Goal: Task Accomplishment & Management: Use online tool/utility

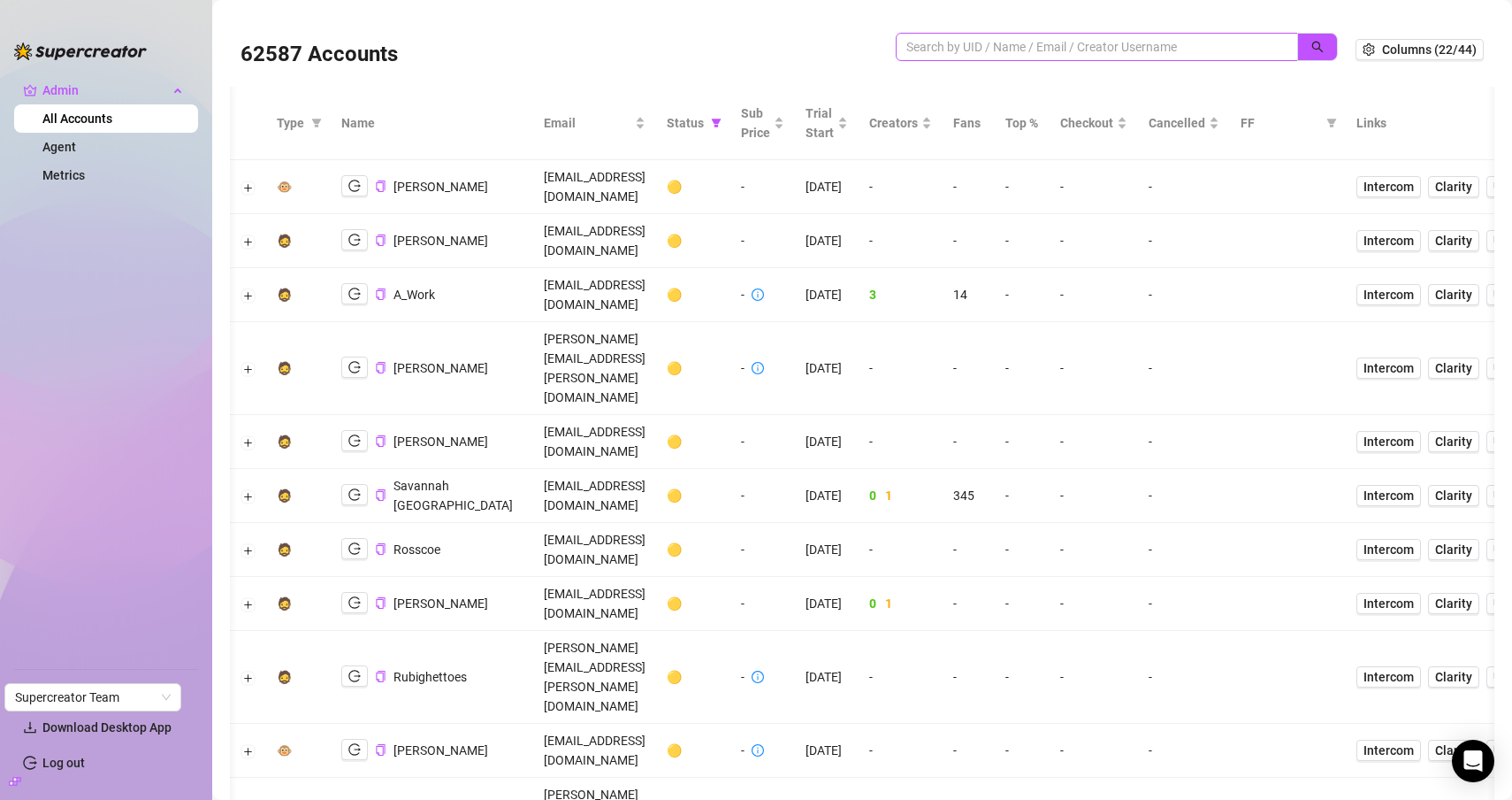
scroll to position [0, 13]
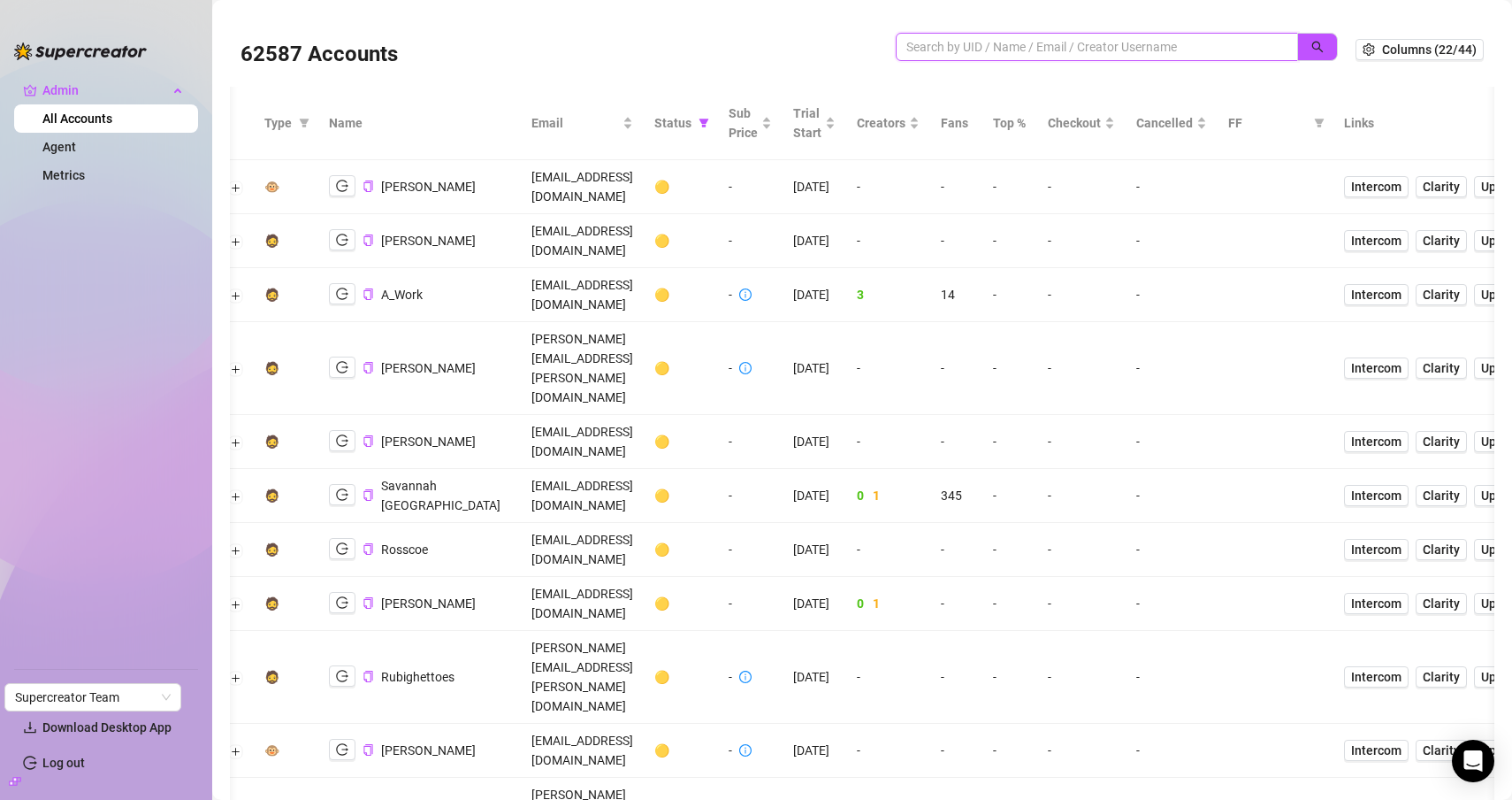
click at [990, 43] on input "search" at bounding box center [1089, 48] width 367 height 20
paste input "cJHrTKeHwBZi1H9HURvyOH1LSTn1"
type input "cJHrTKeHwBZi1H9HURvyOH1LSTn1"
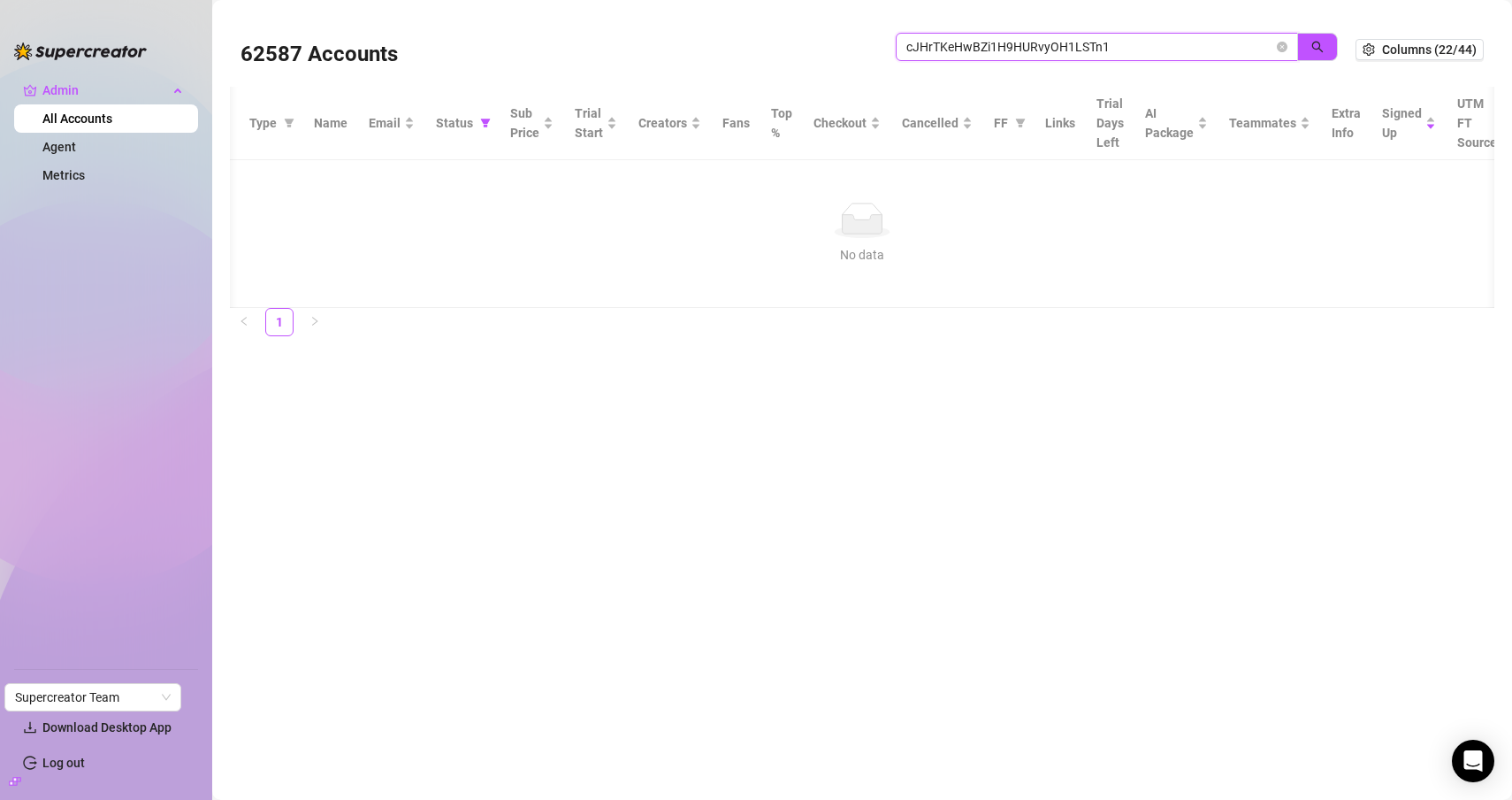
drag, startPoint x: 1280, startPoint y: 47, endPoint x: 1183, endPoint y: 47, distance: 97.0
click at [1281, 47] on icon "close-circle" at bounding box center [1281, 47] width 11 height 11
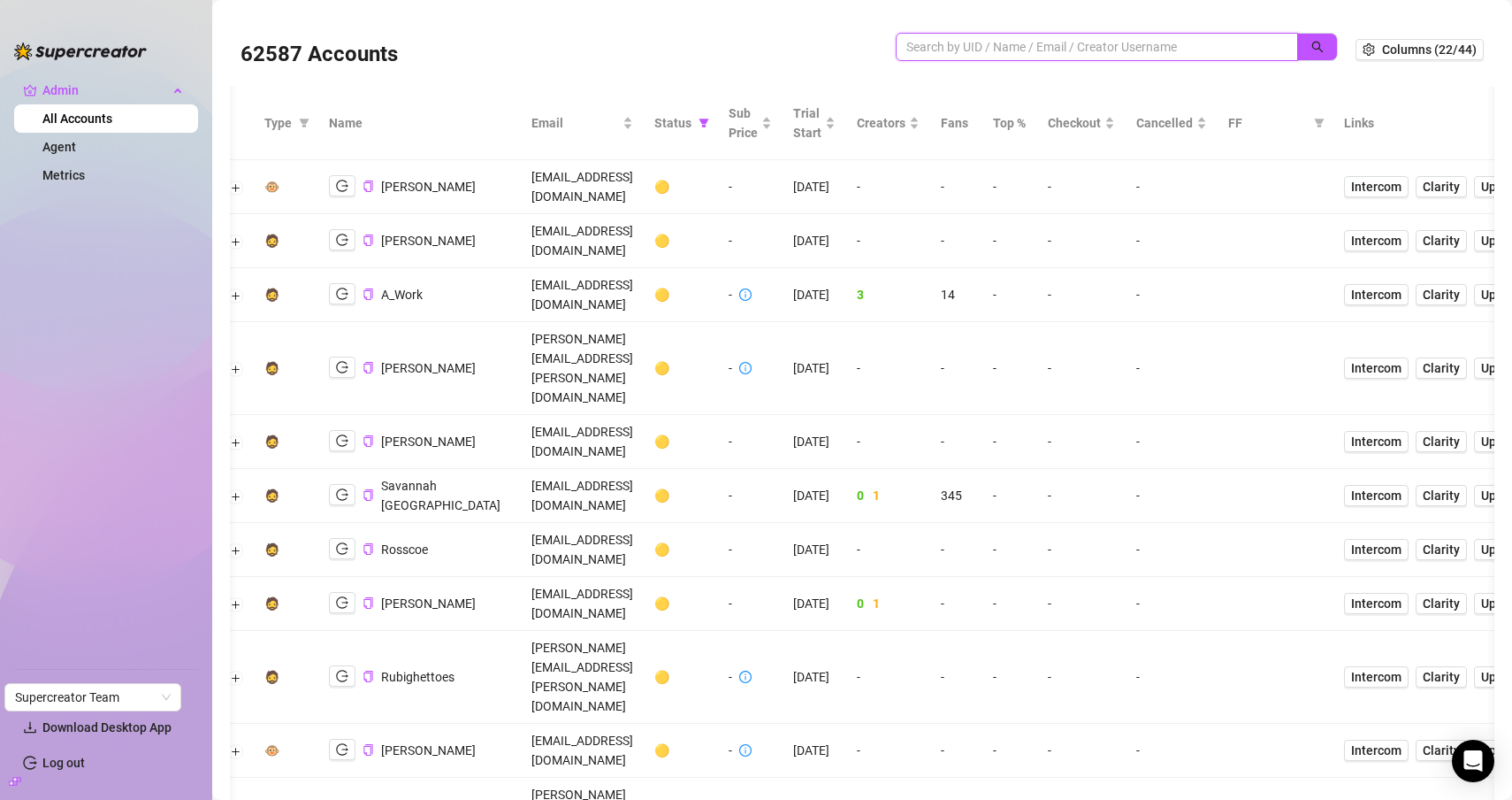
paste input "cJHrTKeHwBZi1H9HURvyOH1LSTn1"
type input "cJHrTKeHwBZi1H9HURvyOH1LSTn1"
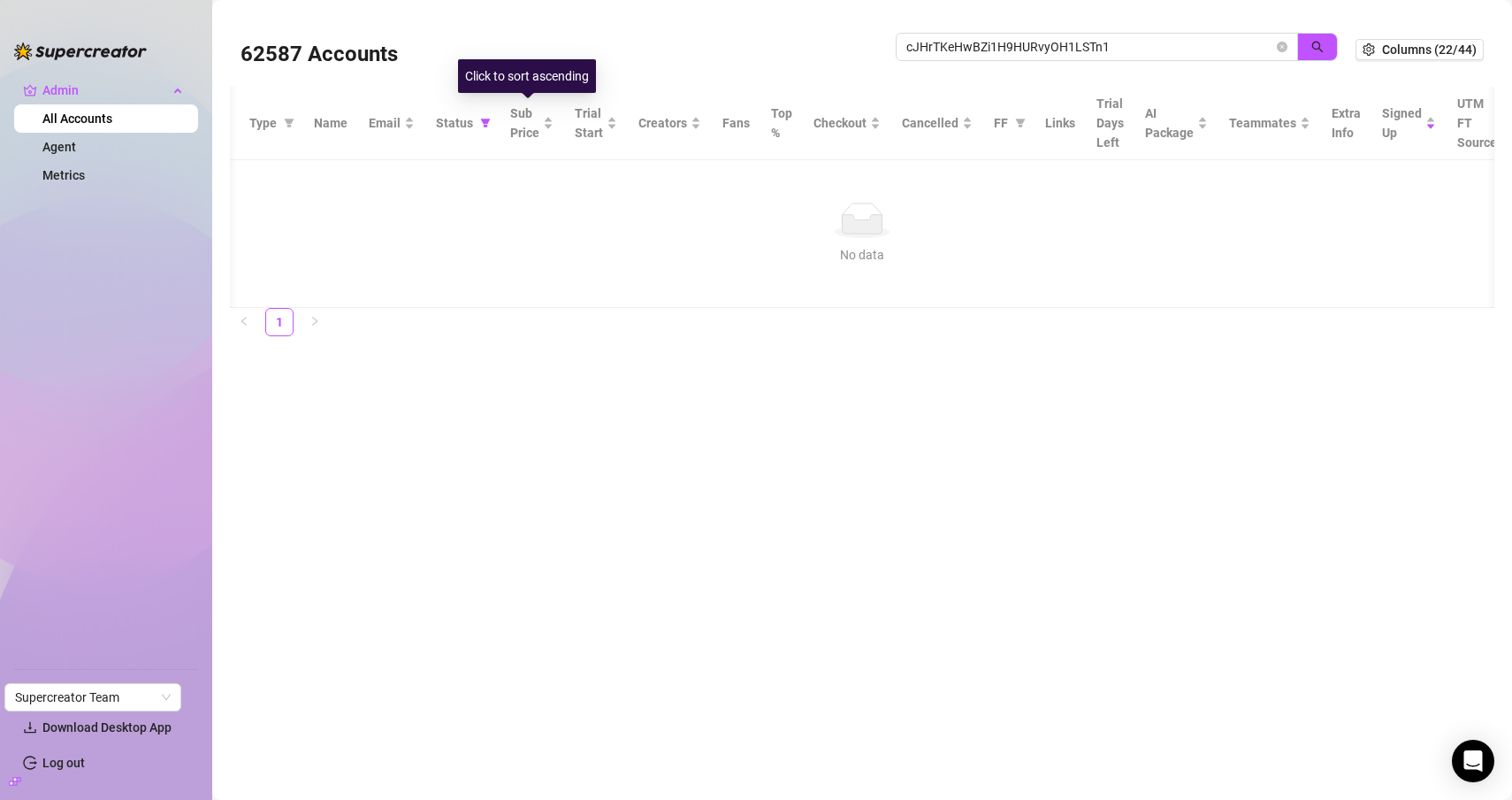
click at [491, 122] on th "Status" at bounding box center [462, 124] width 74 height 73
click at [477, 125] on span at bounding box center [486, 123] width 18 height 27
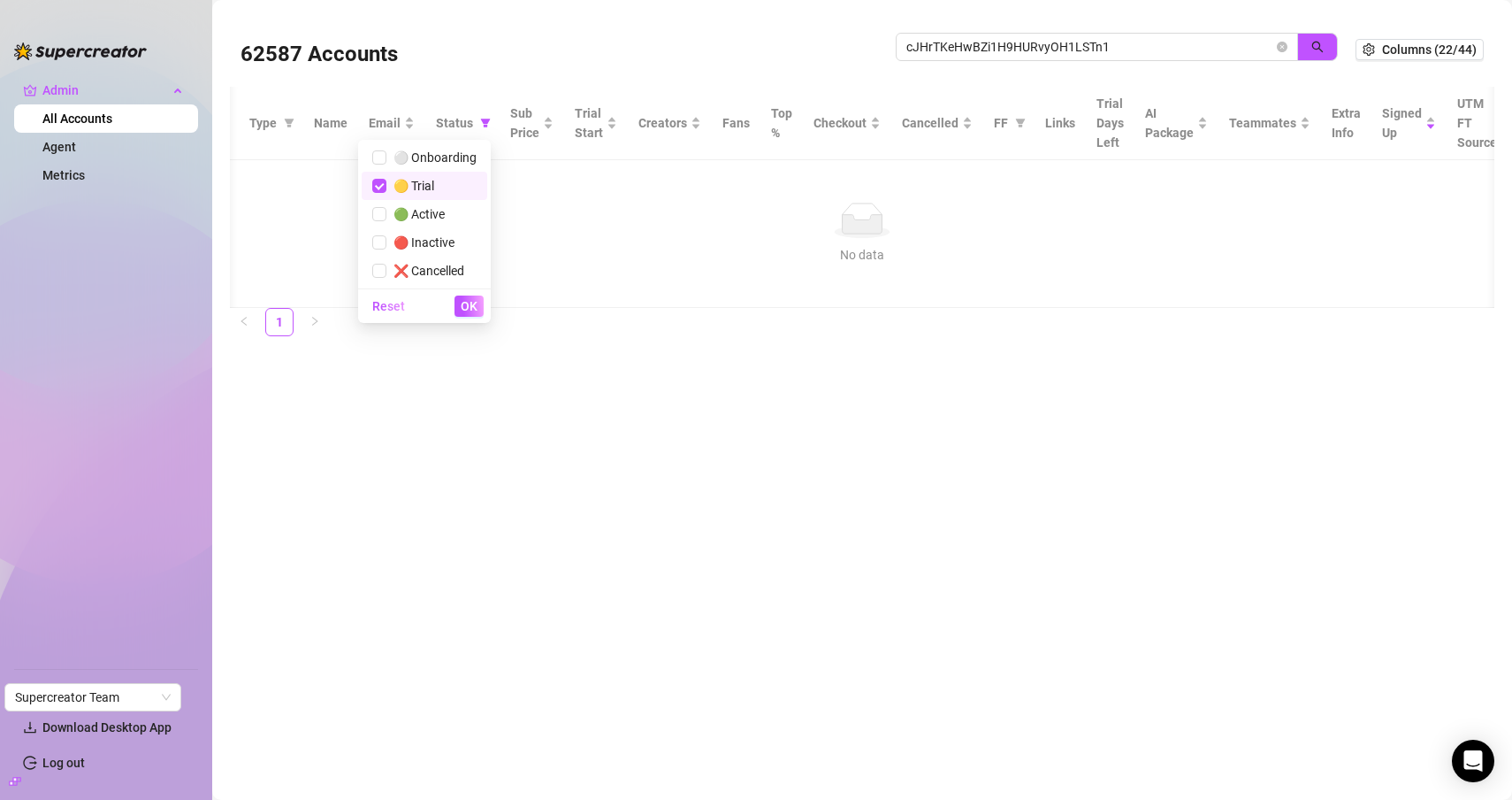
click at [431, 187] on span "🟡 Trial" at bounding box center [410, 185] width 47 height 14
checkbox input "false"
click at [469, 320] on div "Reset OK" at bounding box center [425, 305] width 133 height 35
click at [469, 313] on span "OK" at bounding box center [468, 306] width 17 height 14
click at [982, 49] on input "cJHrTKeHwBZi1H9HURvyOH1LSTn1" at bounding box center [1089, 48] width 367 height 20
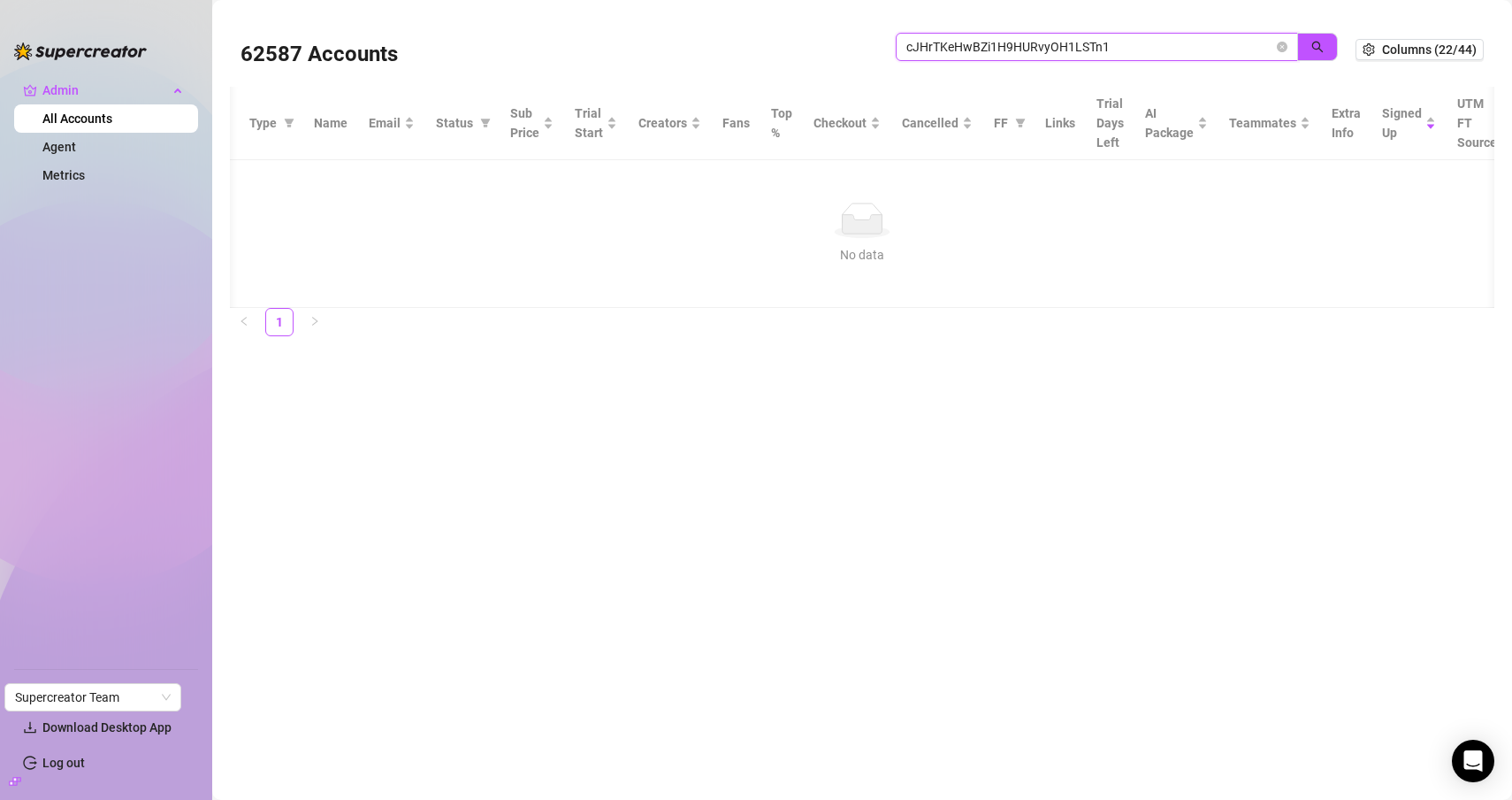
click at [1158, 42] on input "cJHrTKeHwBZi1H9HURvyOH1LSTn1" at bounding box center [1089, 48] width 367 height 20
click at [1303, 54] on button "button" at bounding box center [1317, 47] width 41 height 29
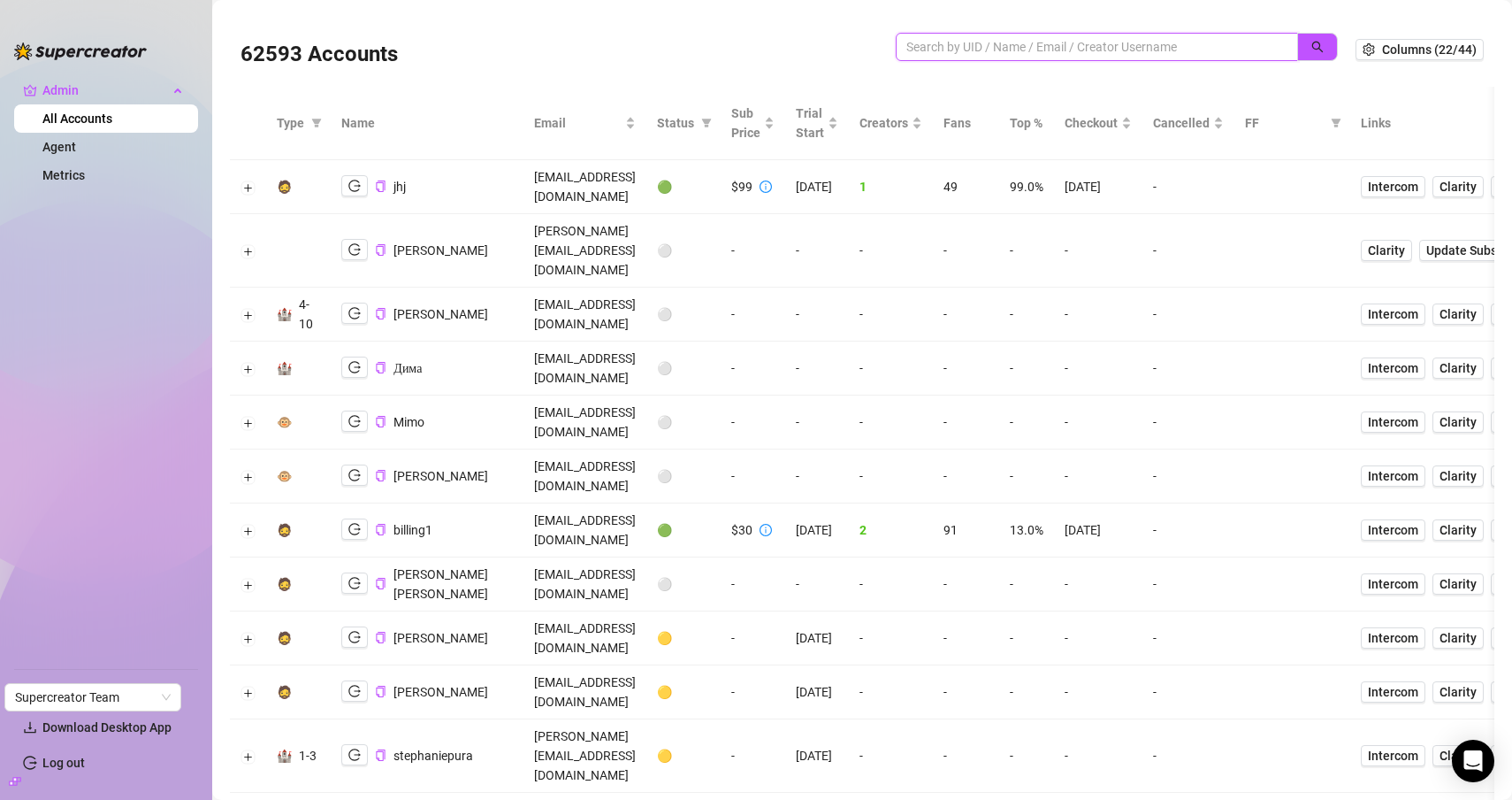
click at [991, 53] on input "search" at bounding box center [1089, 48] width 367 height 20
paste input "cJHrTKeHwBZi1H9HURvyOH1LSTn1"
type input "cJHrTKeHwBZi1H9HURvyOH1LSTn1"
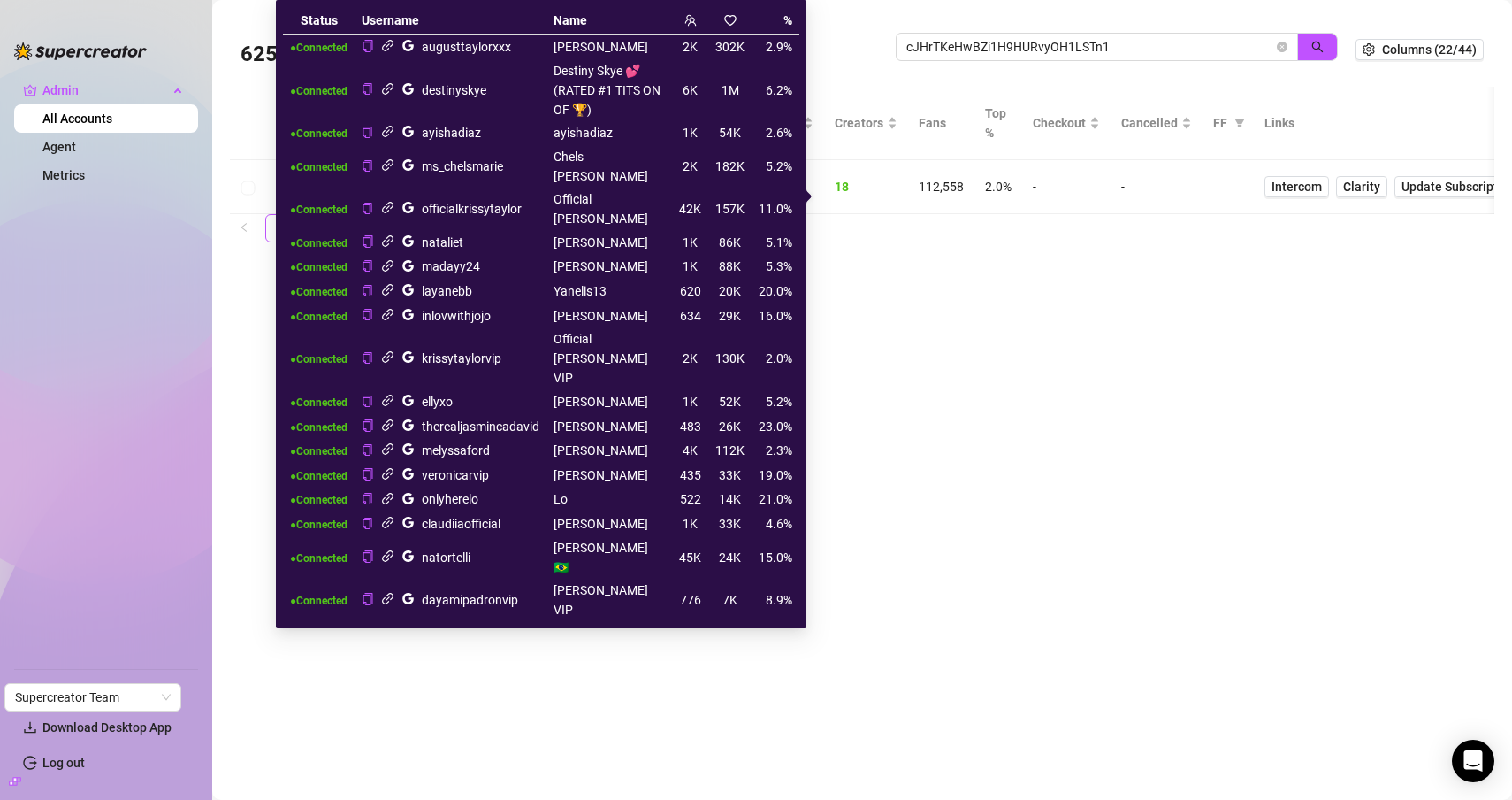
click at [389, 350] on icon "link" at bounding box center [387, 356] width 13 height 13
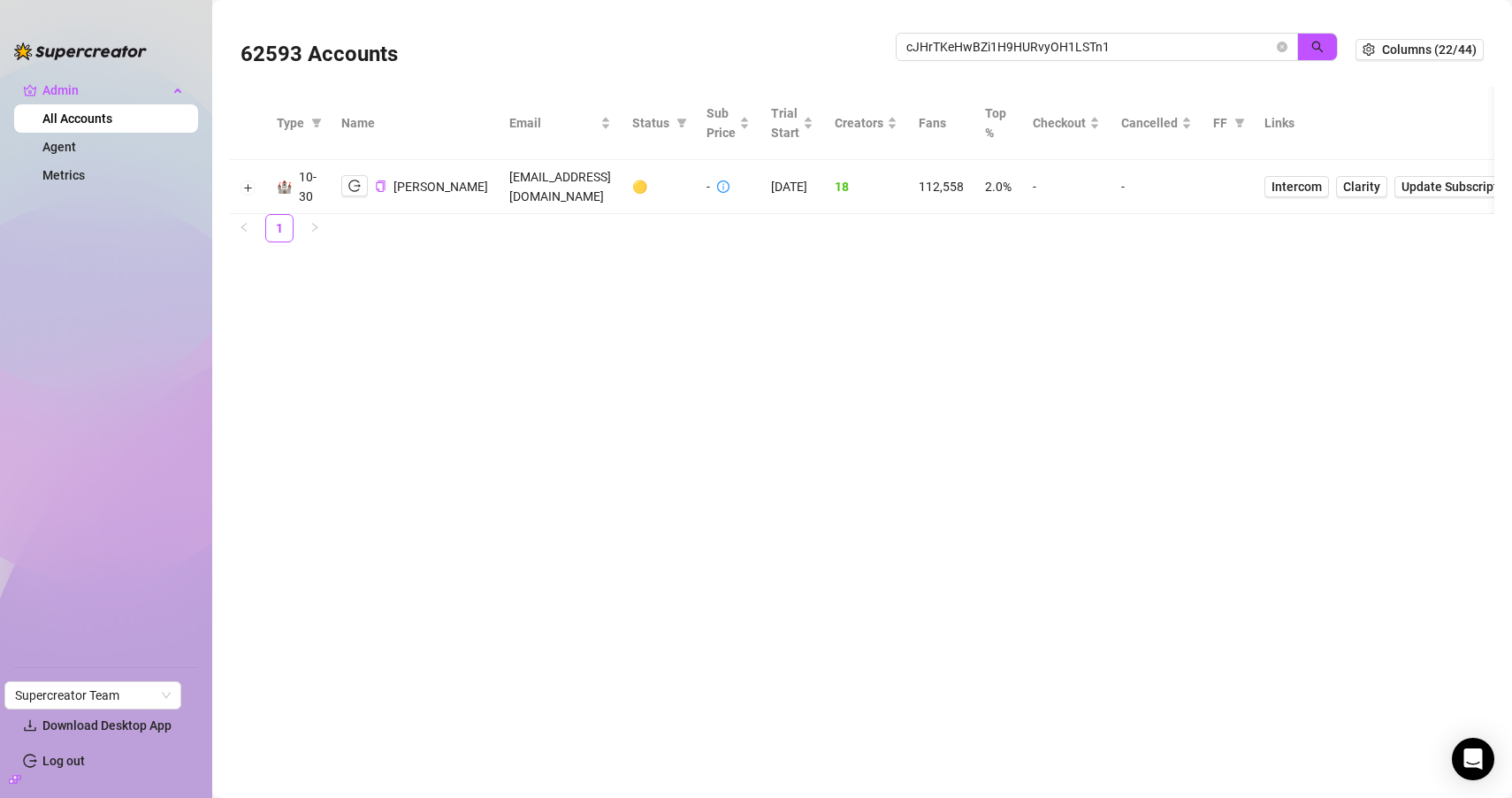
click at [957, 301] on main "62593 Accounts cJHrTKeHwBZi1H9HURvyOH1LSTn1 Columns (22/44) Type Name Email Sta…" at bounding box center [861, 399] width 1299 height 798
click at [350, 192] on icon "logout" at bounding box center [354, 185] width 13 height 13
click at [357, 192] on icon "logout" at bounding box center [354, 185] width 13 height 13
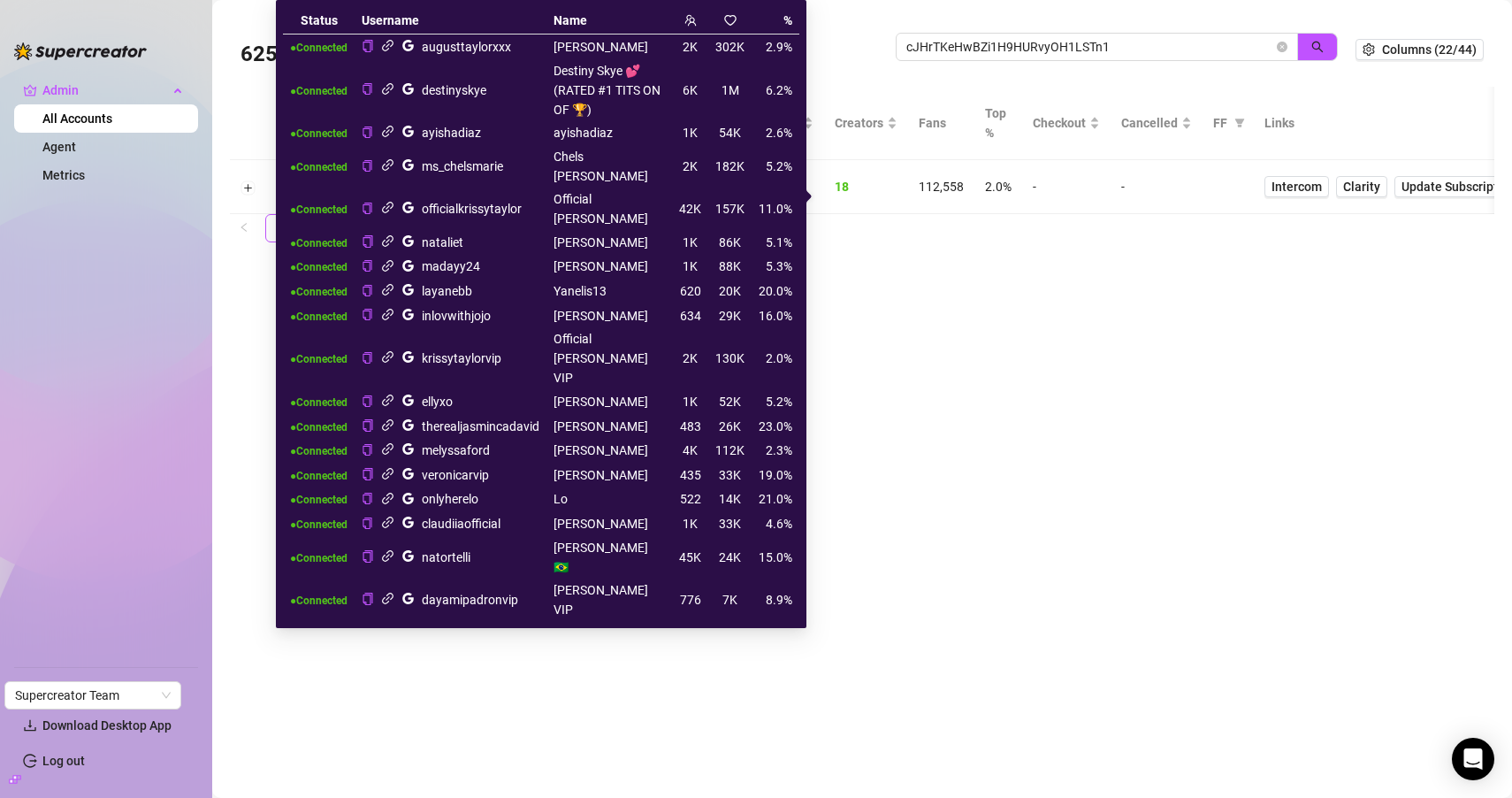
click at [389, 443] on icon "link" at bounding box center [387, 449] width 13 height 13
click at [849, 369] on main "62593 Accounts cJHrTKeHwBZi1H9HURvyOH1LSTn1 Columns (22/44) Type Name Email Sta…" at bounding box center [861, 399] width 1299 height 798
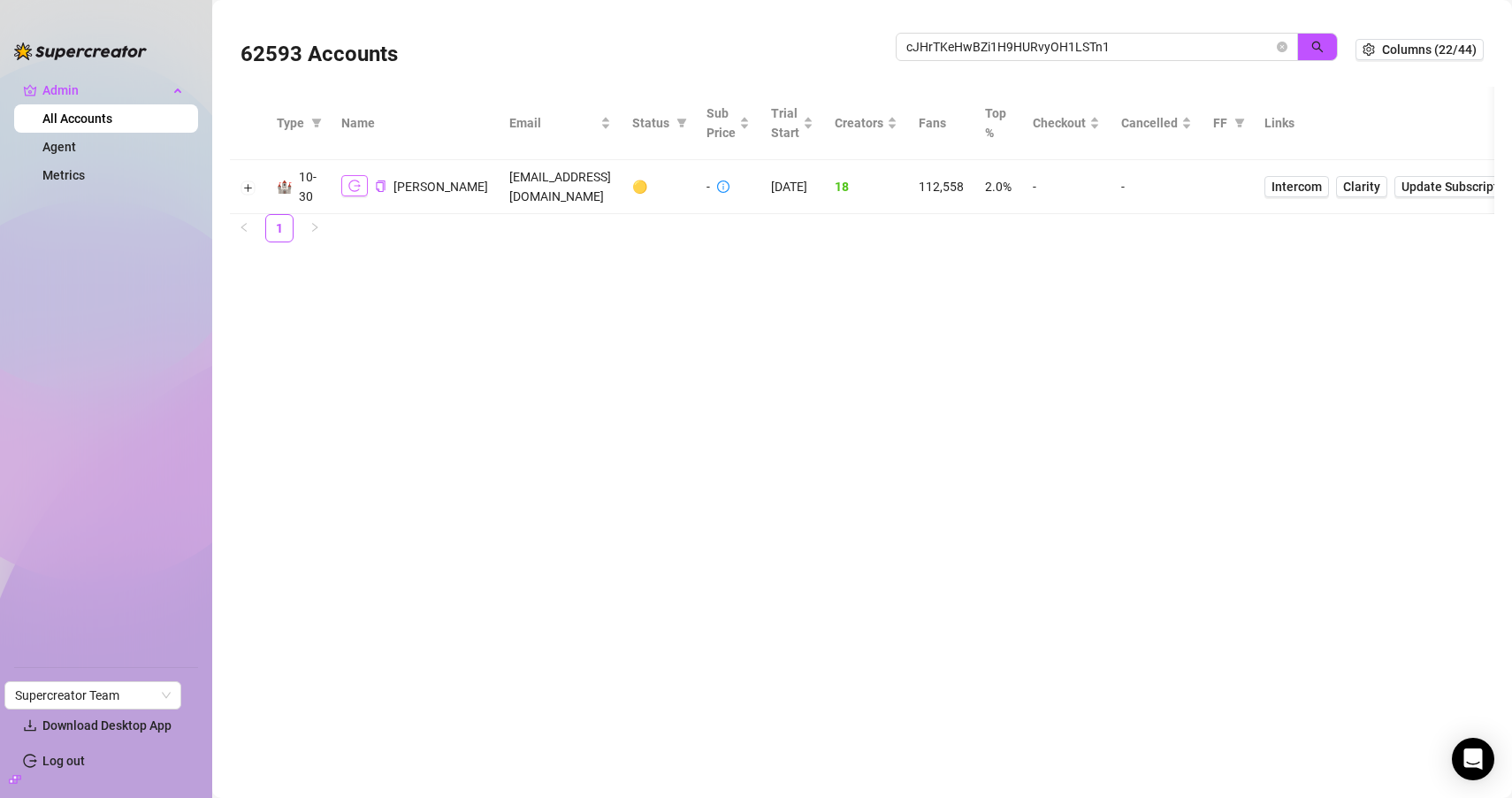
click at [349, 192] on icon "logout" at bounding box center [354, 185] width 13 height 13
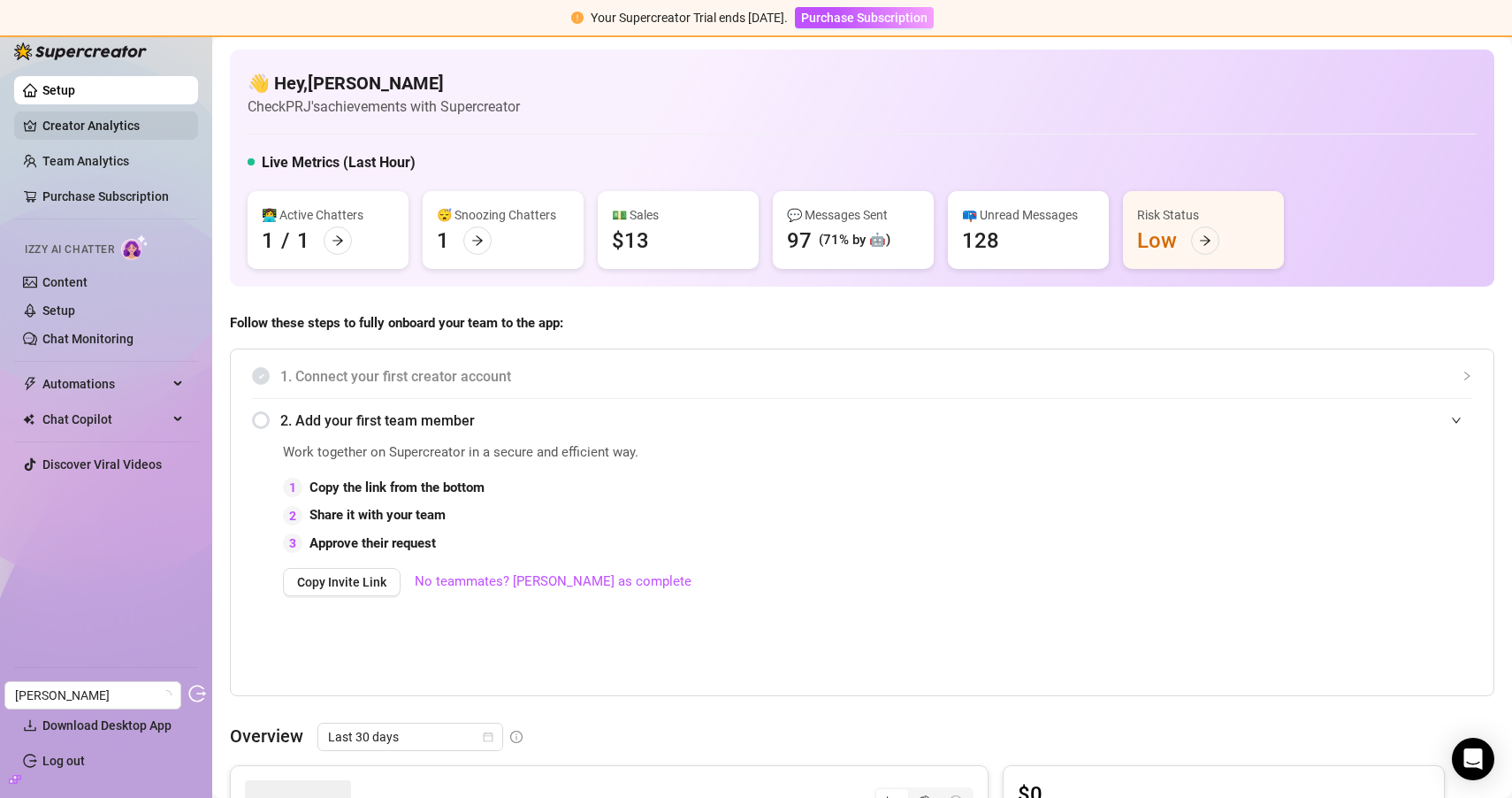
click at [112, 133] on link "Creator Analytics" at bounding box center [113, 126] width 142 height 29
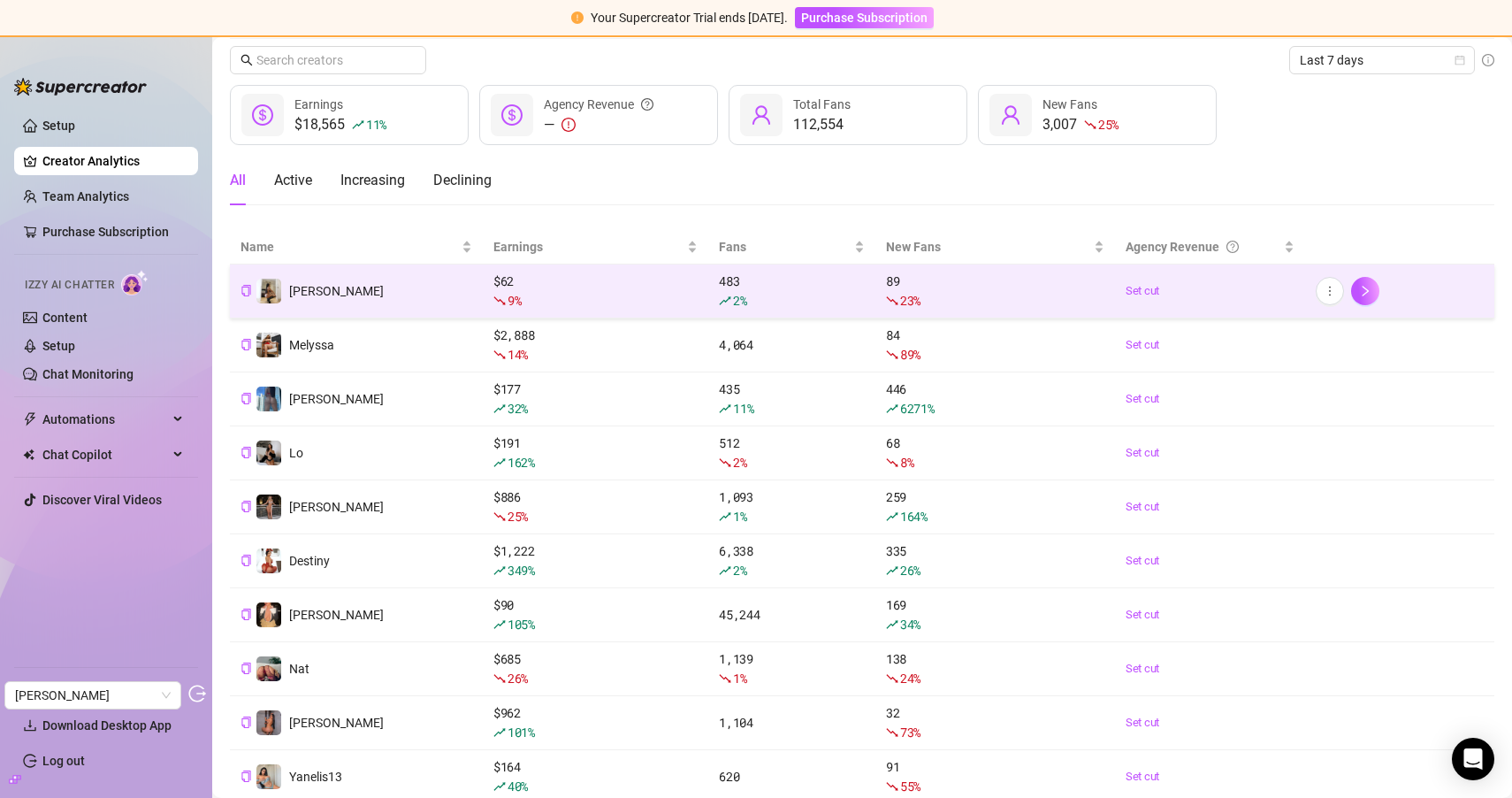
scroll to position [168, 0]
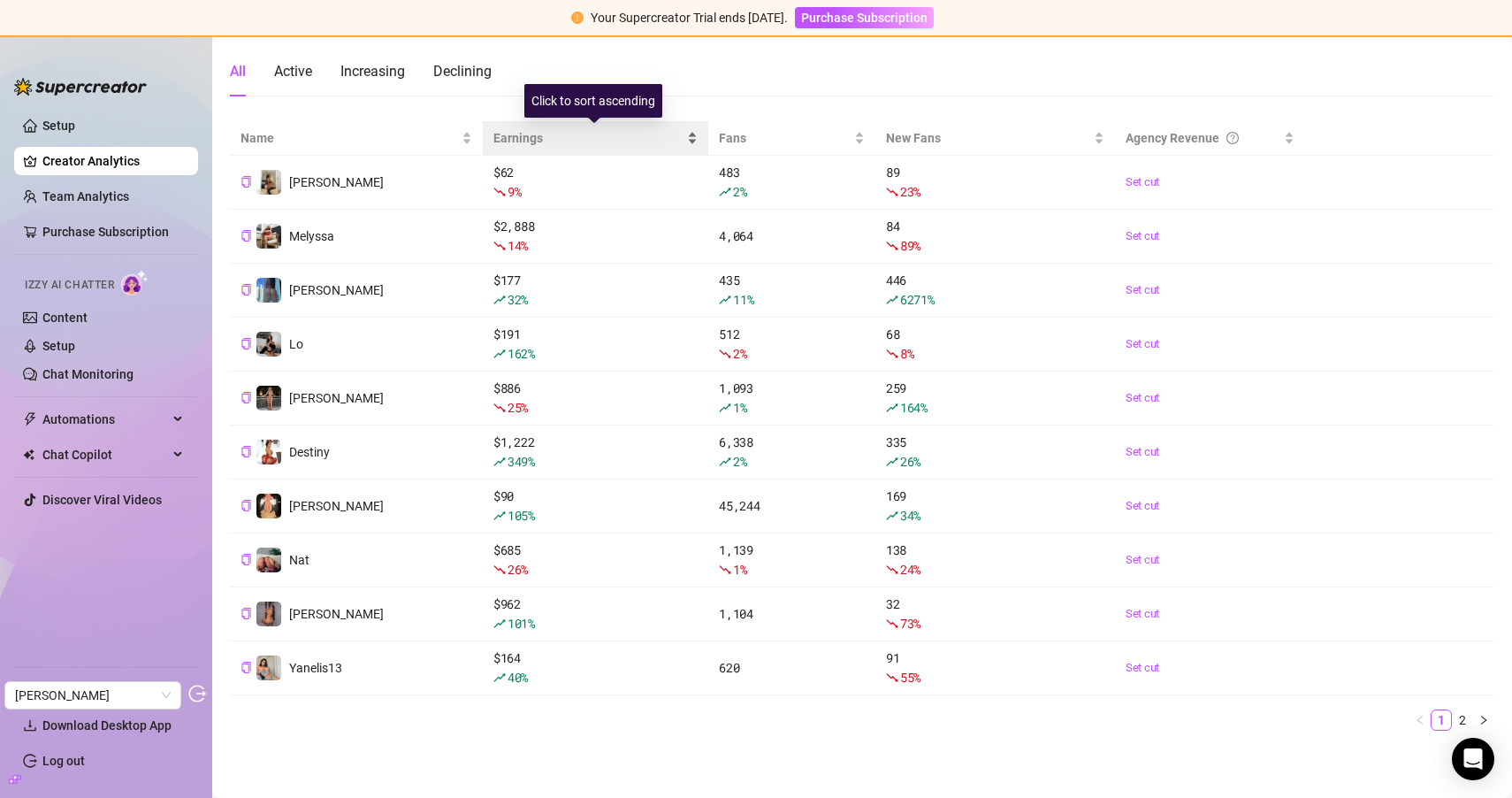
click at [525, 130] on span "Earnings" at bounding box center [589, 139] width 190 height 20
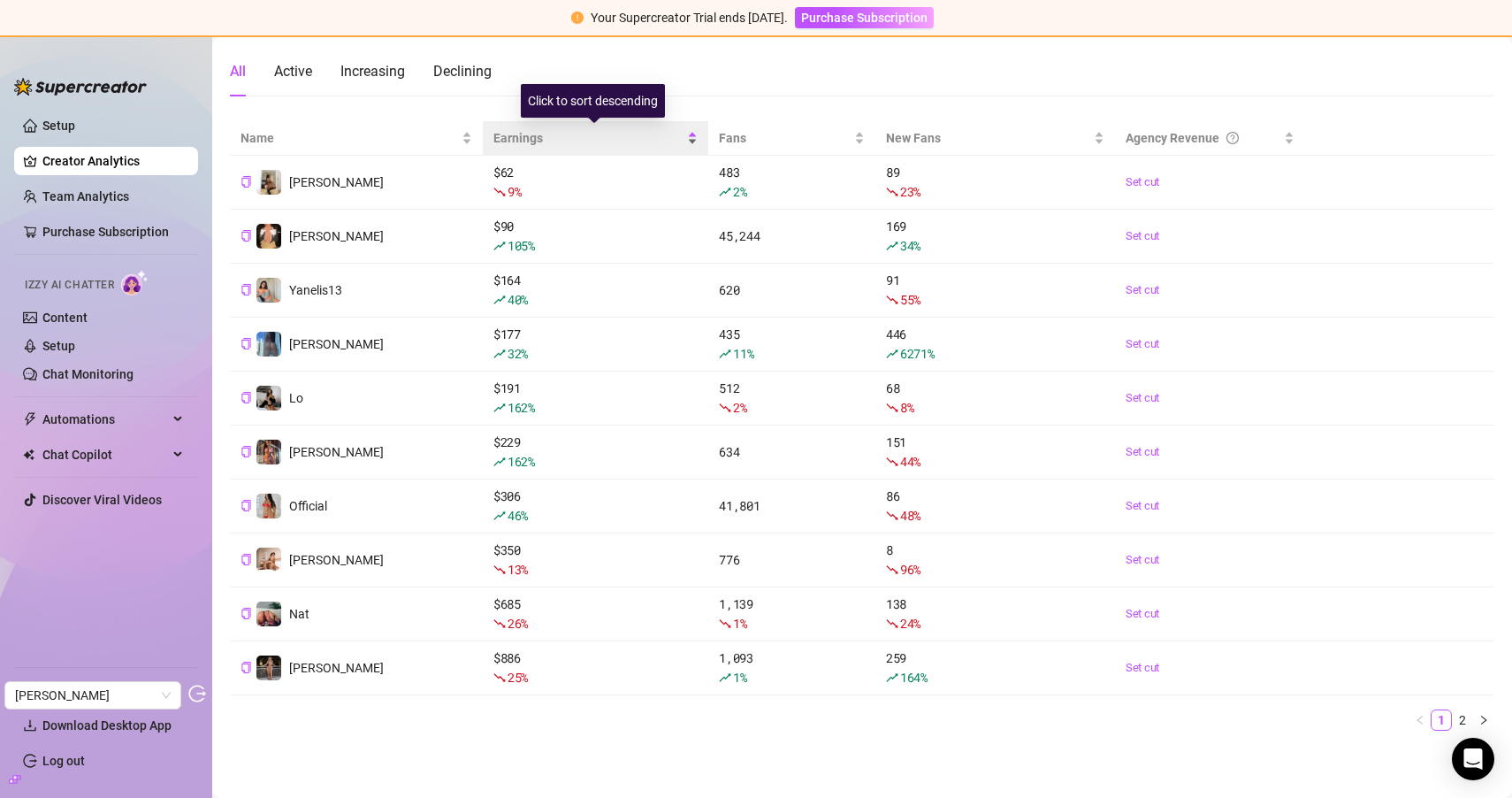
click at [525, 130] on span "Earnings" at bounding box center [589, 139] width 190 height 20
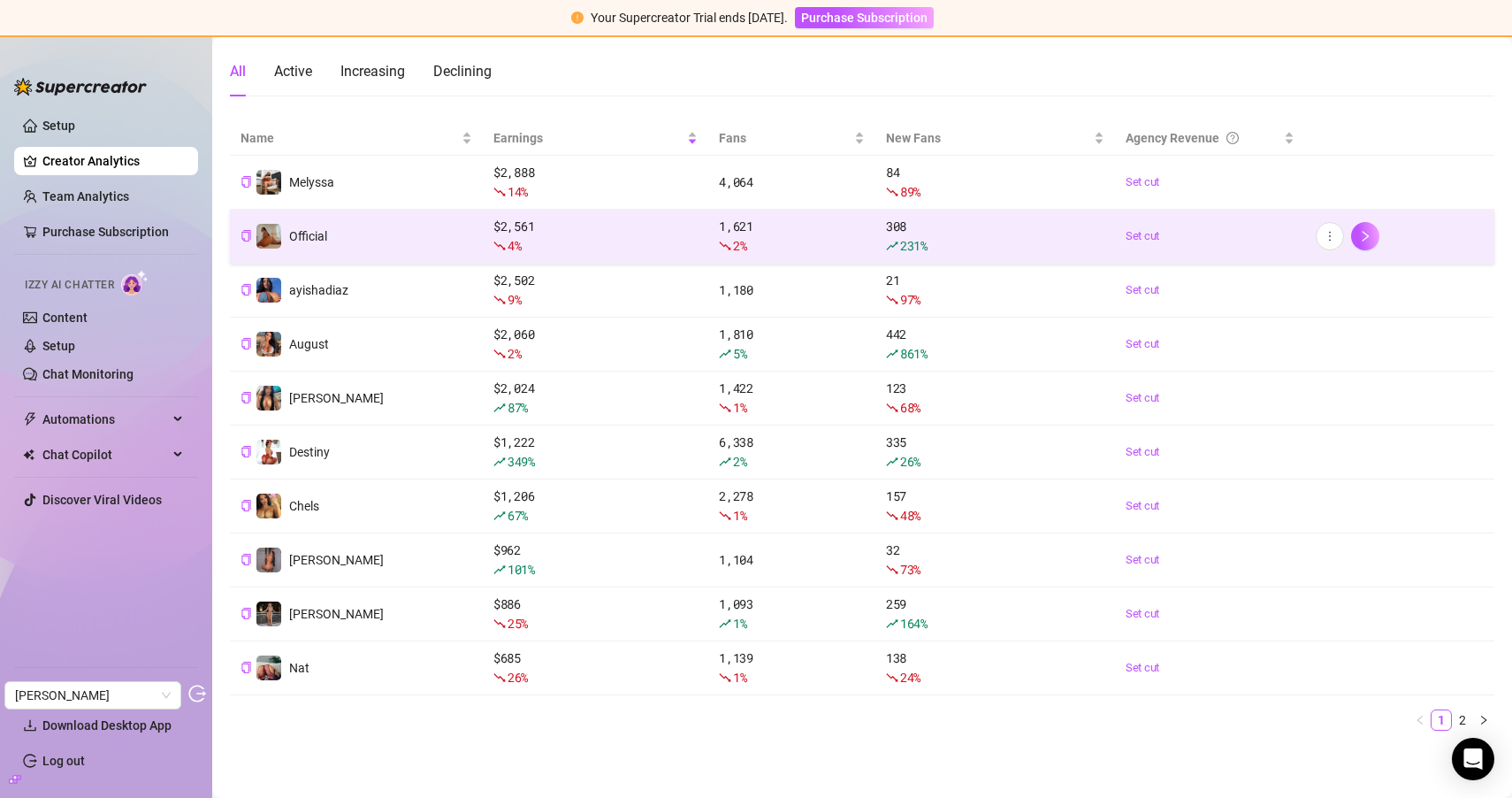
scroll to position [0, 0]
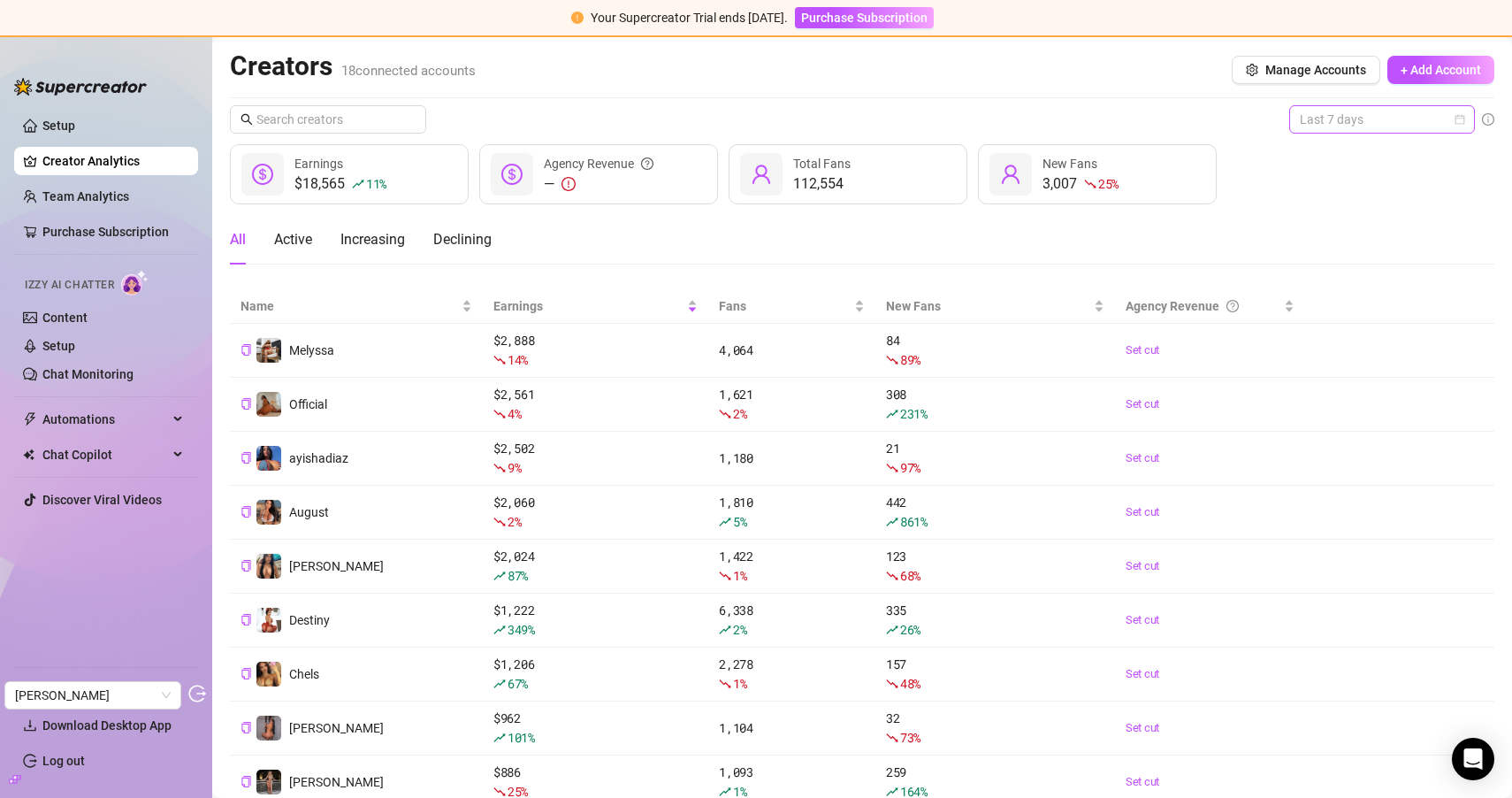
click at [1391, 112] on span "Last 7 days" at bounding box center [1381, 119] width 164 height 27
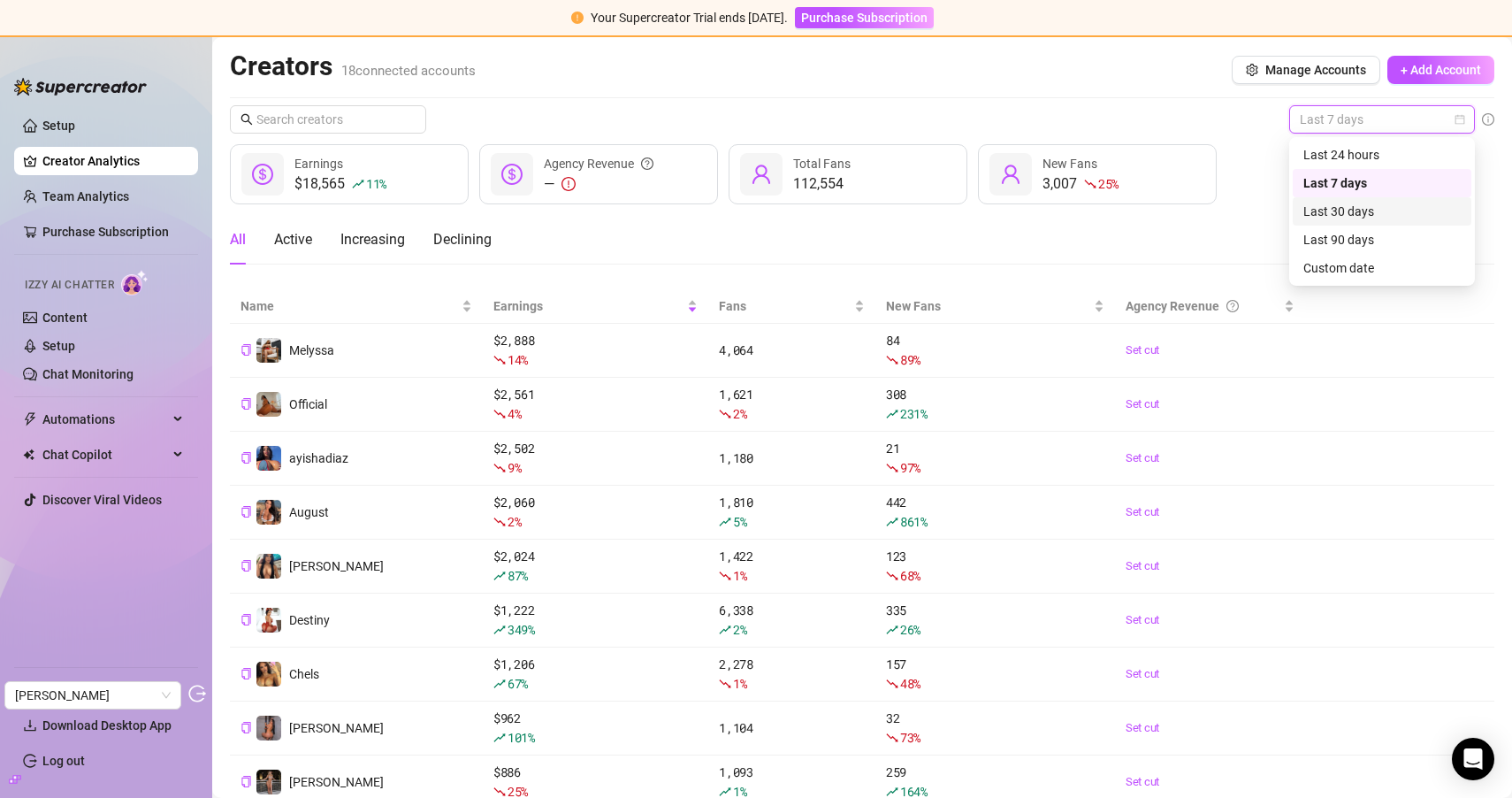
click at [1347, 212] on div "Last 30 days" at bounding box center [1381, 212] width 157 height 20
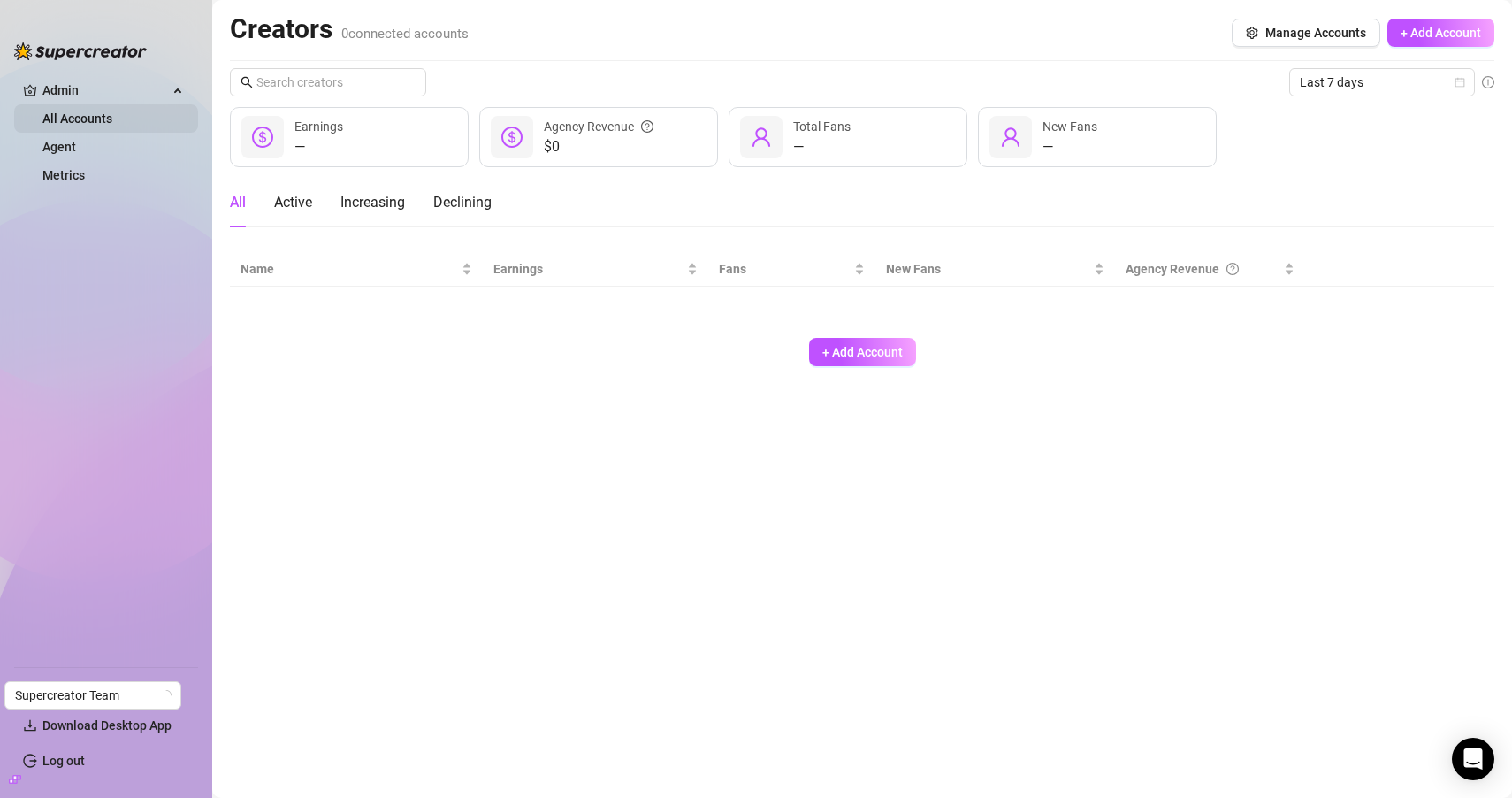
click at [106, 124] on link "All Accounts" at bounding box center [77, 119] width 70 height 14
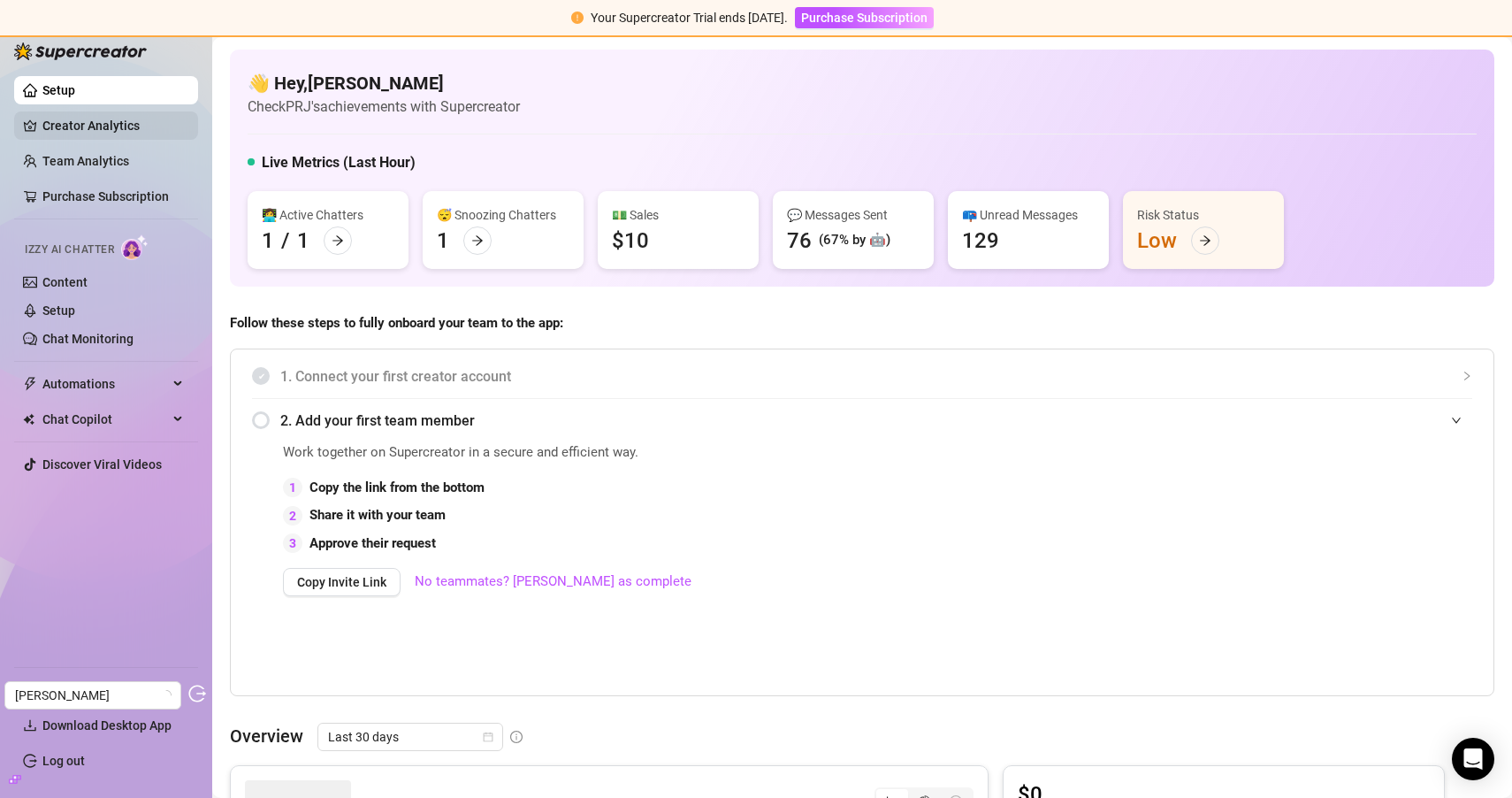
click at [140, 131] on link "Creator Analytics" at bounding box center [113, 126] width 142 height 29
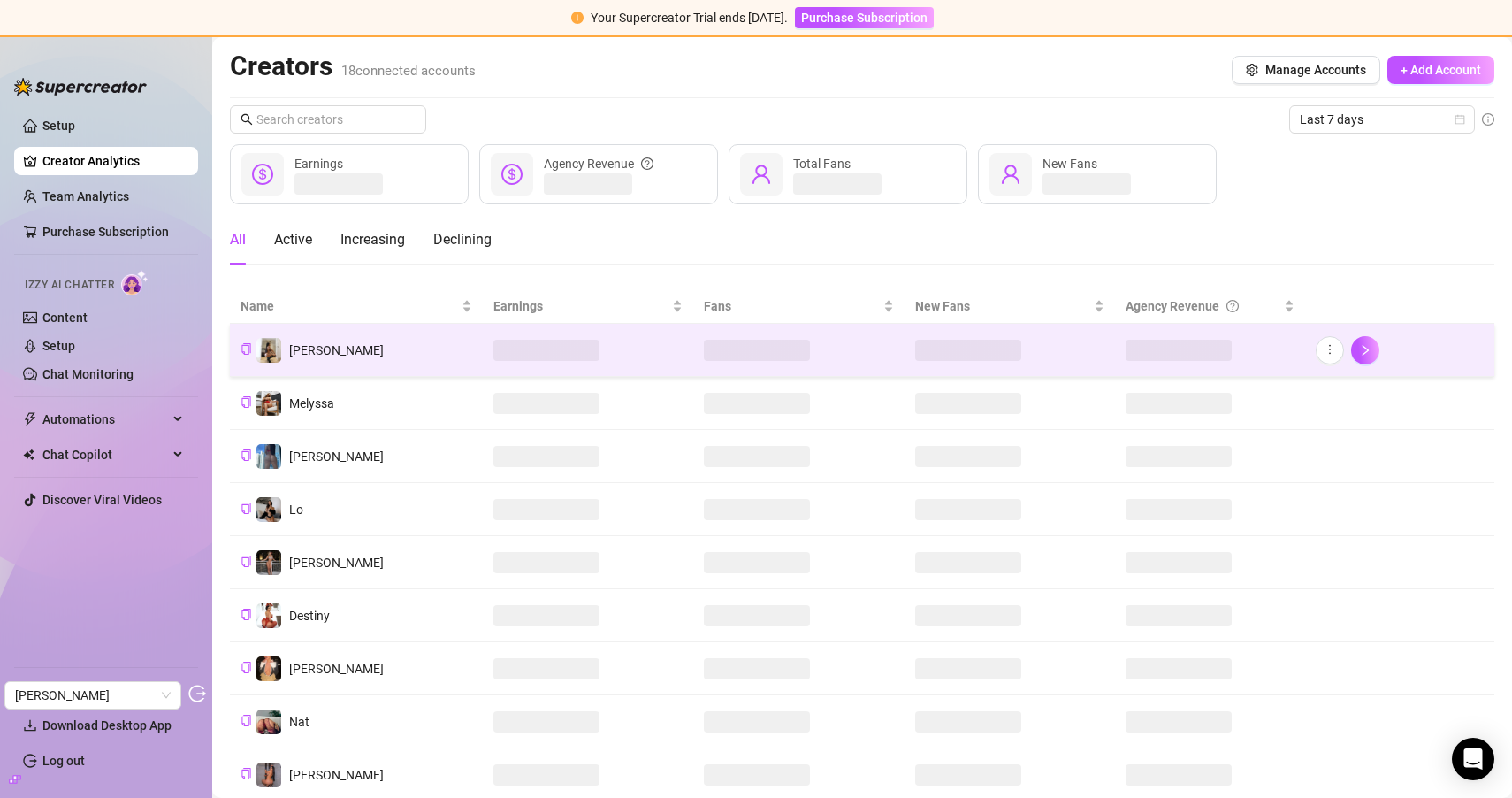
click at [438, 349] on td "[PERSON_NAME]" at bounding box center [356, 350] width 253 height 53
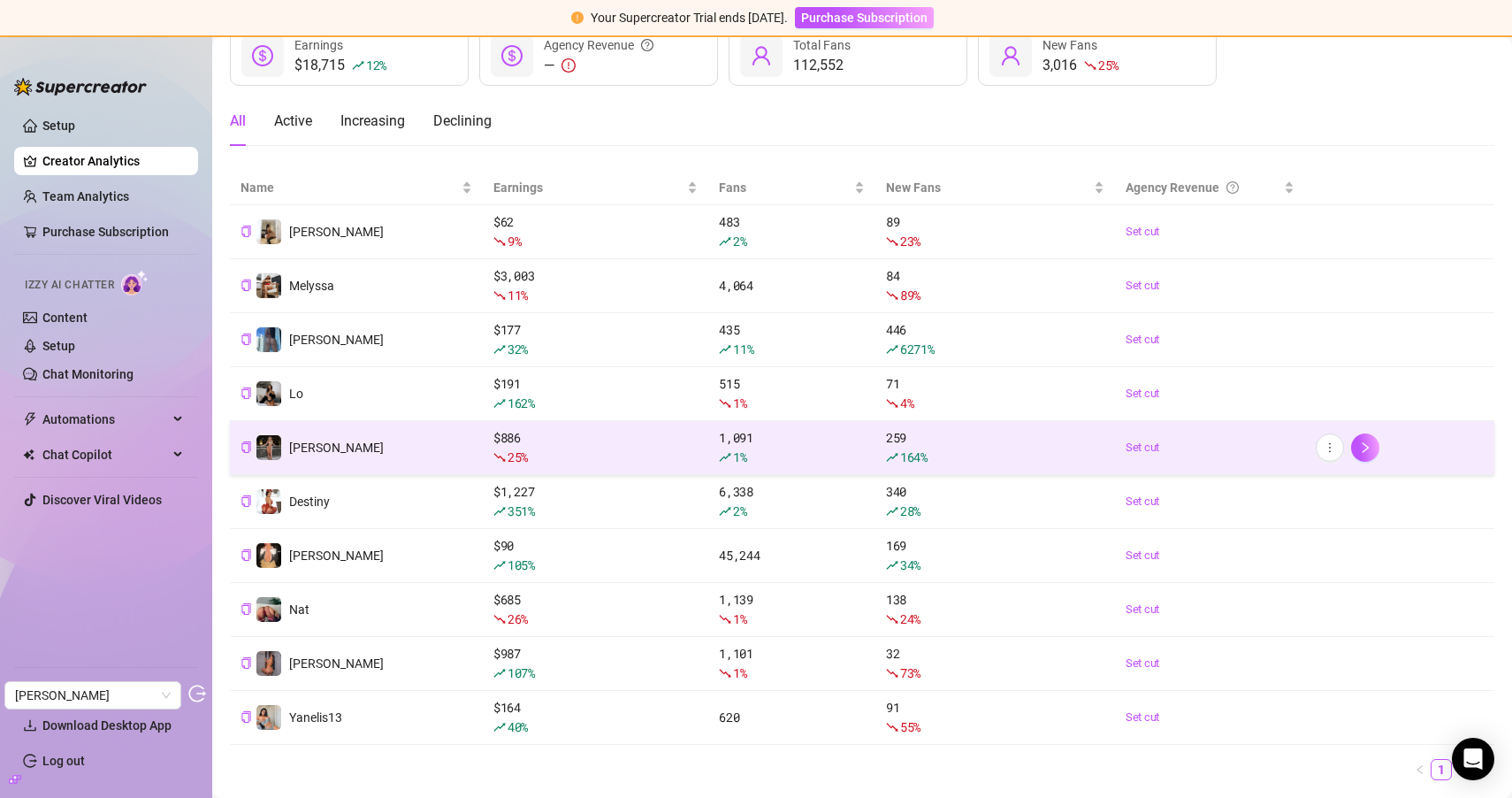
scroll to position [118, 0]
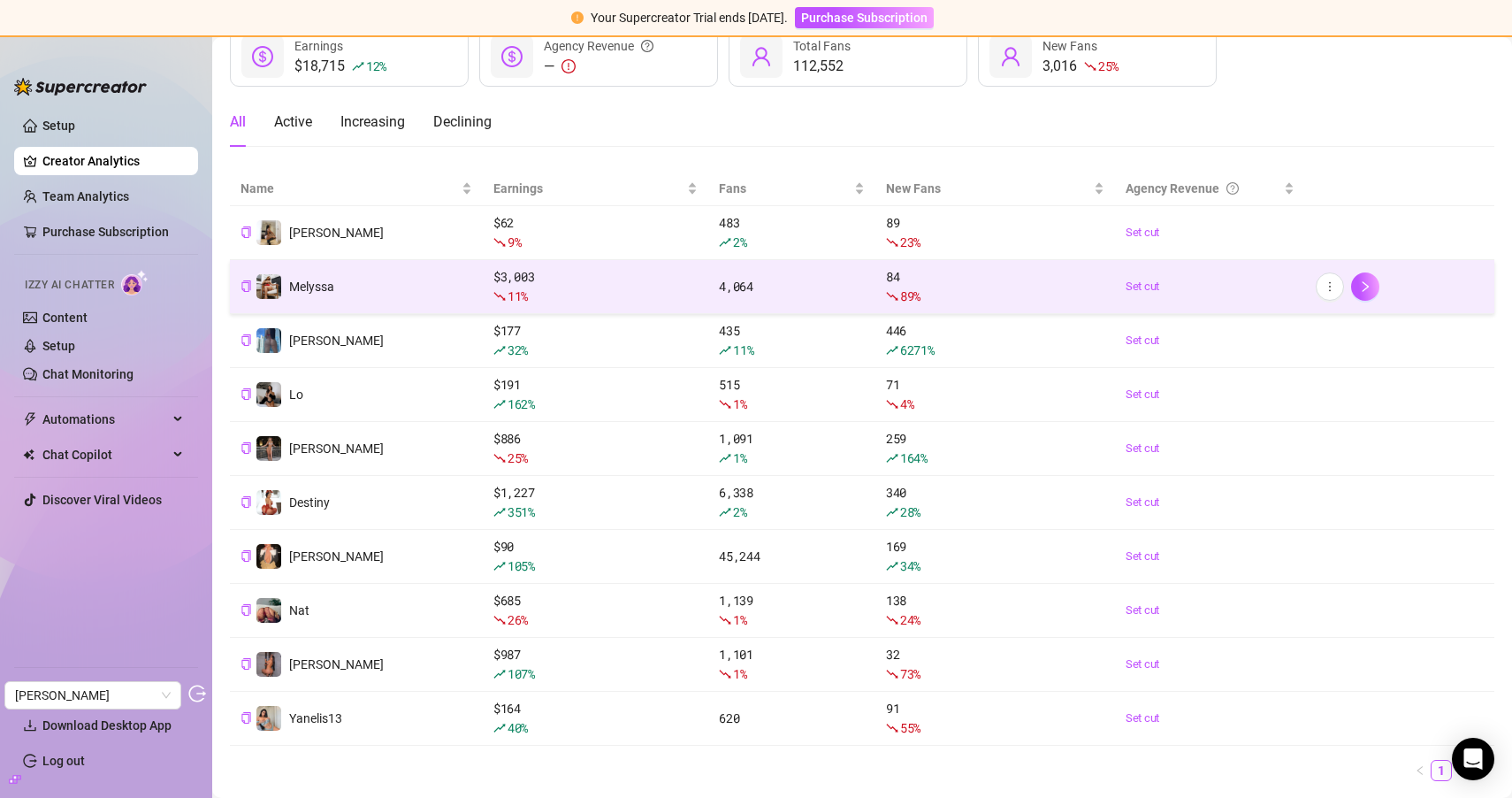
click at [427, 302] on td "Melyssa" at bounding box center [356, 287] width 253 height 53
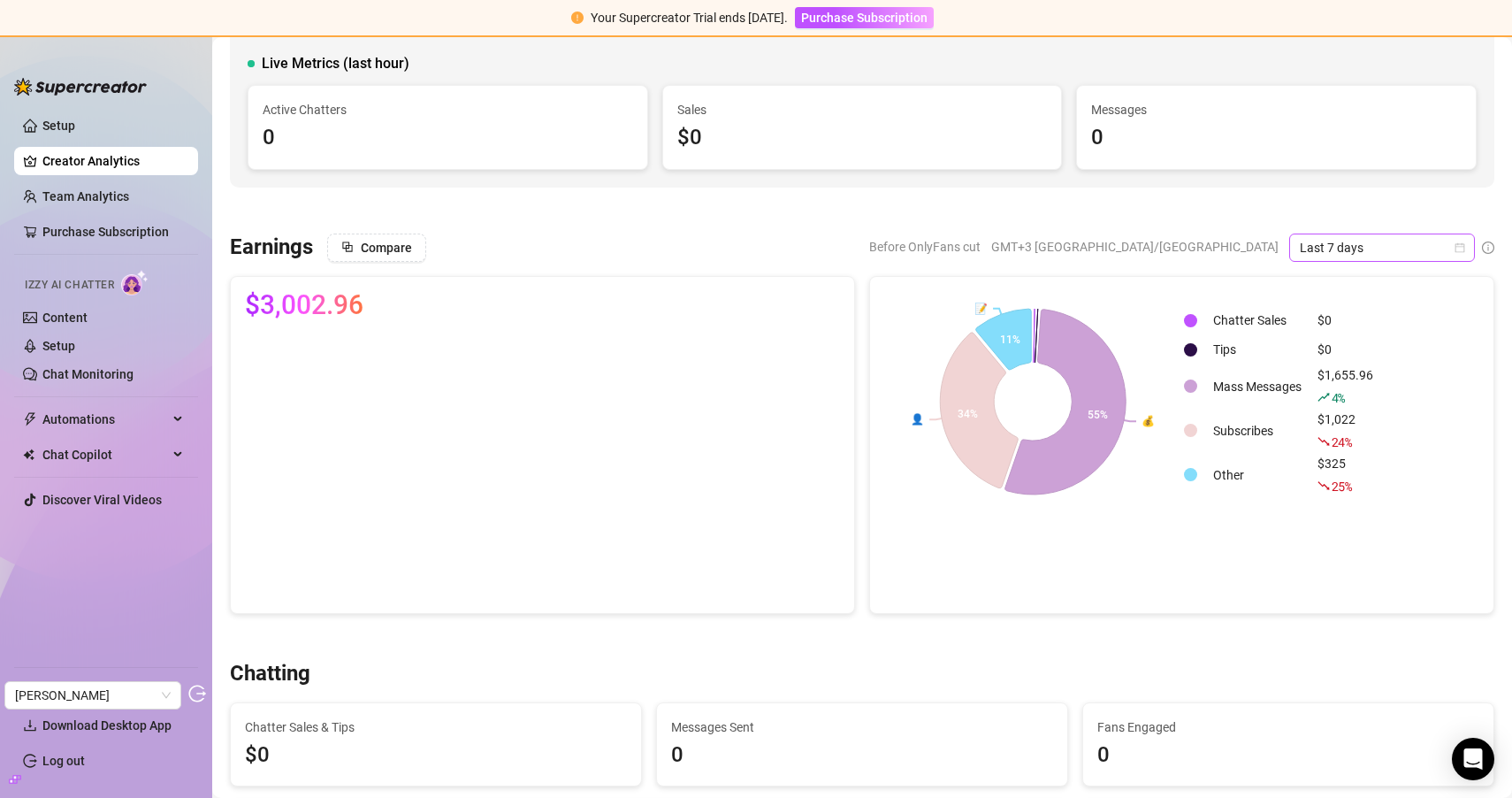
click at [1372, 242] on span "Last 7 days" at bounding box center [1381, 248] width 164 height 27
click at [1351, 332] on div "Last 30 days" at bounding box center [1381, 340] width 157 height 20
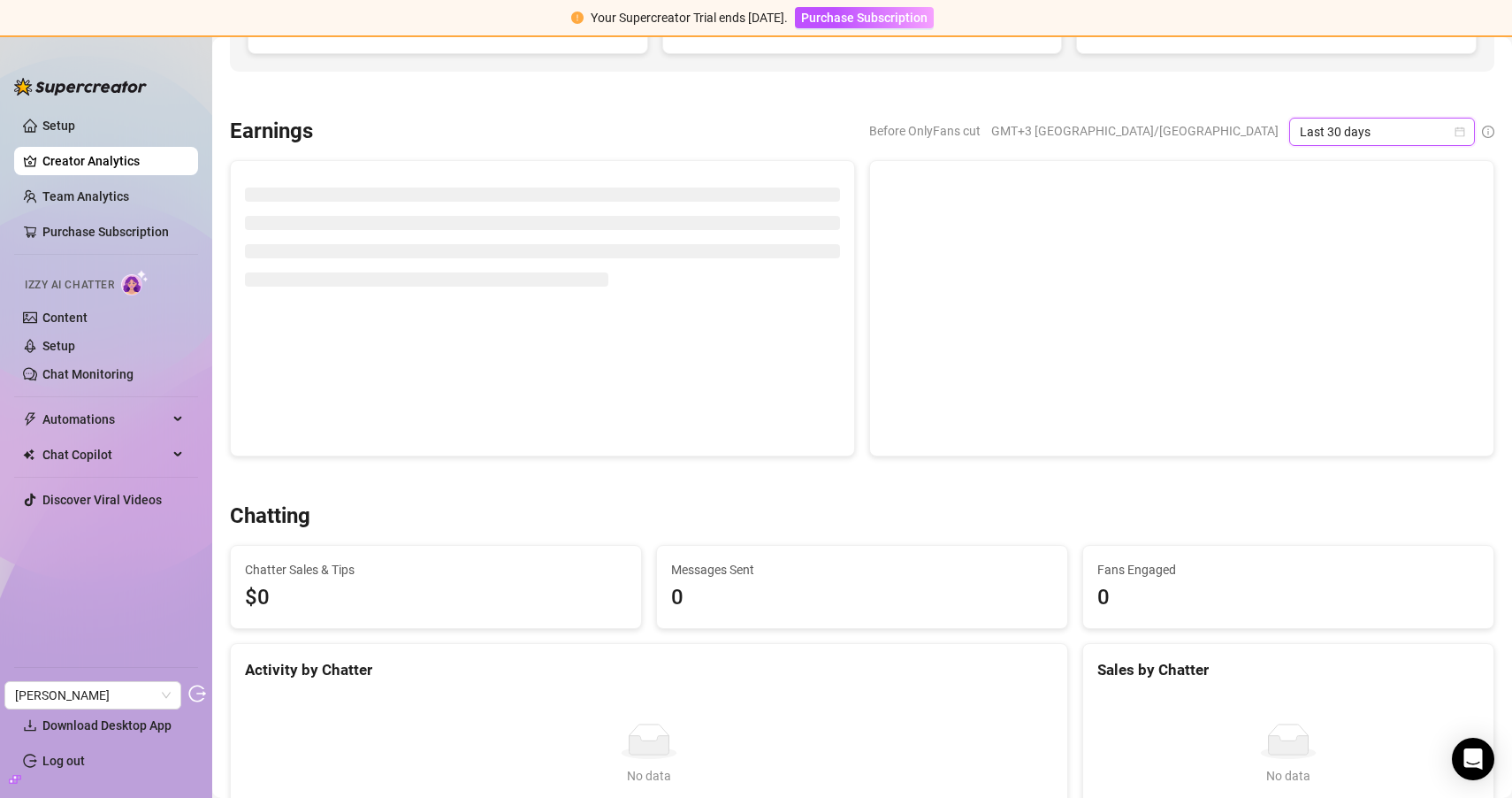
scroll to position [245, 0]
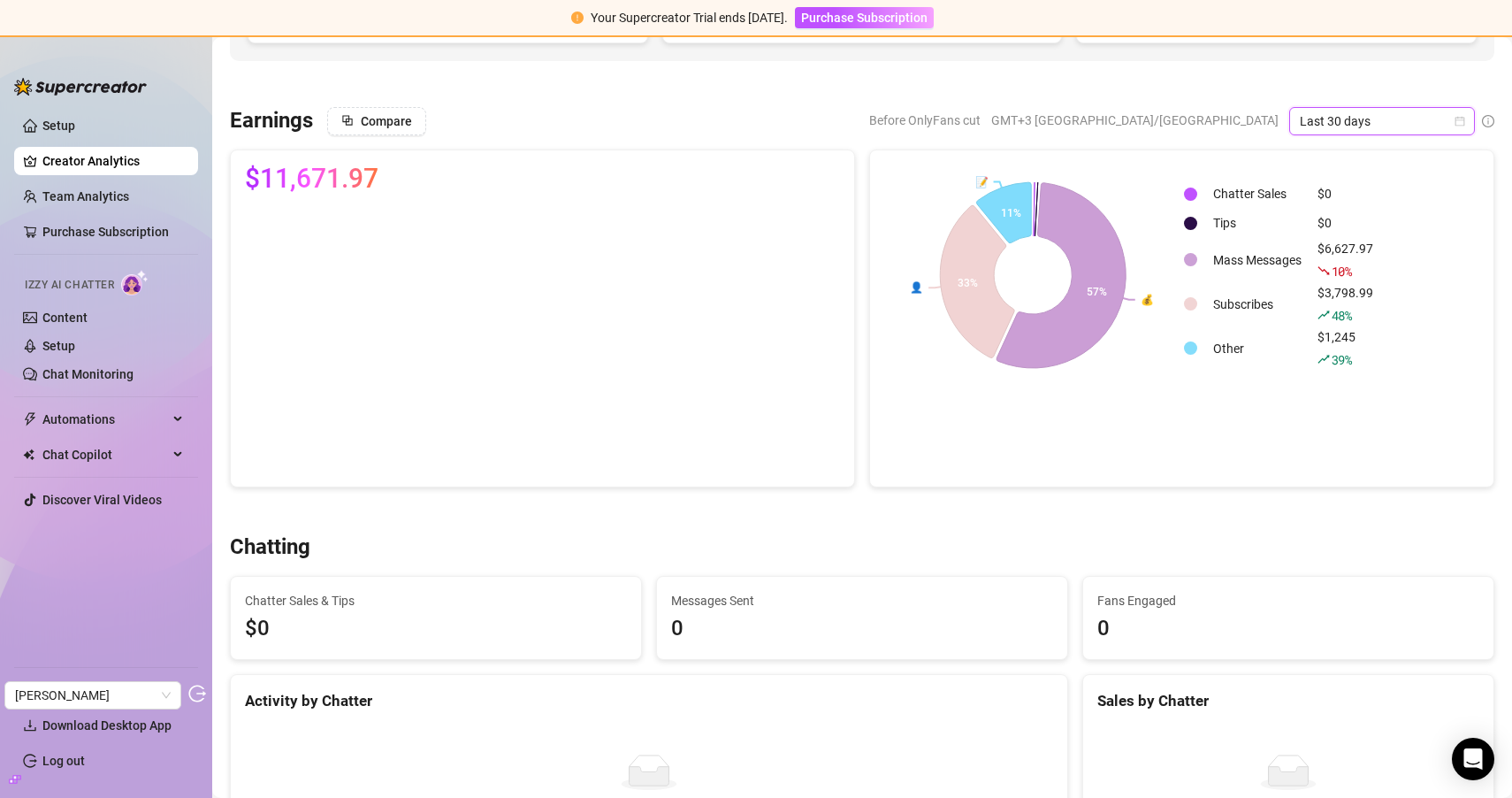
click at [1368, 119] on span "Last 30 days" at bounding box center [1381, 121] width 164 height 27
click at [1348, 240] on div "Last 90 days" at bounding box center [1381, 242] width 157 height 20
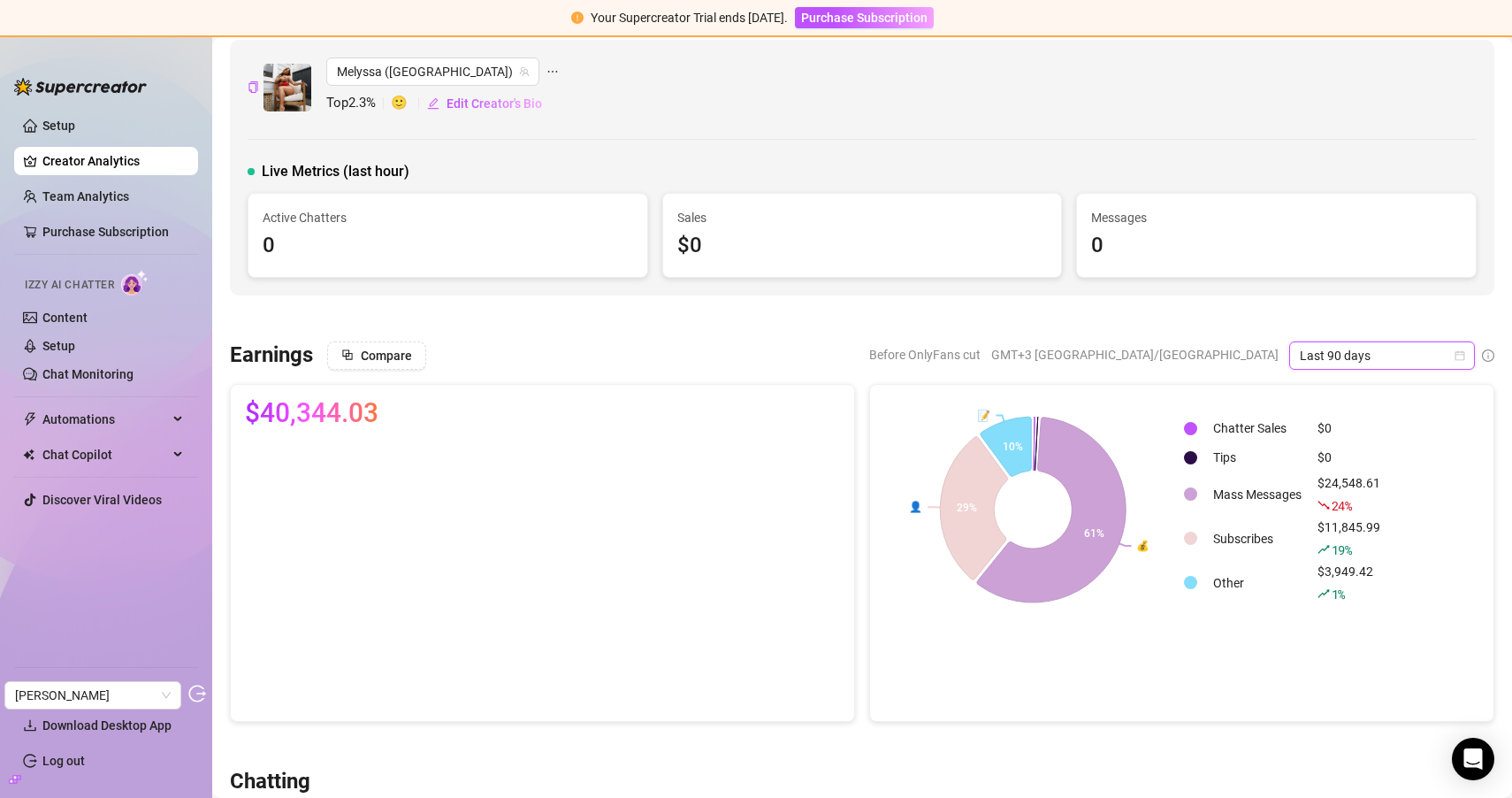
scroll to position [0, 0]
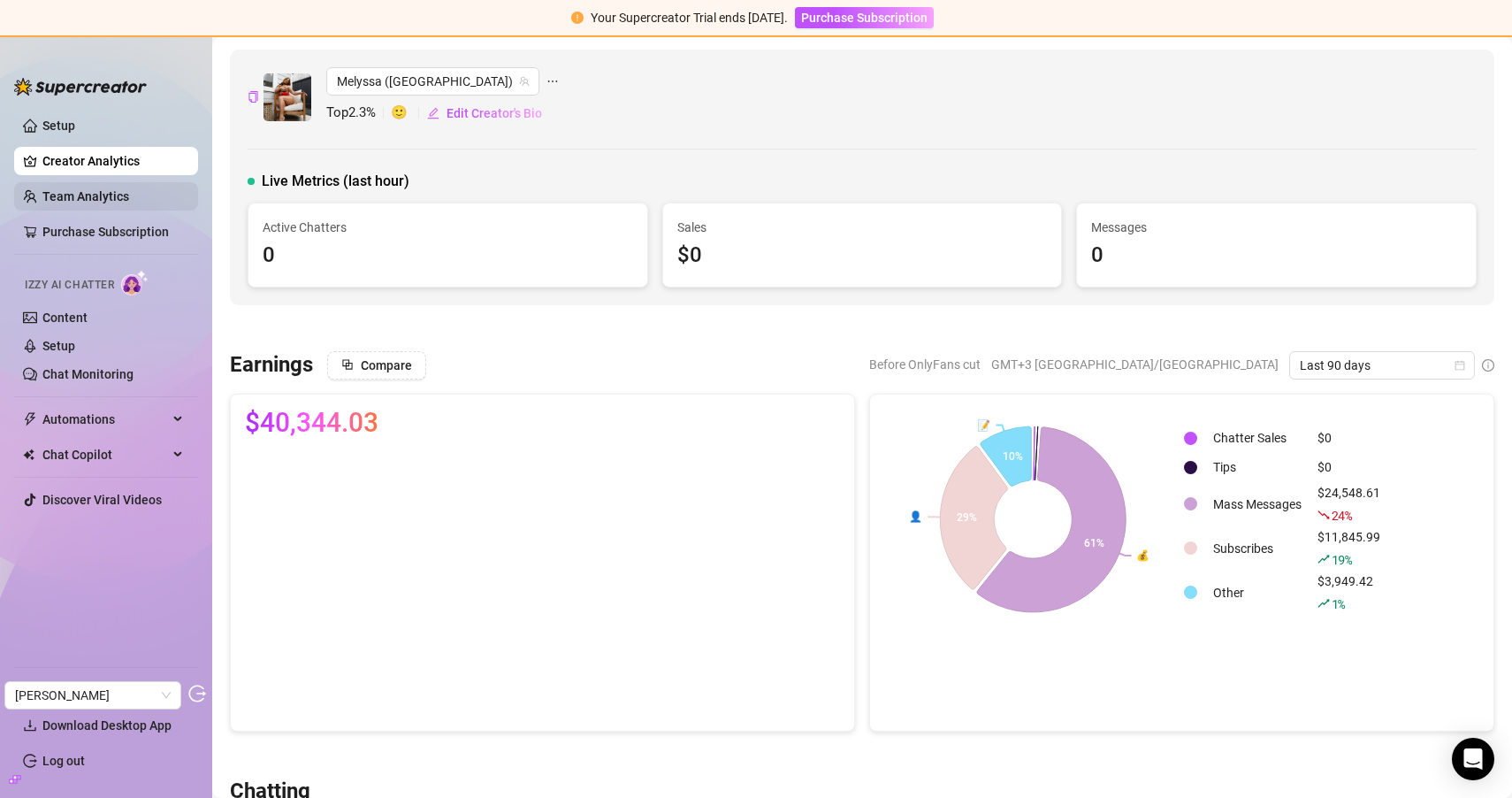
click at [103, 196] on link "Team Analytics" at bounding box center [86, 196] width 87 height 14
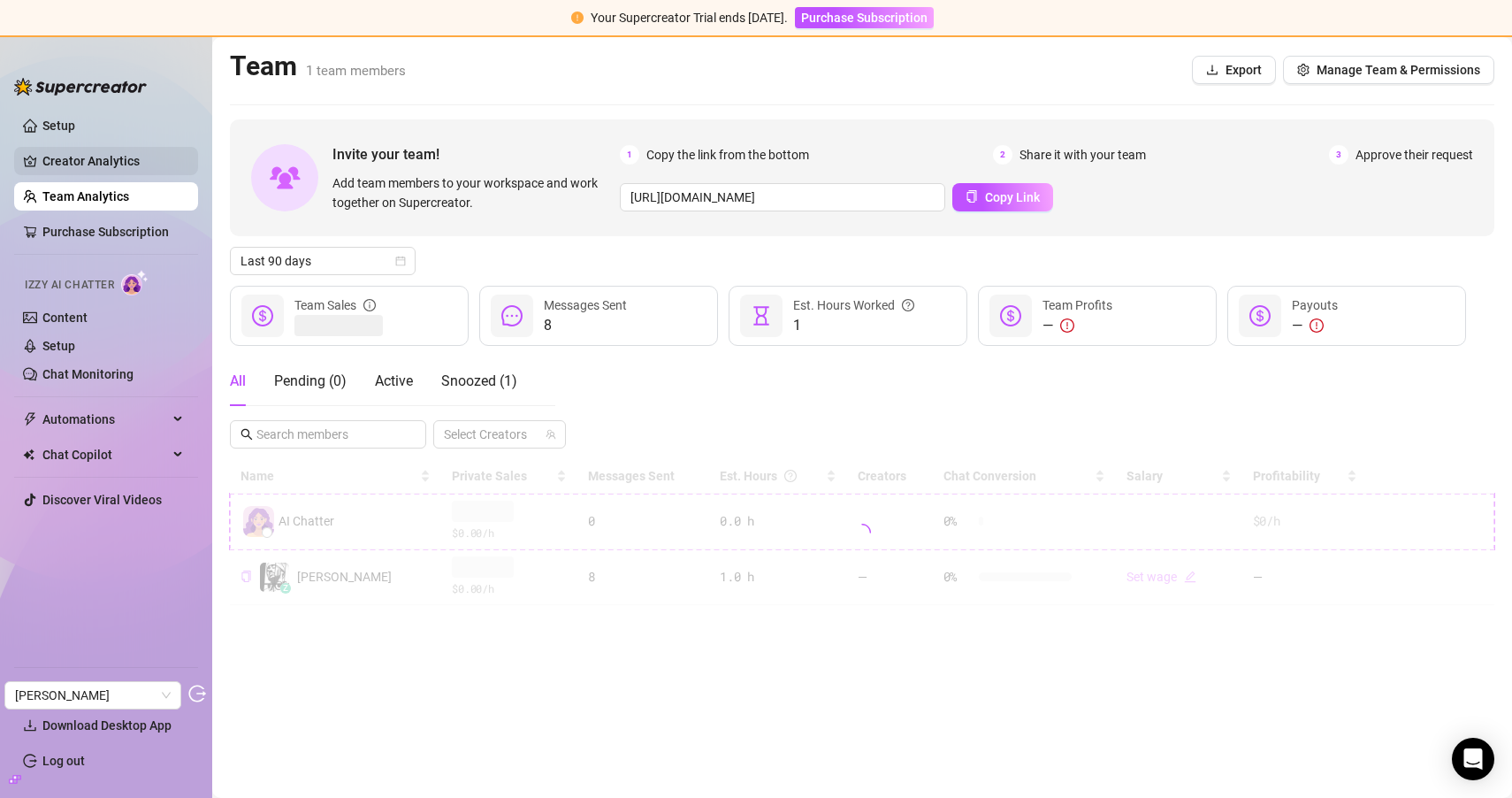
click at [115, 172] on link "Creator Analytics" at bounding box center [113, 160] width 142 height 29
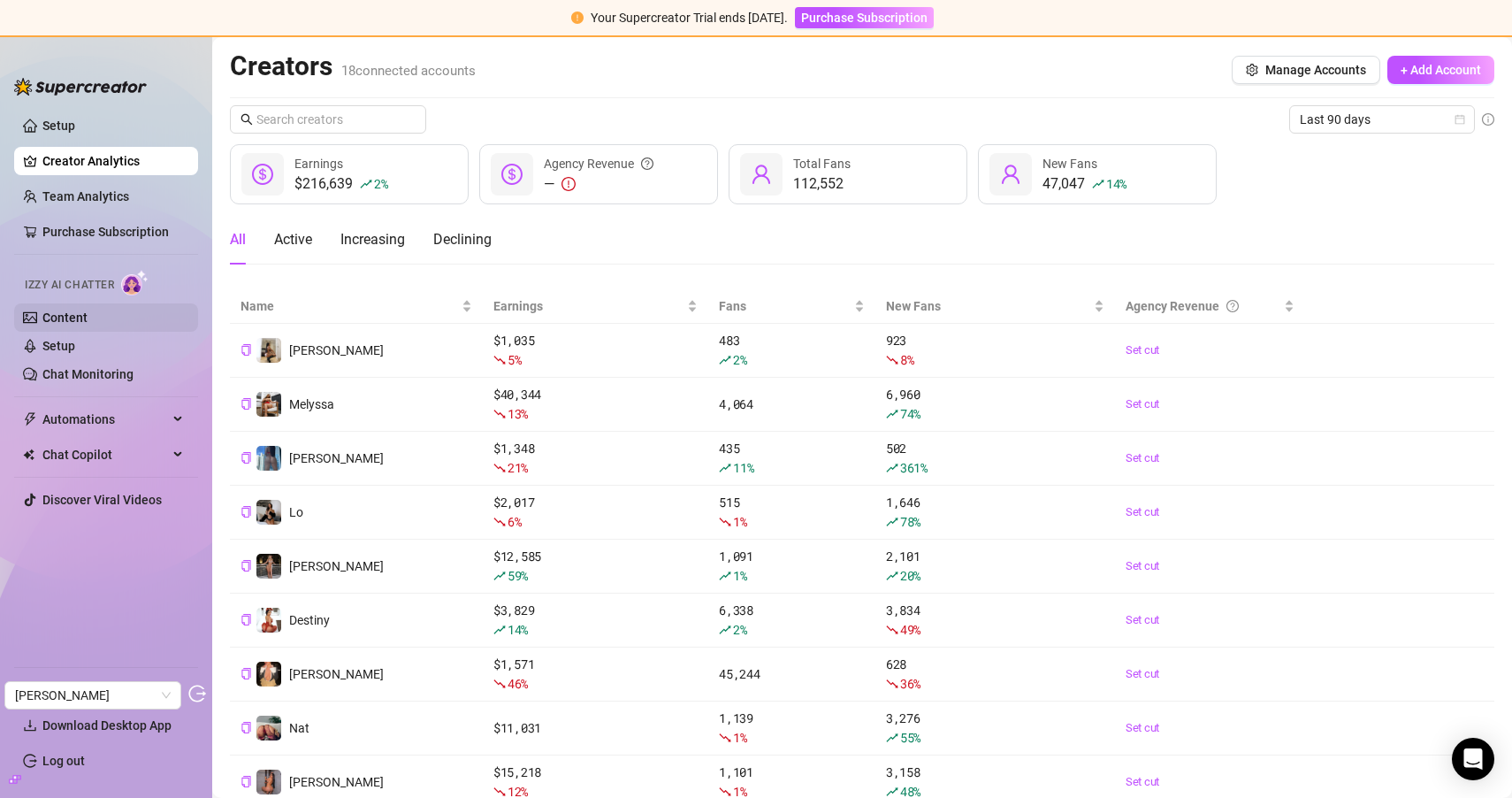
click at [87, 320] on link "Content" at bounding box center [65, 318] width 46 height 14
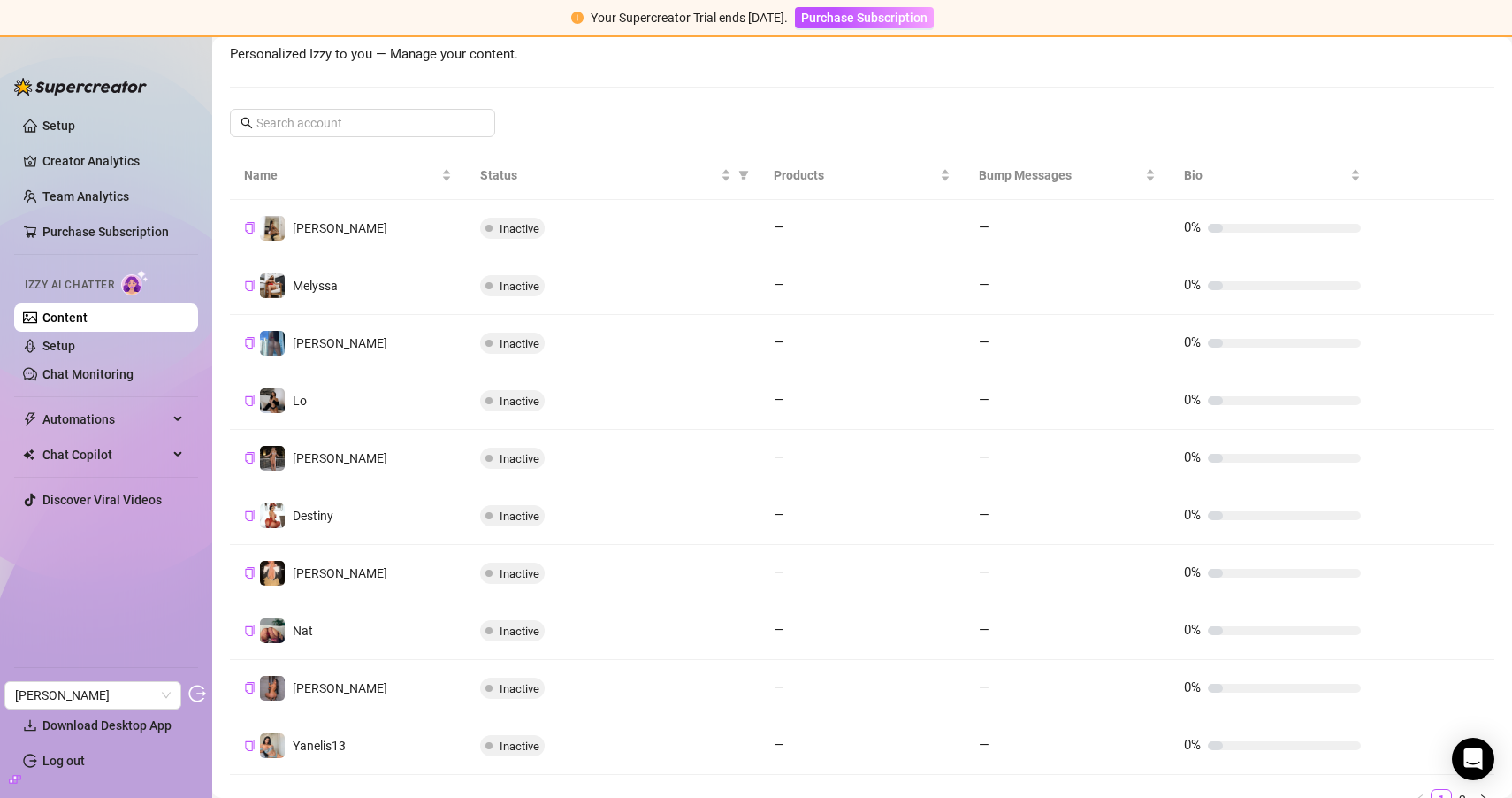
scroll to position [336, 0]
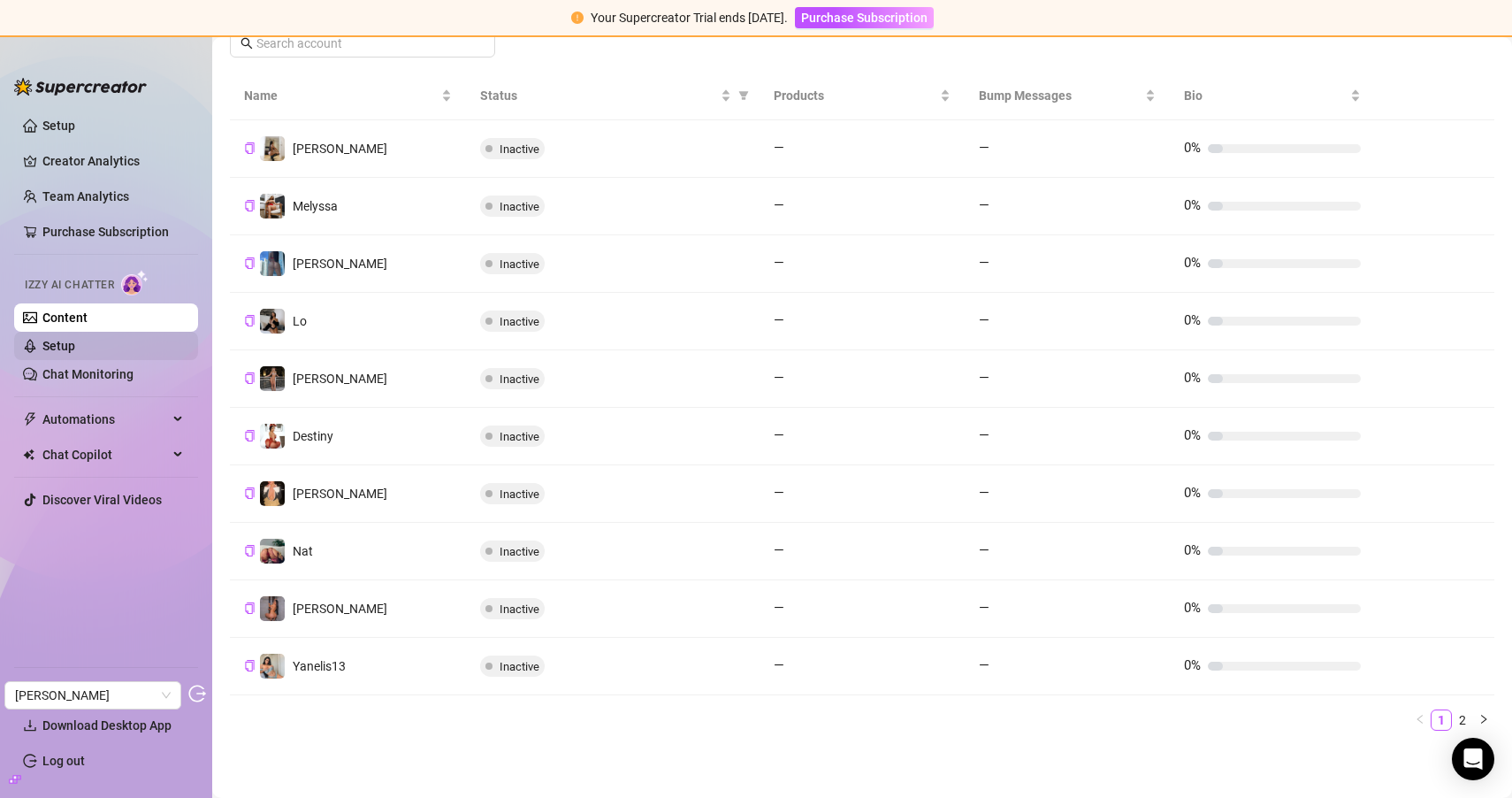
click at [75, 342] on link "Setup" at bounding box center [58, 346] width 33 height 14
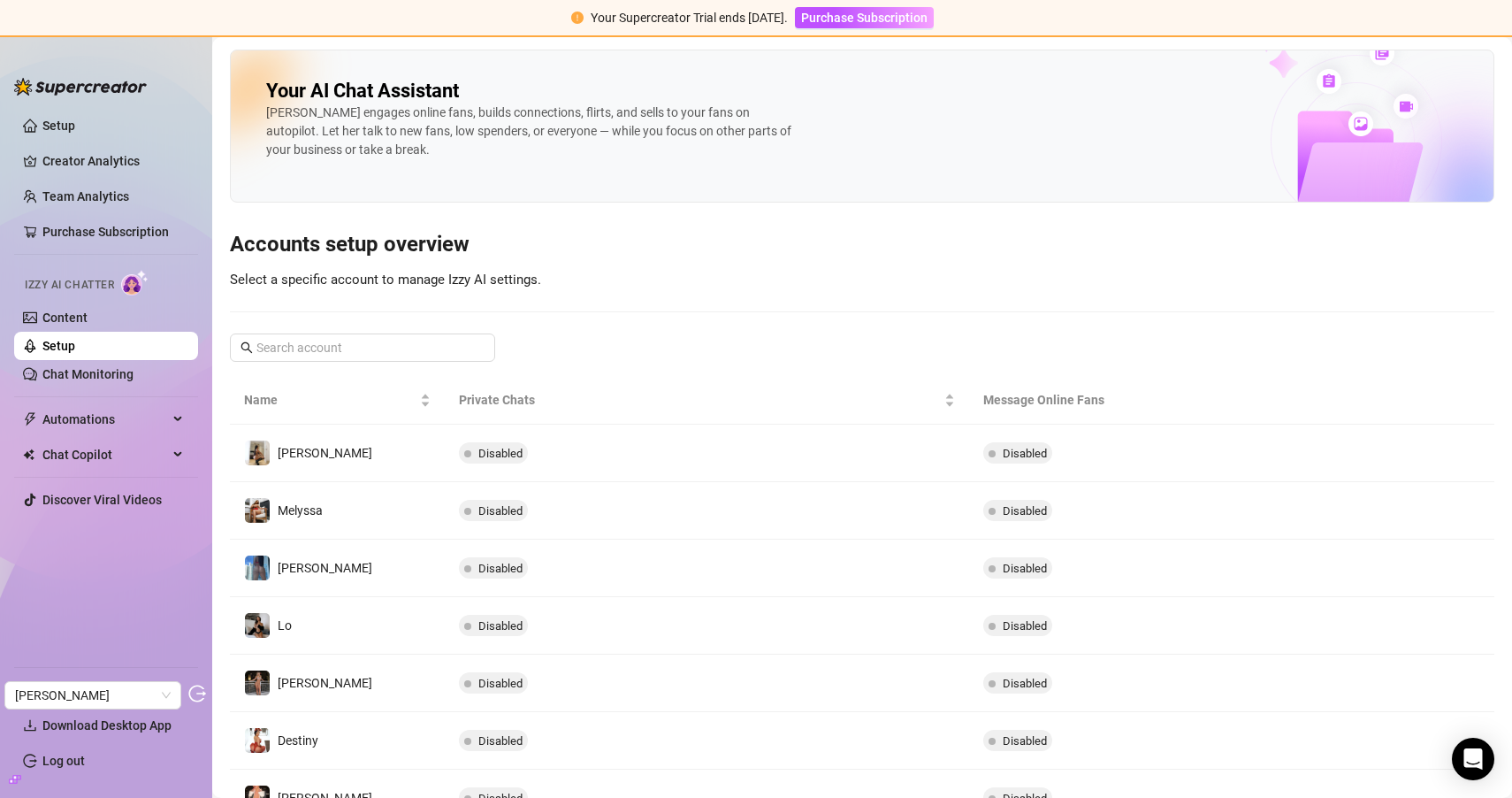
click at [69, 286] on span "Izzy AI Chatter" at bounding box center [69, 285] width 89 height 17
click at [64, 325] on link "Content" at bounding box center [65, 318] width 46 height 14
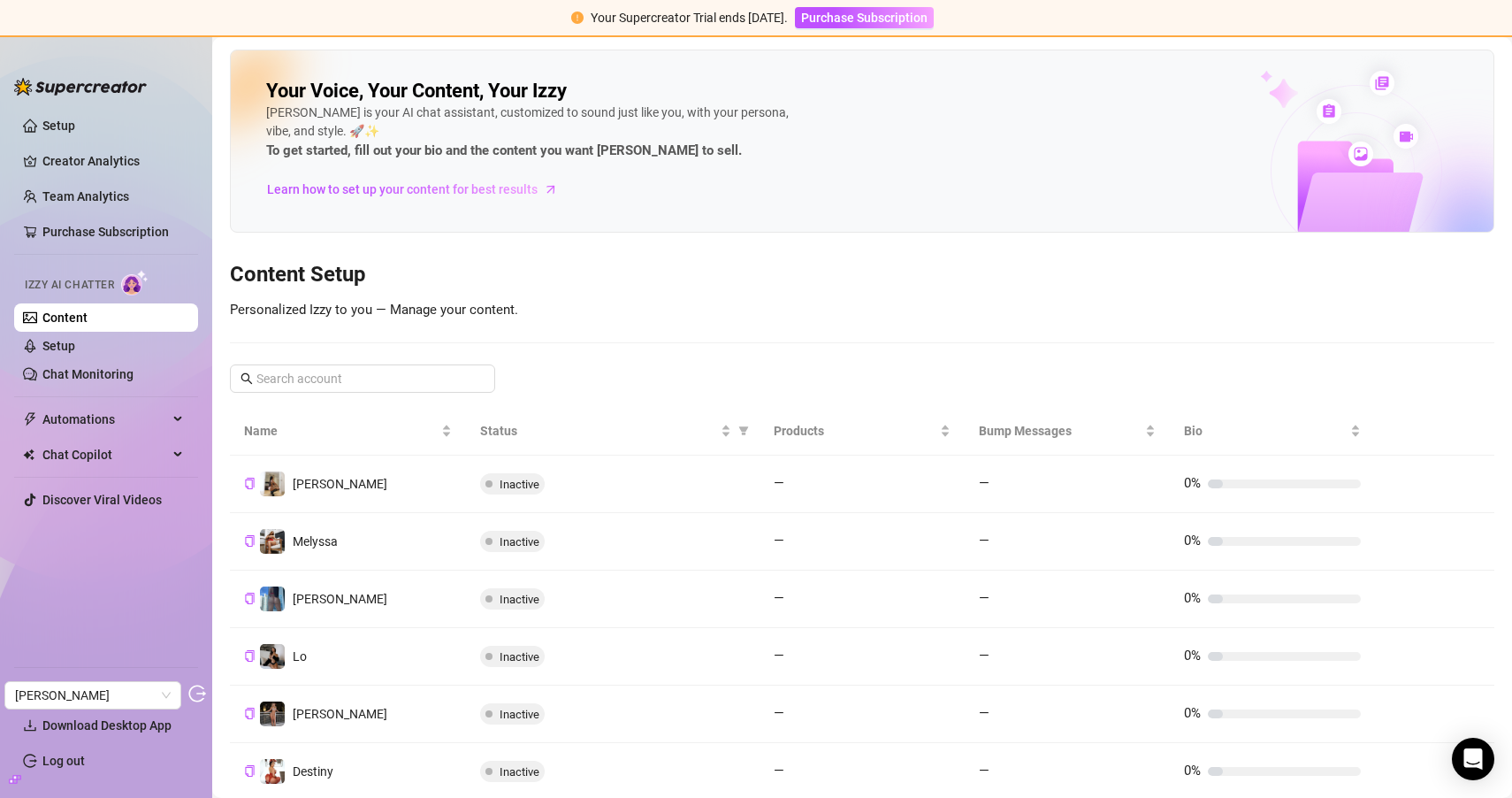
click at [78, 323] on link "Content" at bounding box center [65, 318] width 46 height 14
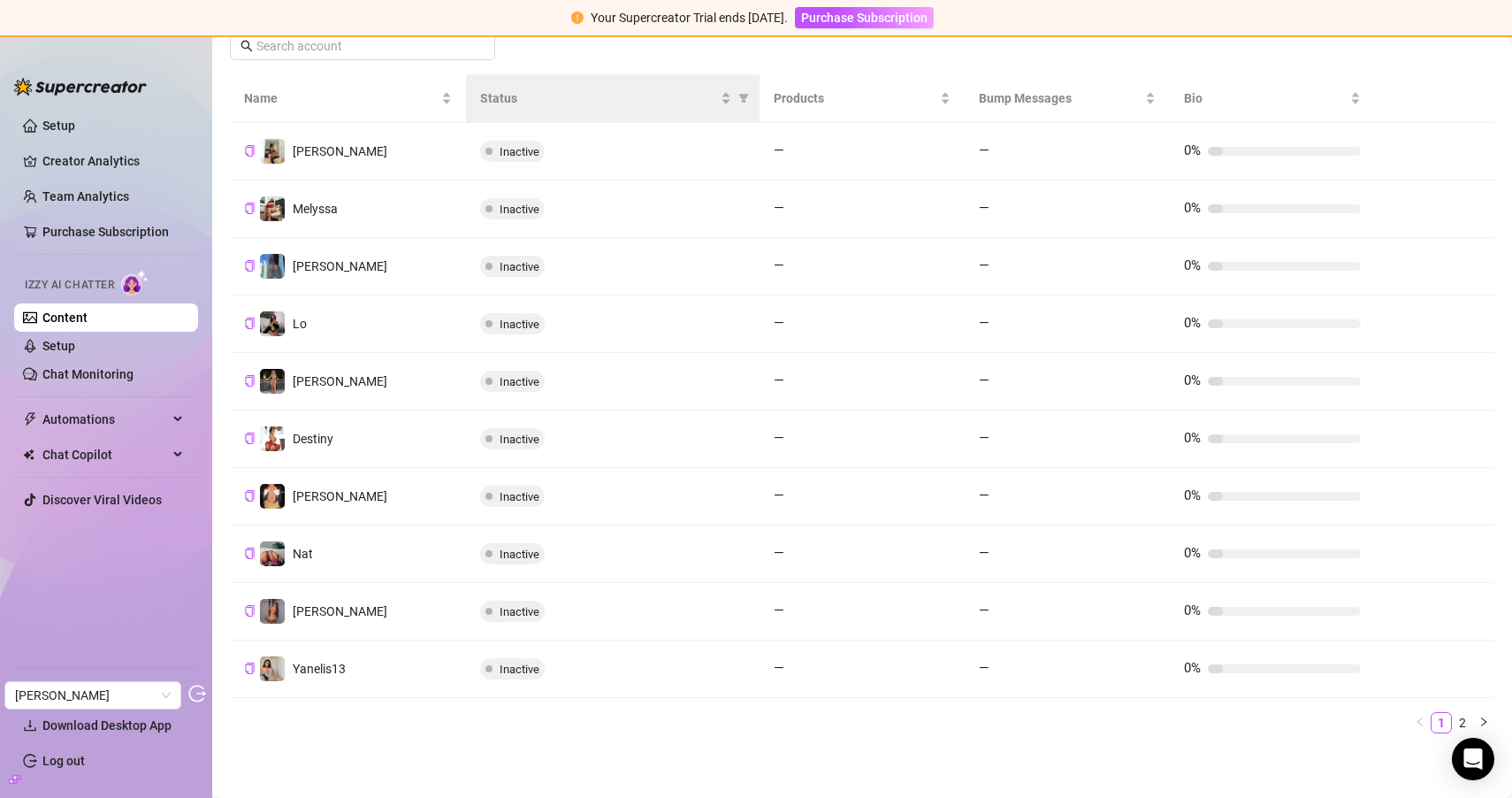
scroll to position [336, 0]
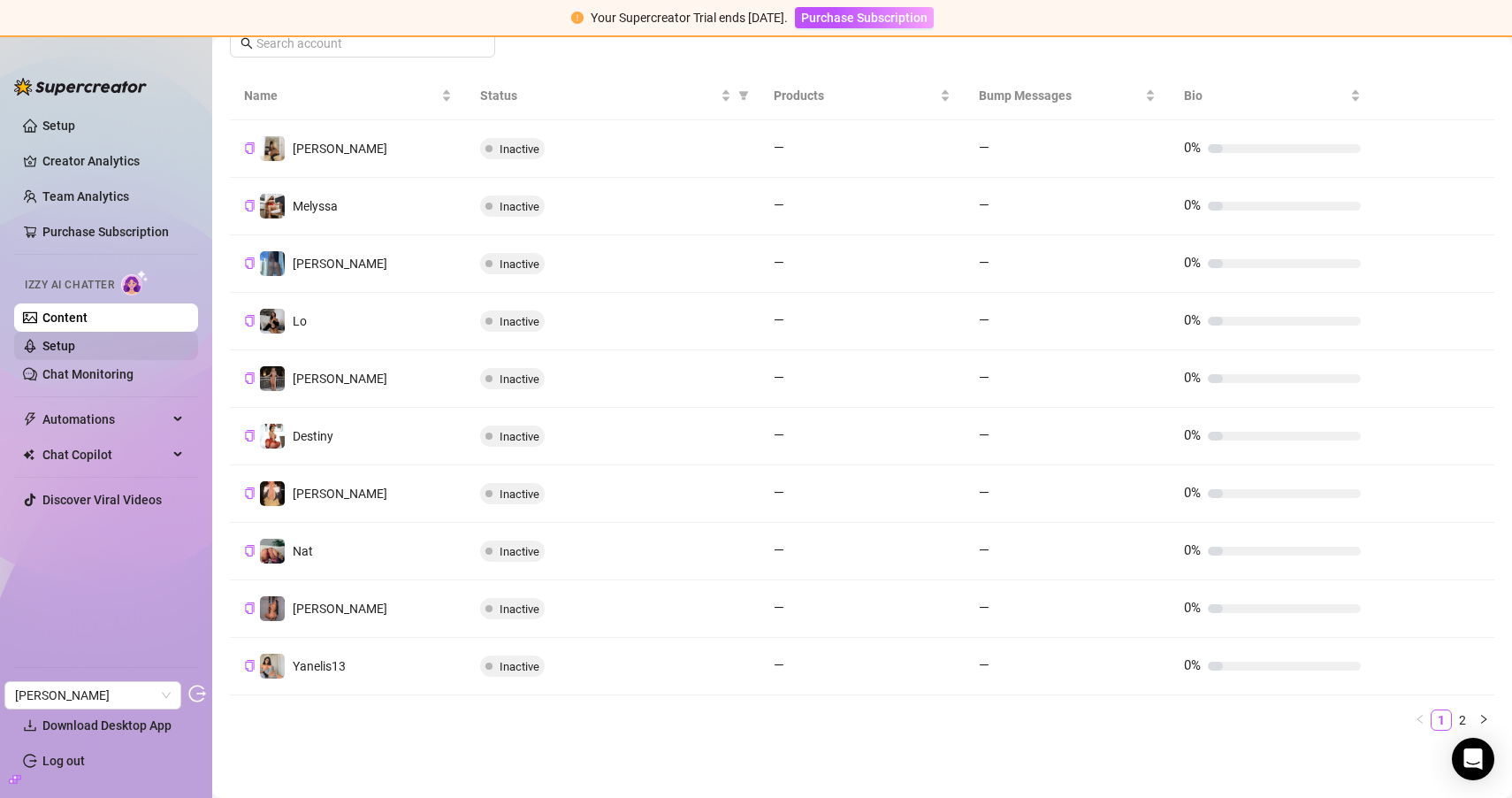
click at [75, 349] on link "Setup" at bounding box center [58, 346] width 33 height 14
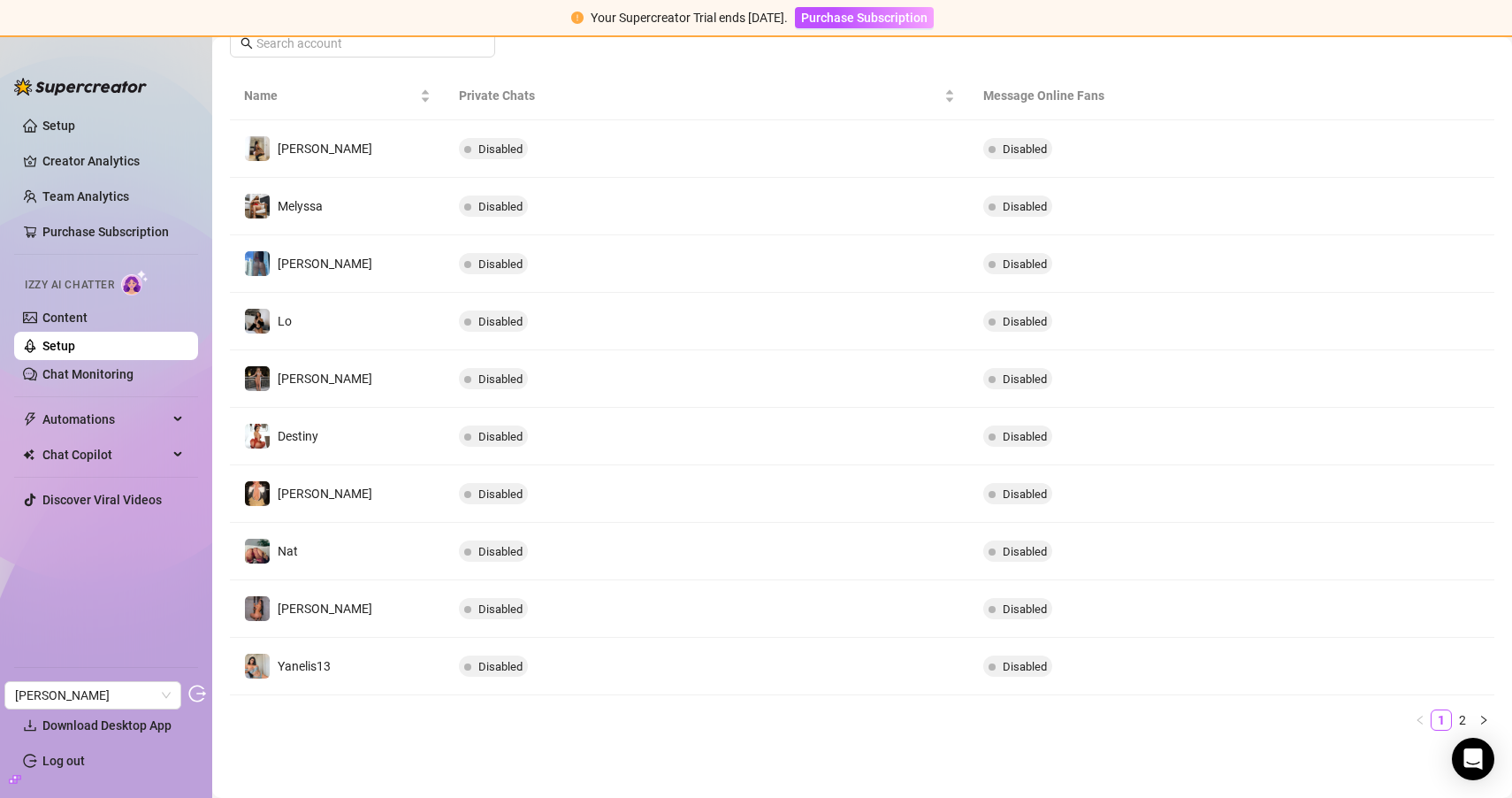
scroll to position [304, 0]
click at [134, 381] on link "Chat Monitoring" at bounding box center [88, 374] width 91 height 14
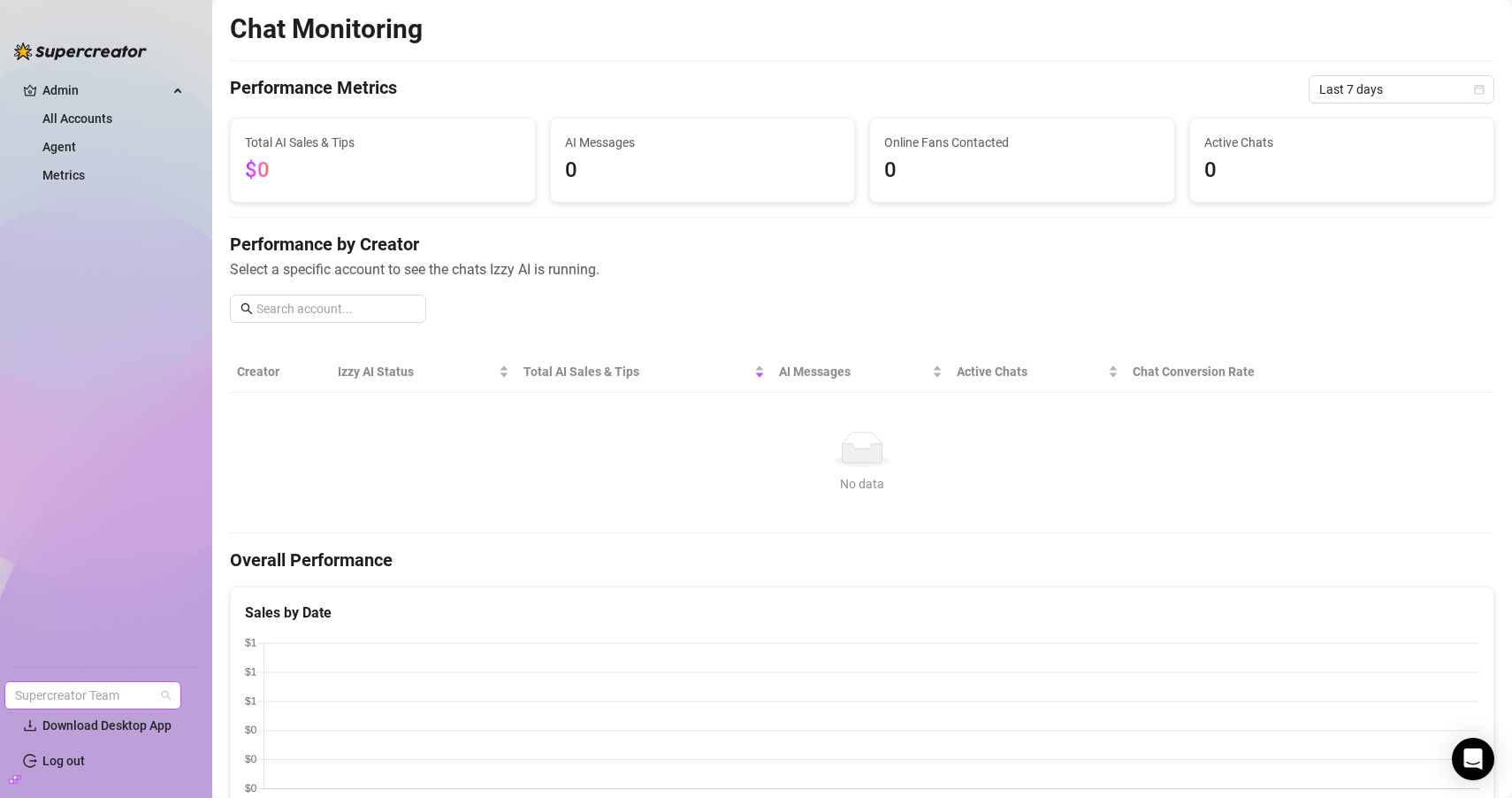
click at [62, 685] on span "Supercreator Team" at bounding box center [92, 695] width 155 height 27
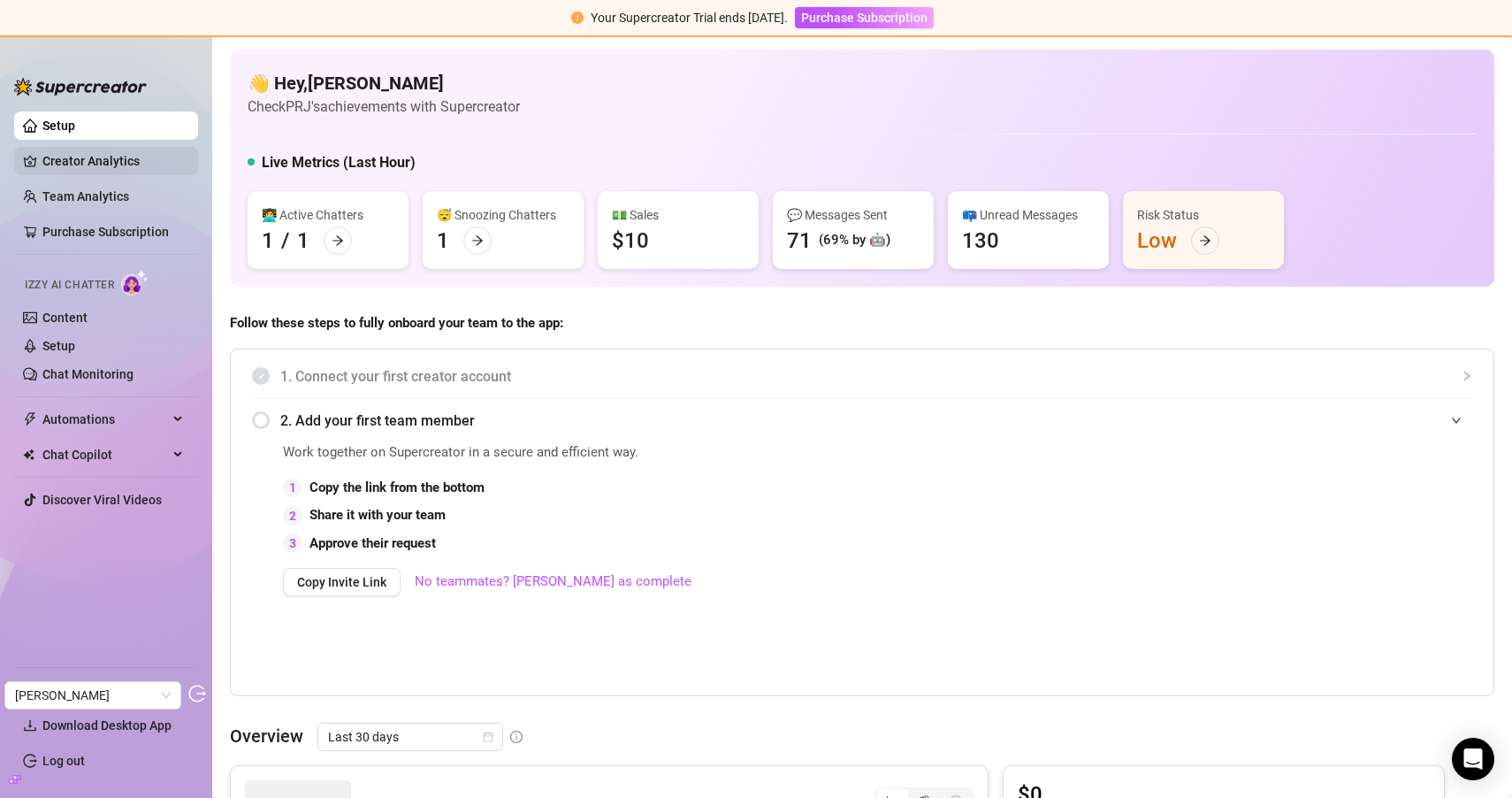
click at [145, 167] on link "Creator Analytics" at bounding box center [113, 160] width 142 height 29
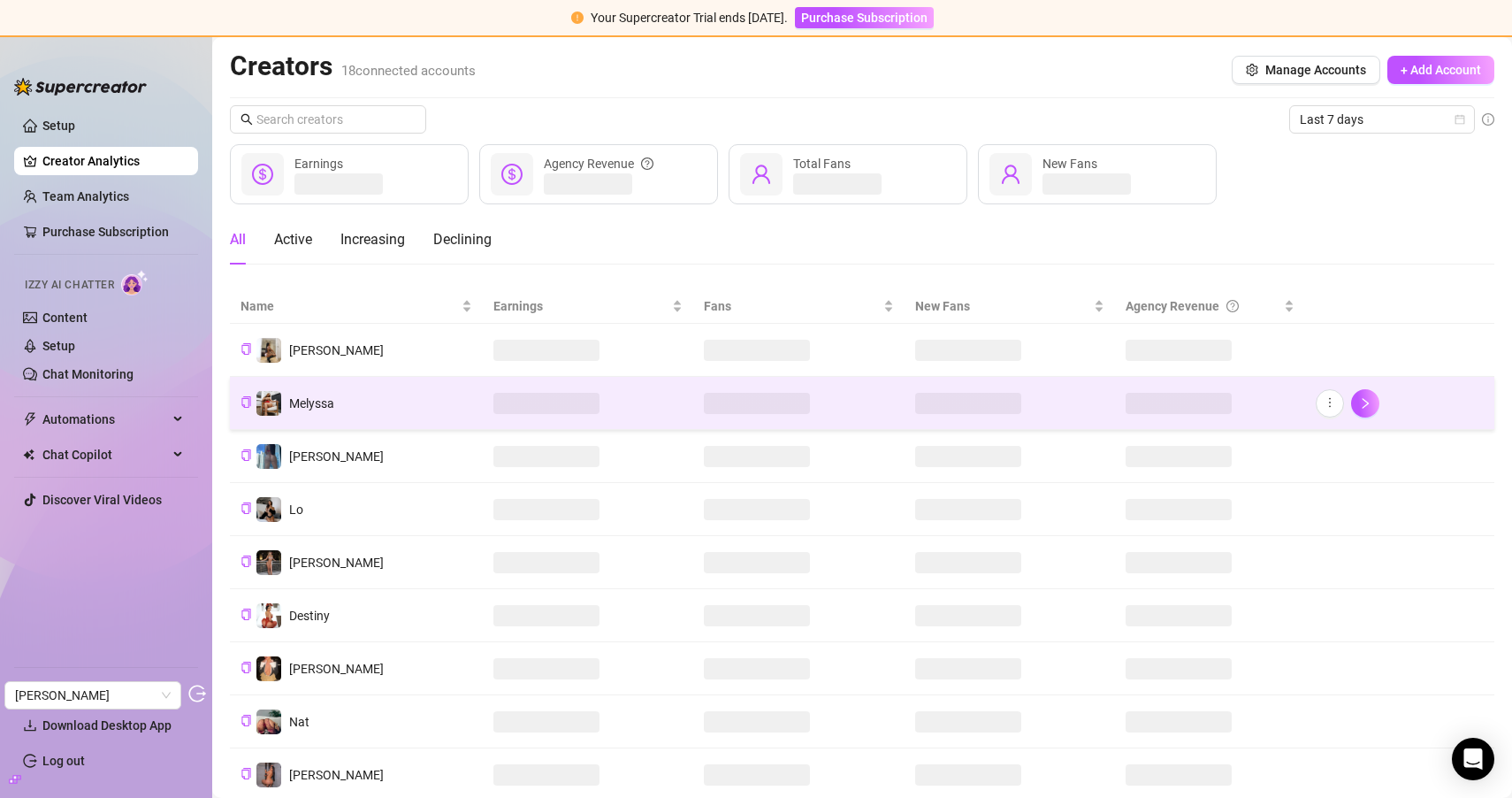
click at [379, 411] on td "Melyssa" at bounding box center [356, 404] width 253 height 53
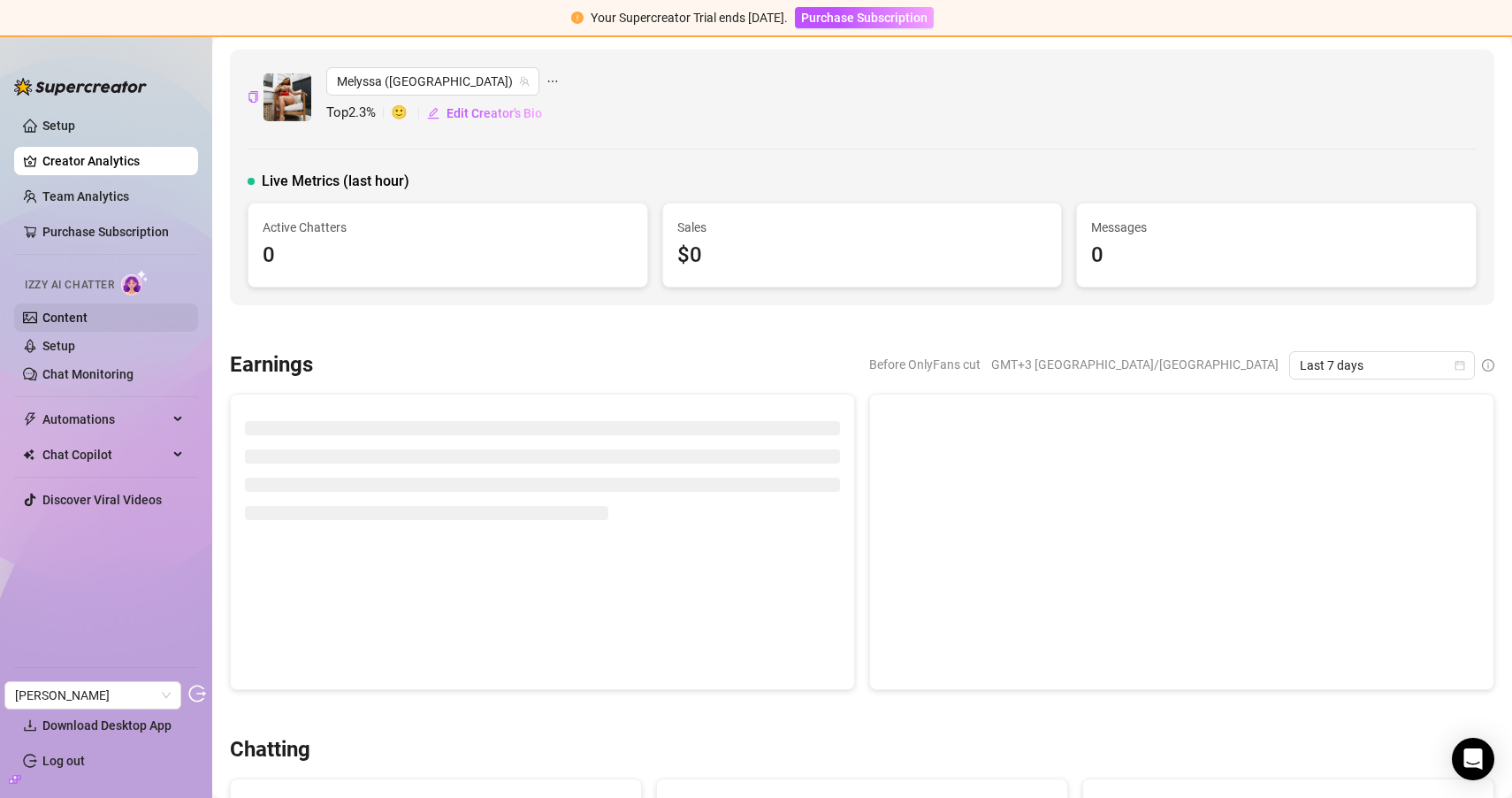
click at [82, 315] on link "Content" at bounding box center [65, 318] width 46 height 14
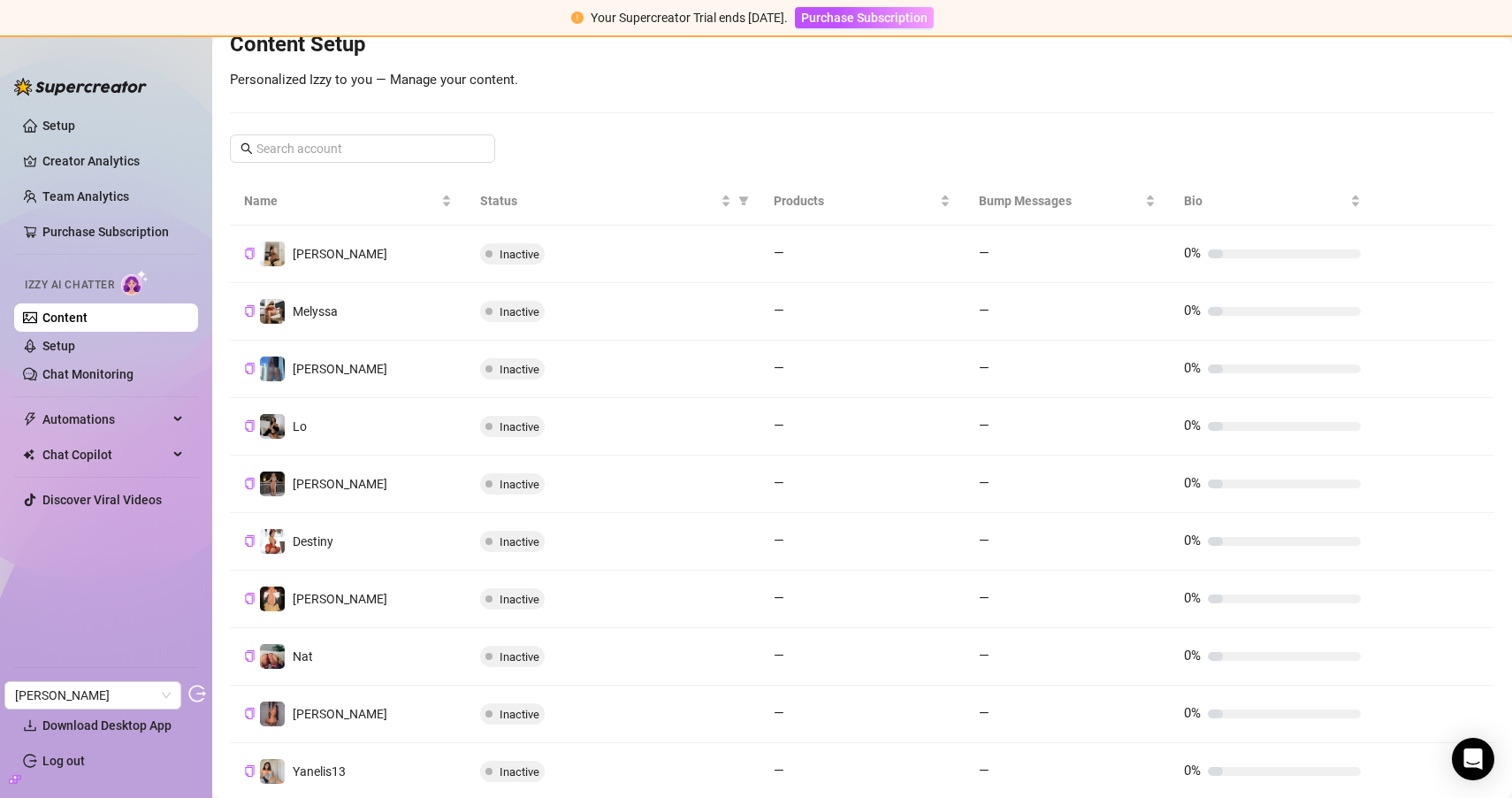
scroll to position [336, 0]
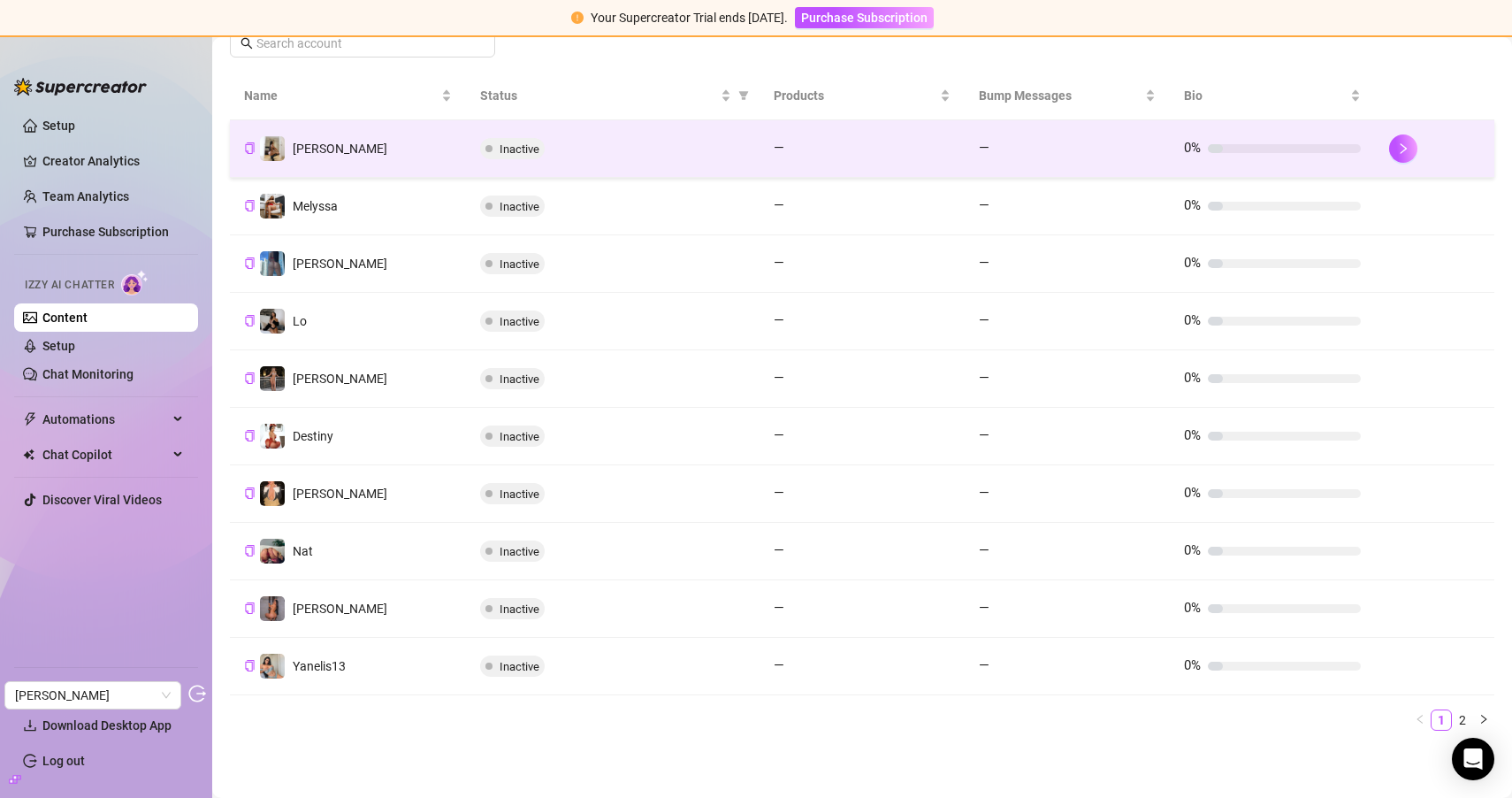
click at [652, 146] on div "Inactive" at bounding box center [613, 148] width 265 height 21
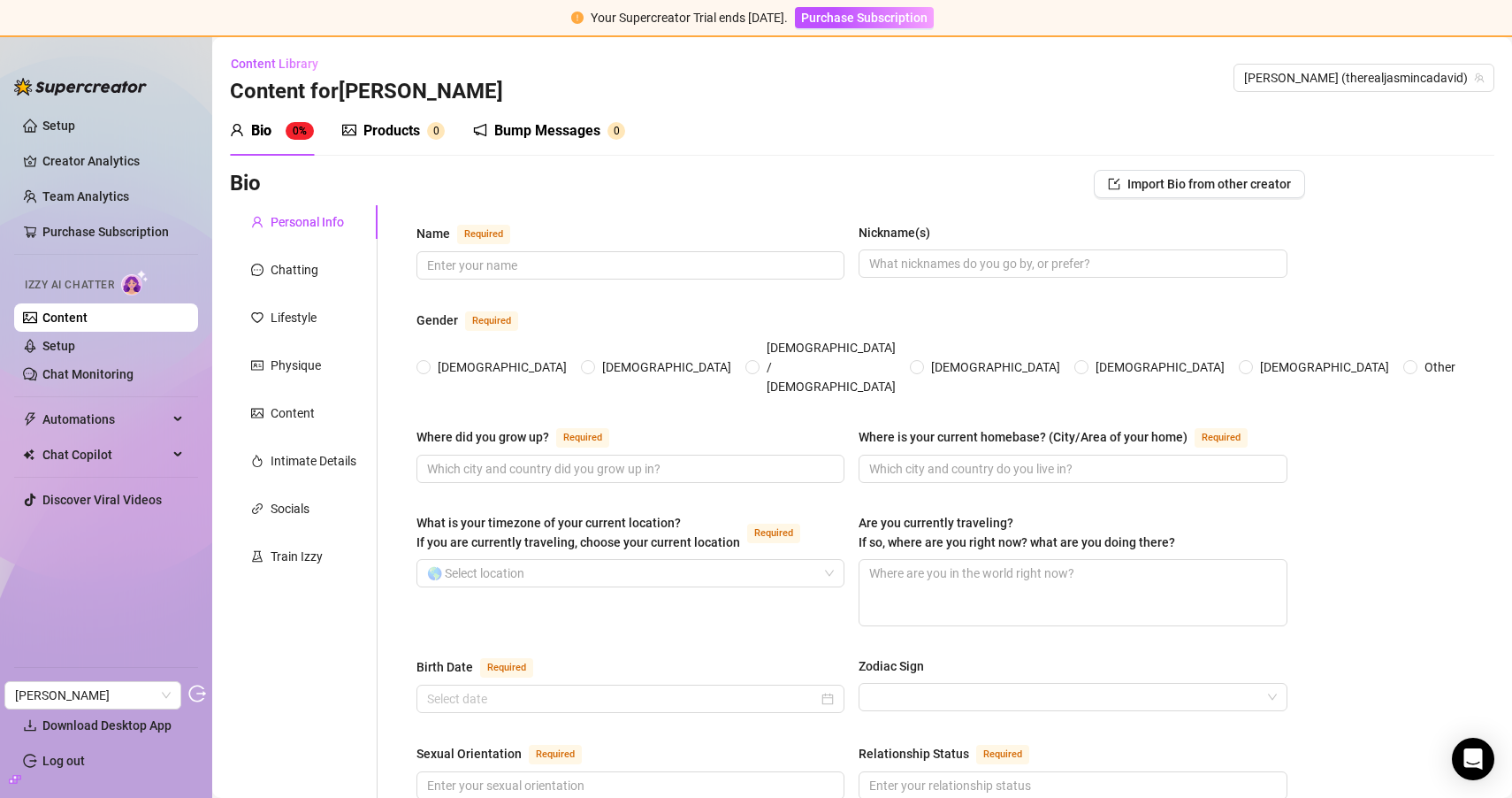
click at [398, 142] on div "Products 0" at bounding box center [394, 131] width 103 height 50
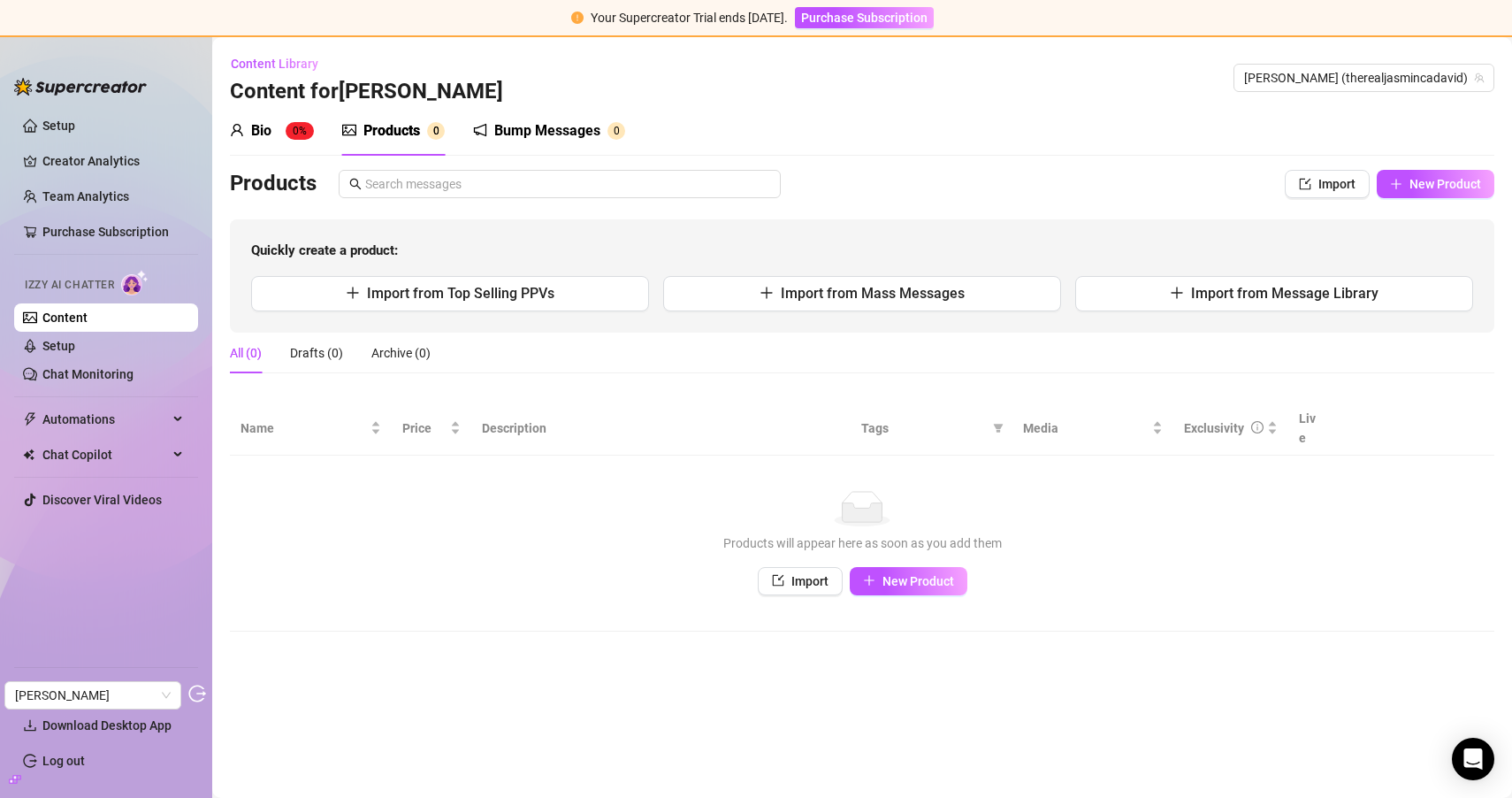
click at [305, 137] on sup "0%" at bounding box center [300, 131] width 29 height 18
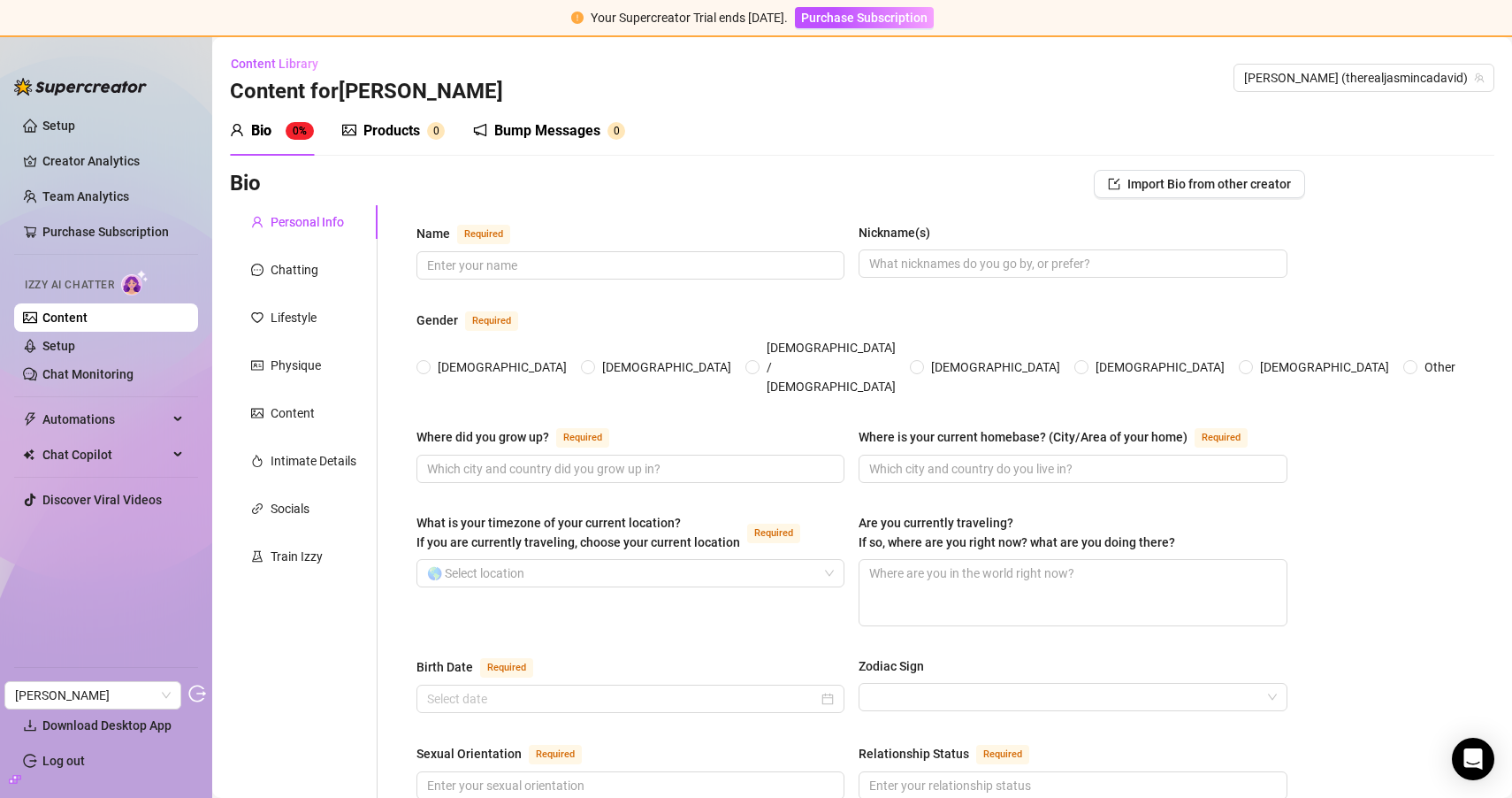
click at [395, 131] on div "Products" at bounding box center [391, 130] width 56 height 21
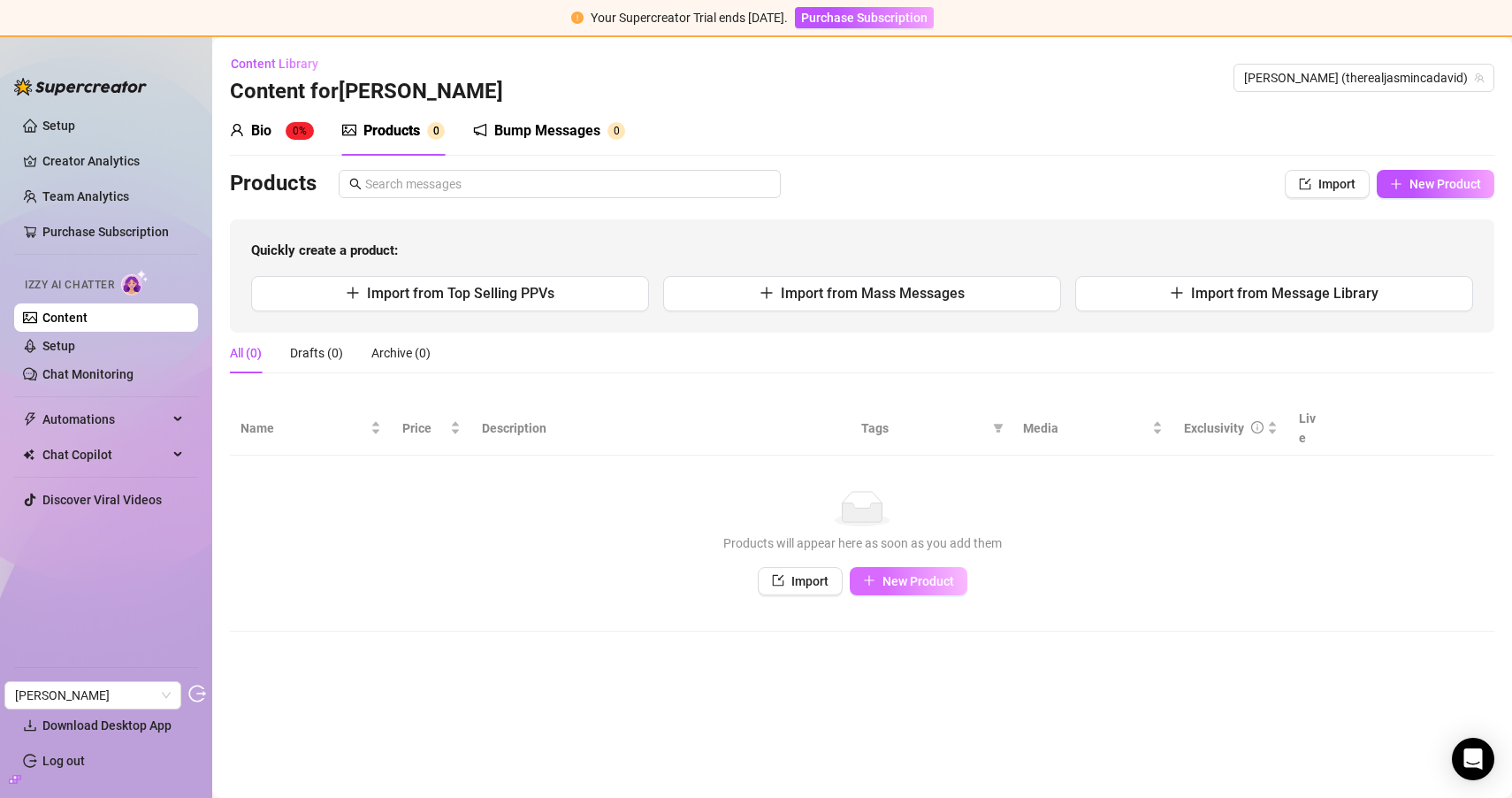
click at [918, 567] on button "New Product" at bounding box center [908, 581] width 118 height 29
type textarea "Type your message here..."
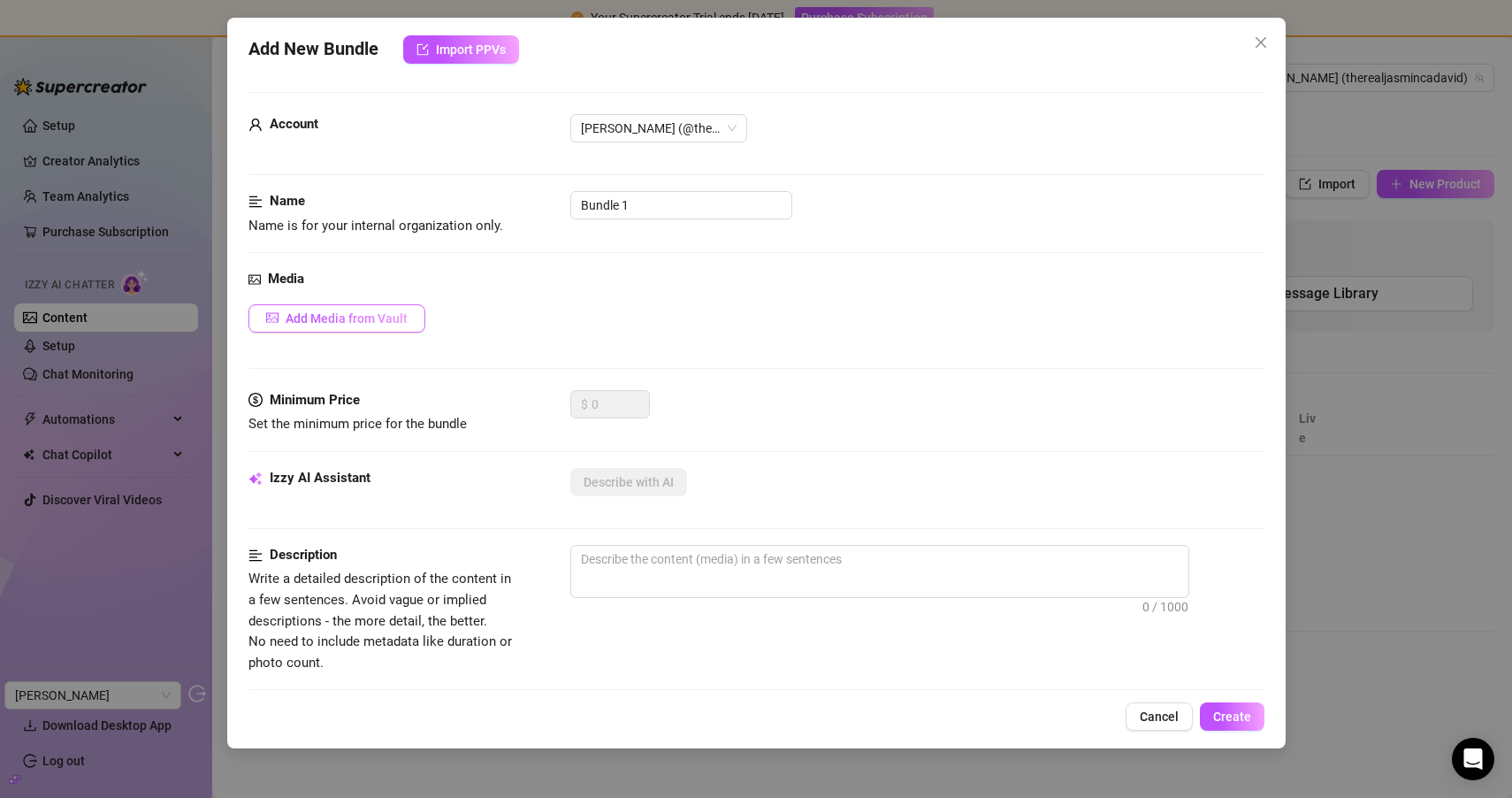
click at [311, 311] on span "Add Media from Vault" at bounding box center [346, 318] width 122 height 14
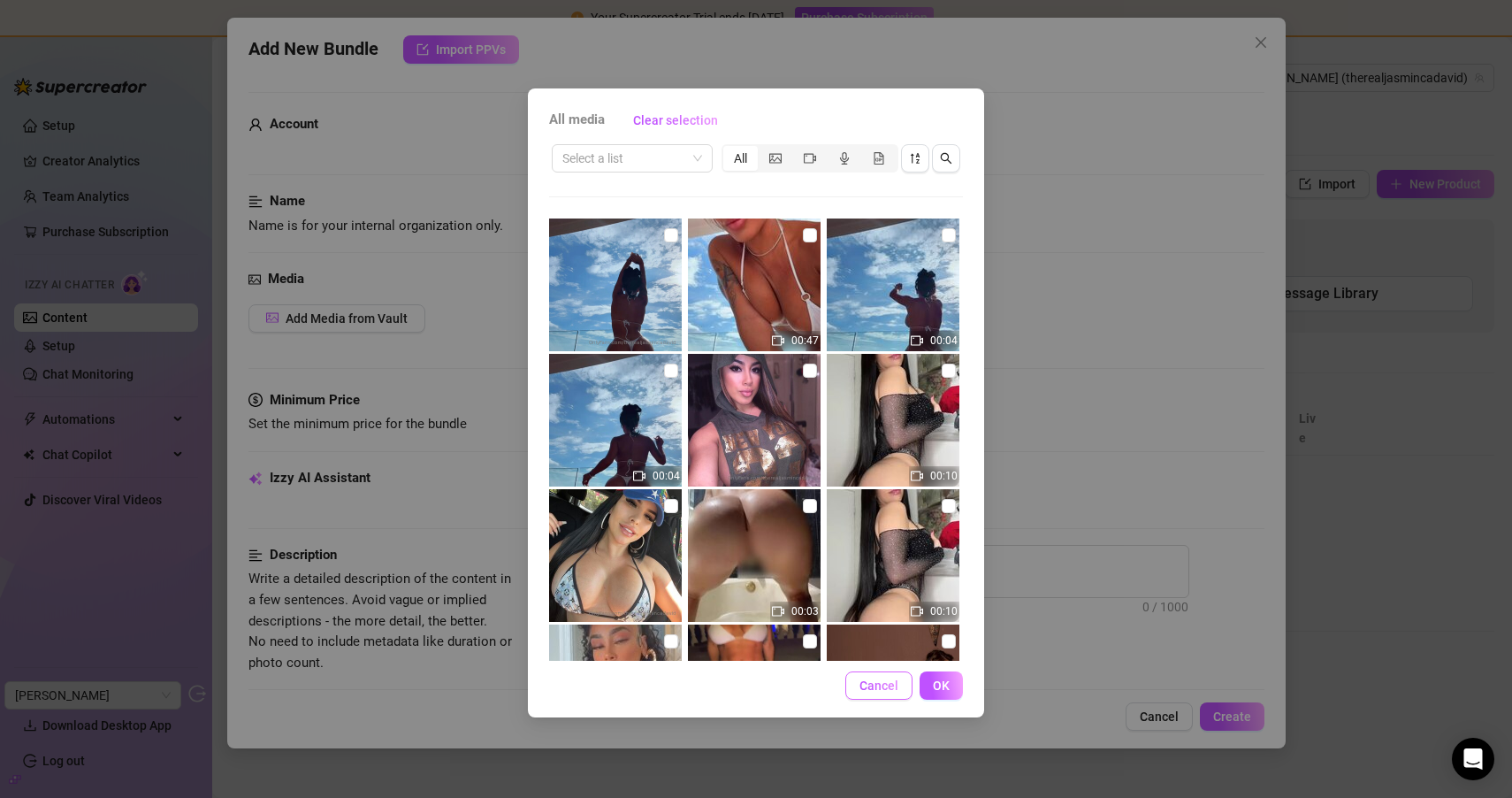
click at [876, 683] on span "Cancel" at bounding box center [878, 685] width 39 height 14
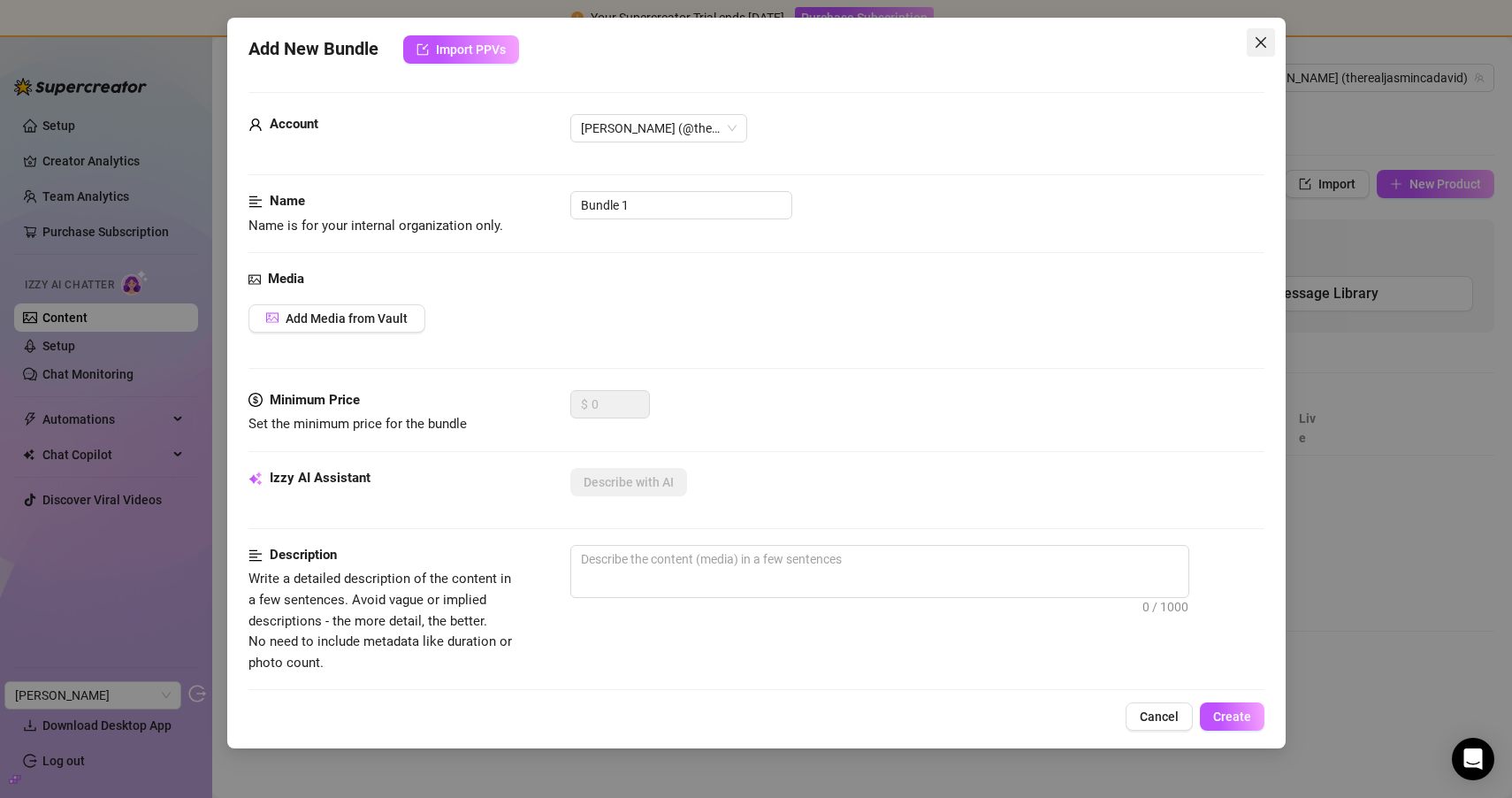
click at [1250, 46] on span "Close" at bounding box center [1261, 43] width 29 height 14
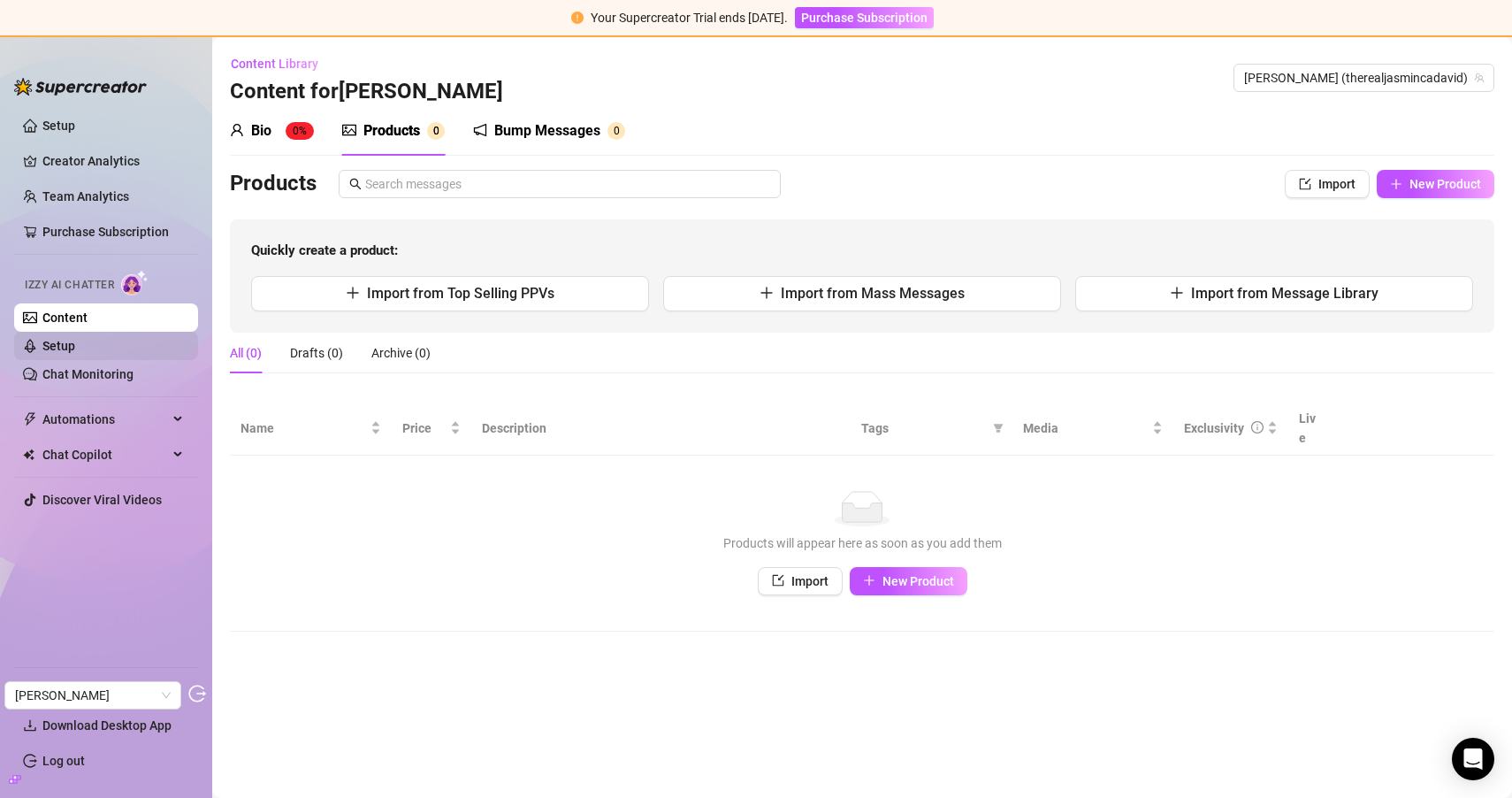
click at [75, 352] on link "Setup" at bounding box center [58, 346] width 33 height 14
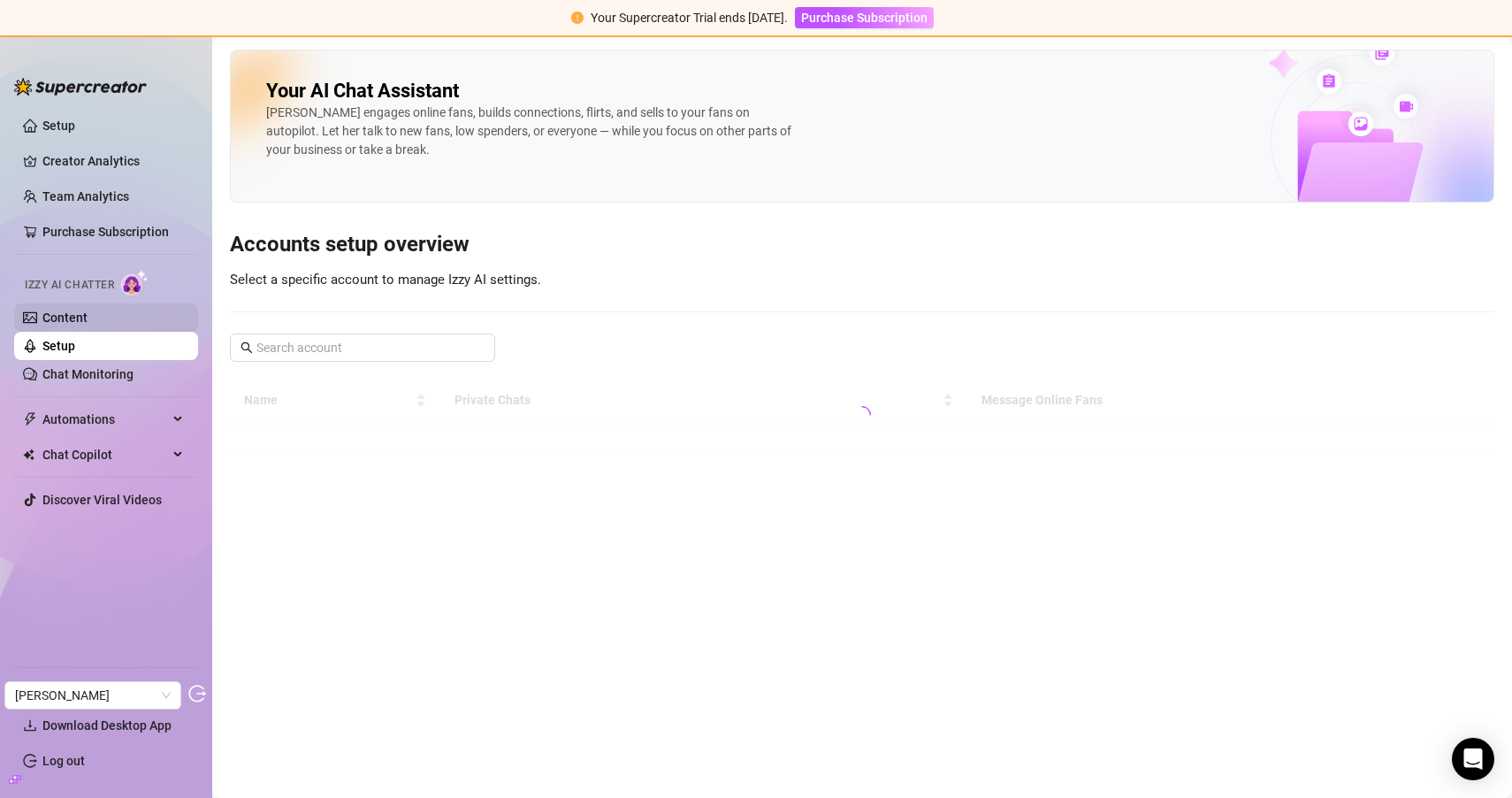
click at [87, 324] on link "Content" at bounding box center [65, 318] width 46 height 14
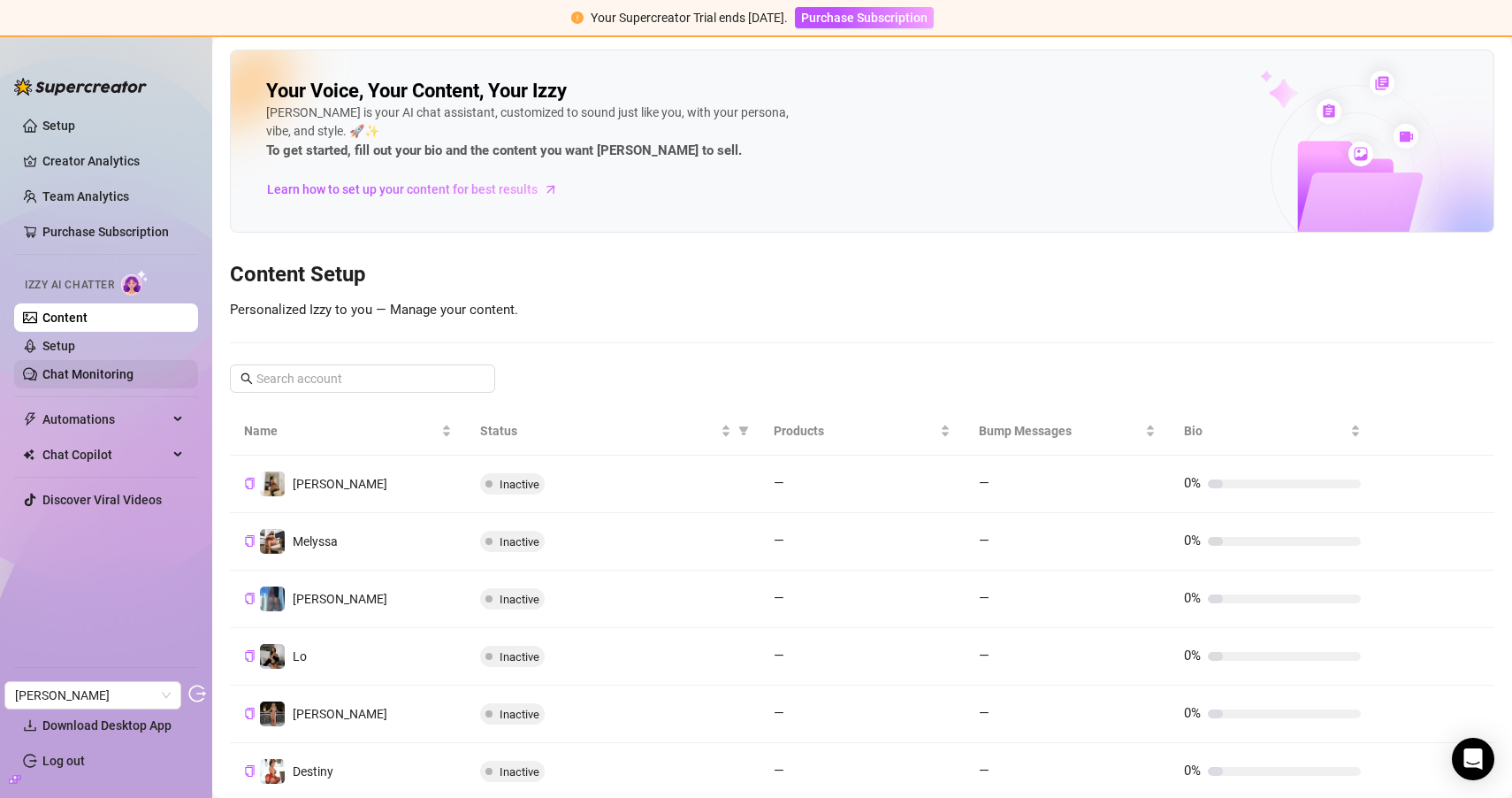
click at [131, 369] on link "Chat Monitoring" at bounding box center [88, 374] width 91 height 14
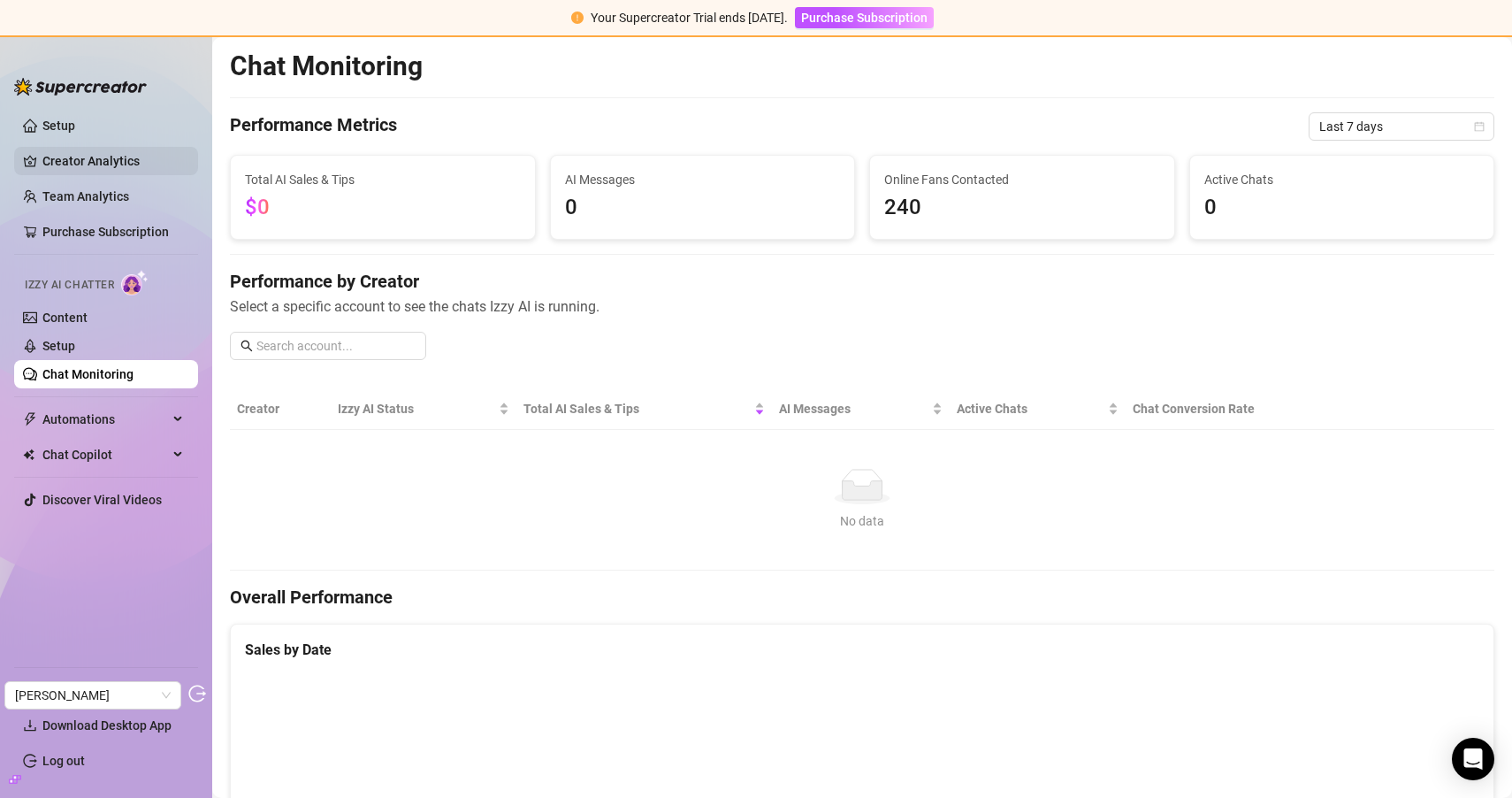
click at [118, 157] on link "Creator Analytics" at bounding box center [113, 160] width 142 height 29
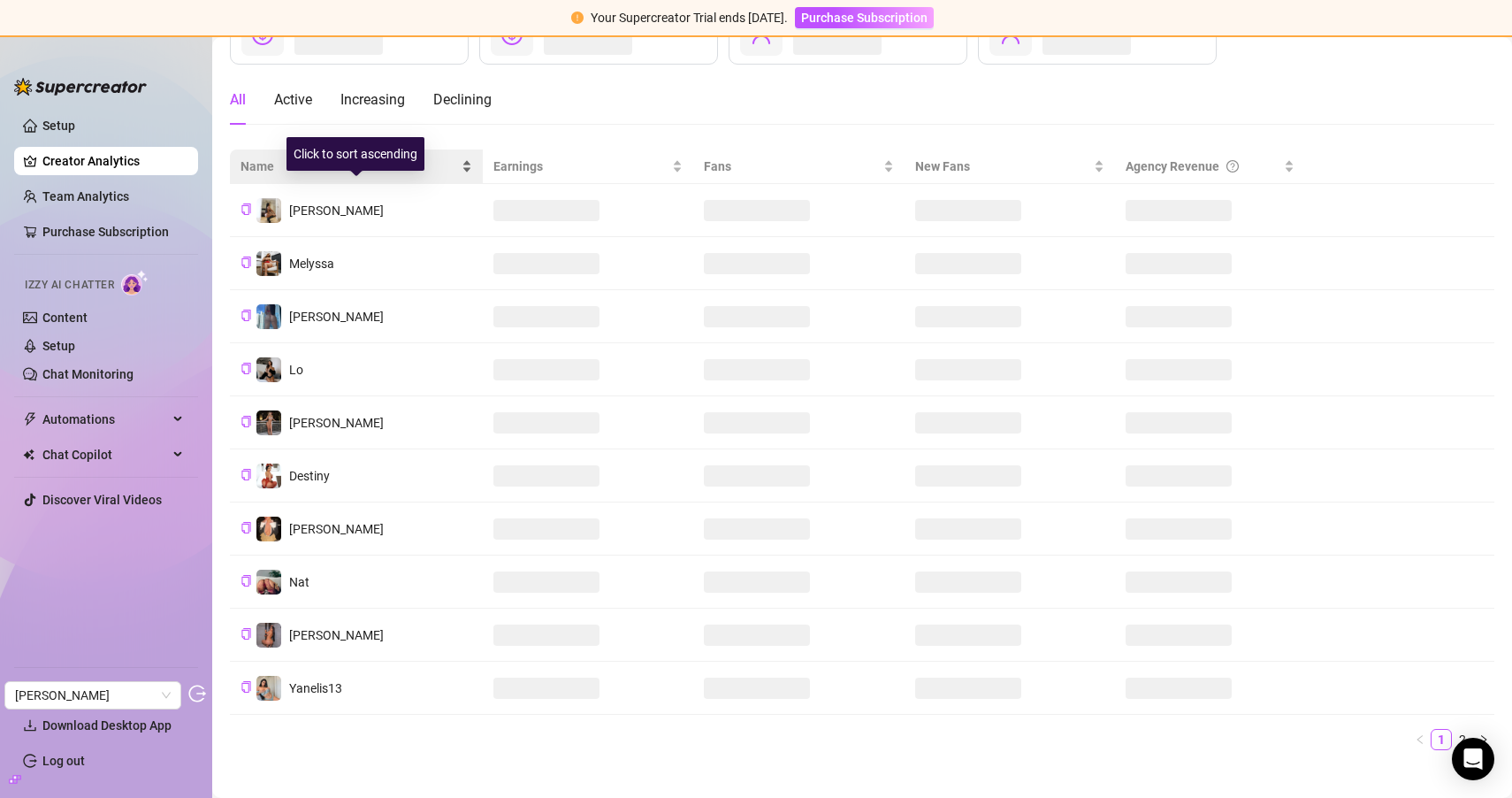
scroll to position [159, 0]
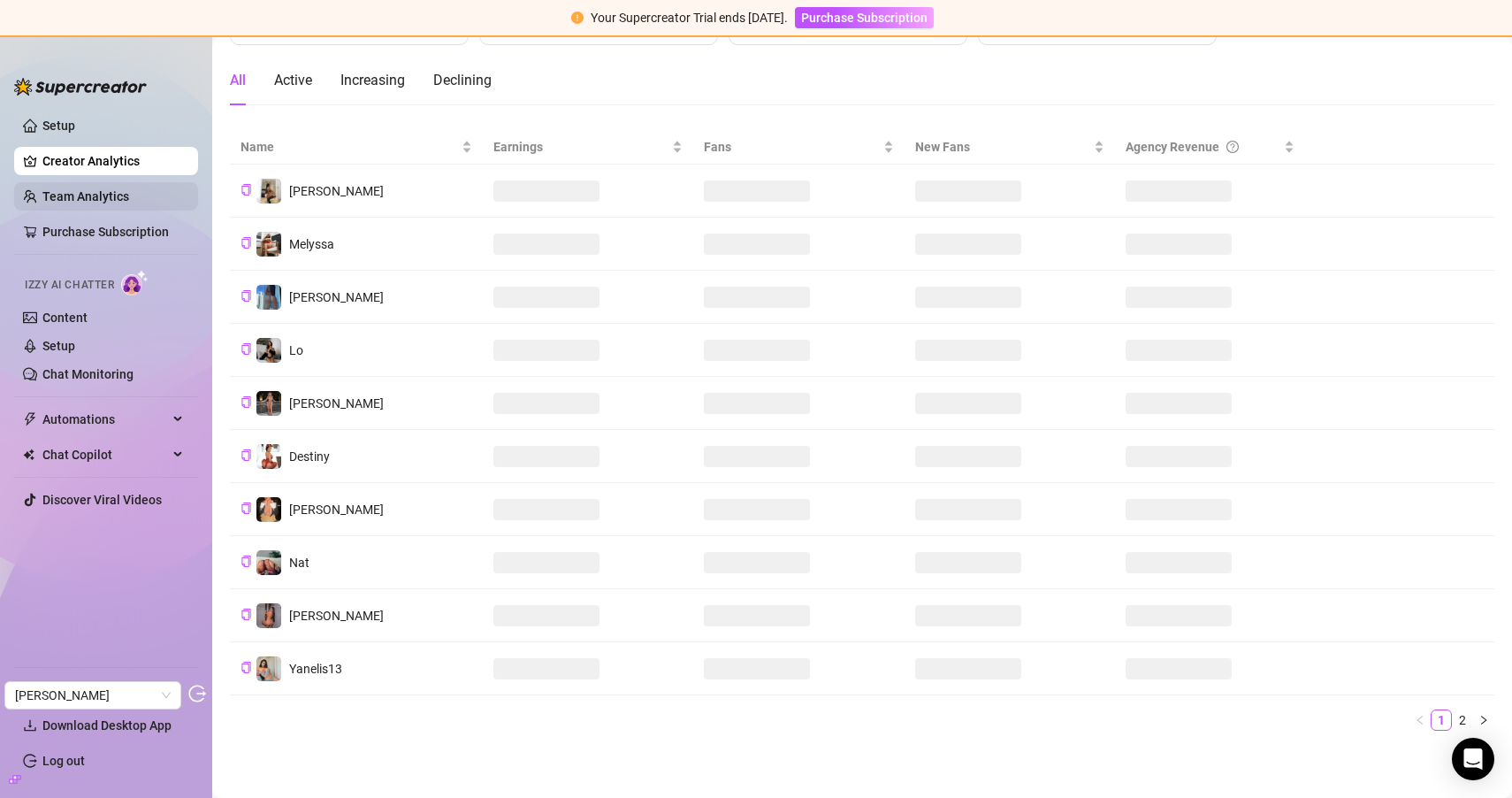
click at [126, 198] on link "Team Analytics" at bounding box center [86, 196] width 87 height 14
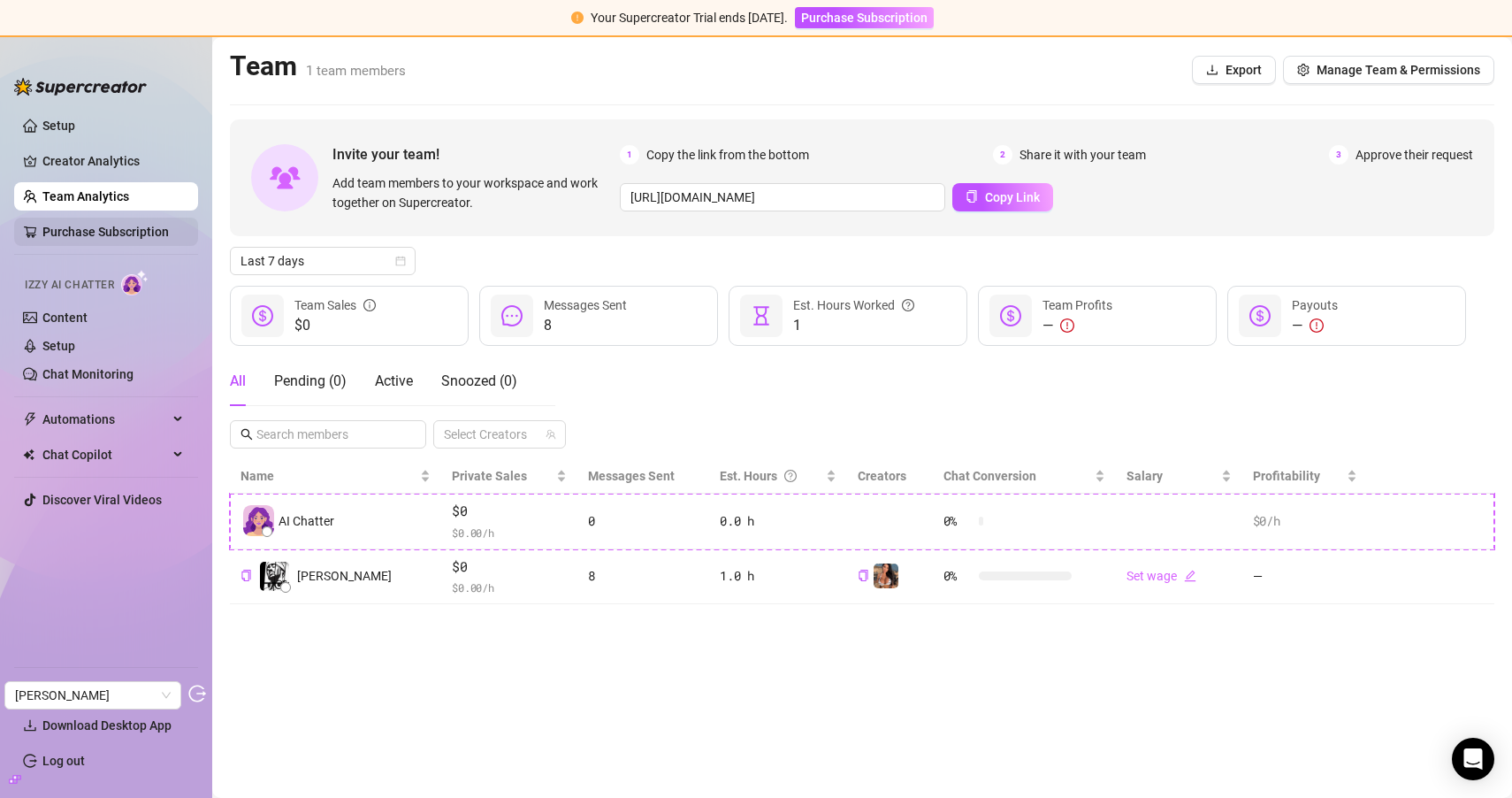
click at [145, 225] on link "Purchase Subscription" at bounding box center [106, 232] width 127 height 14
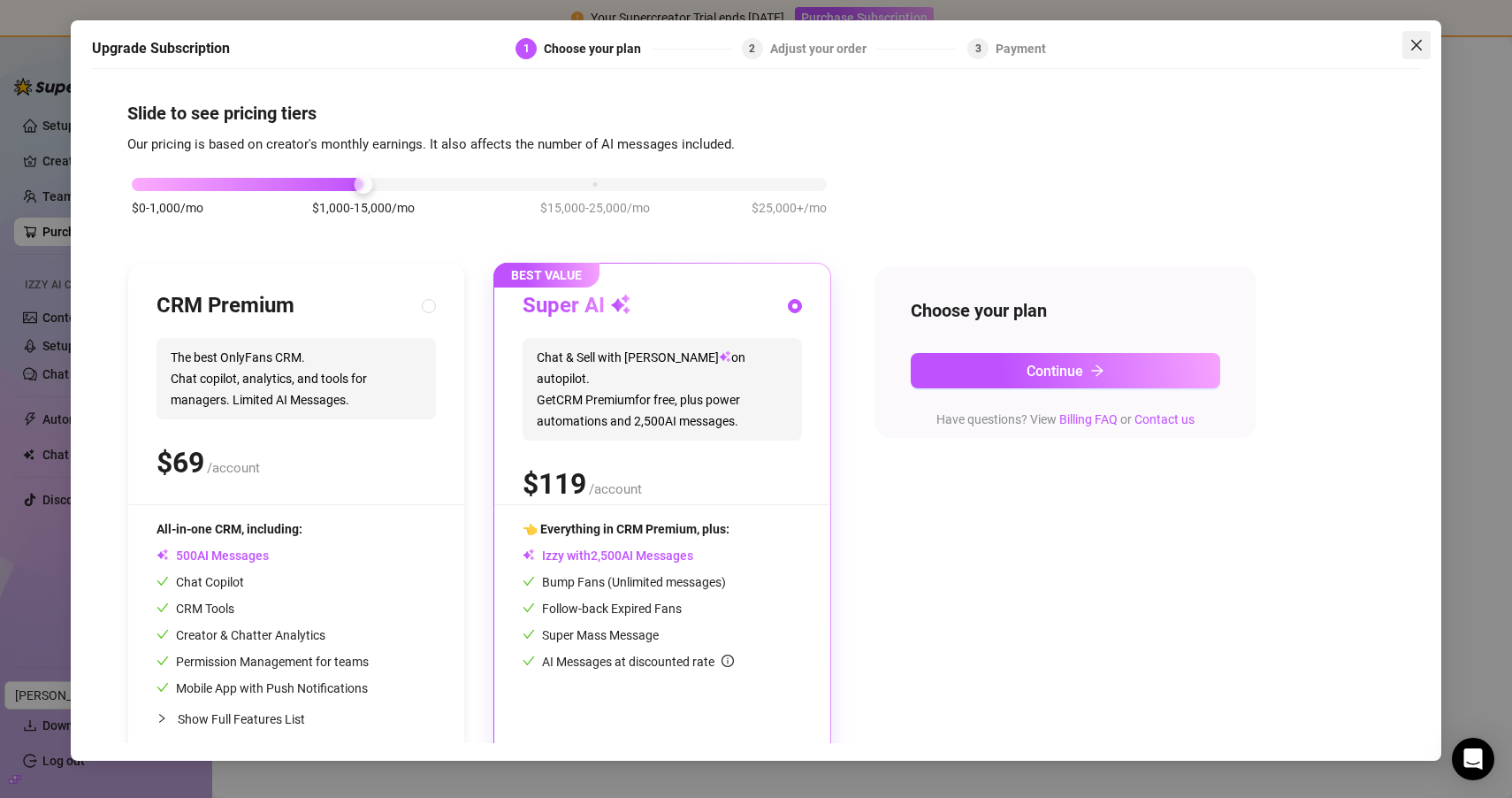
click at [1420, 38] on icon "close" at bounding box center [1416, 45] width 14 height 14
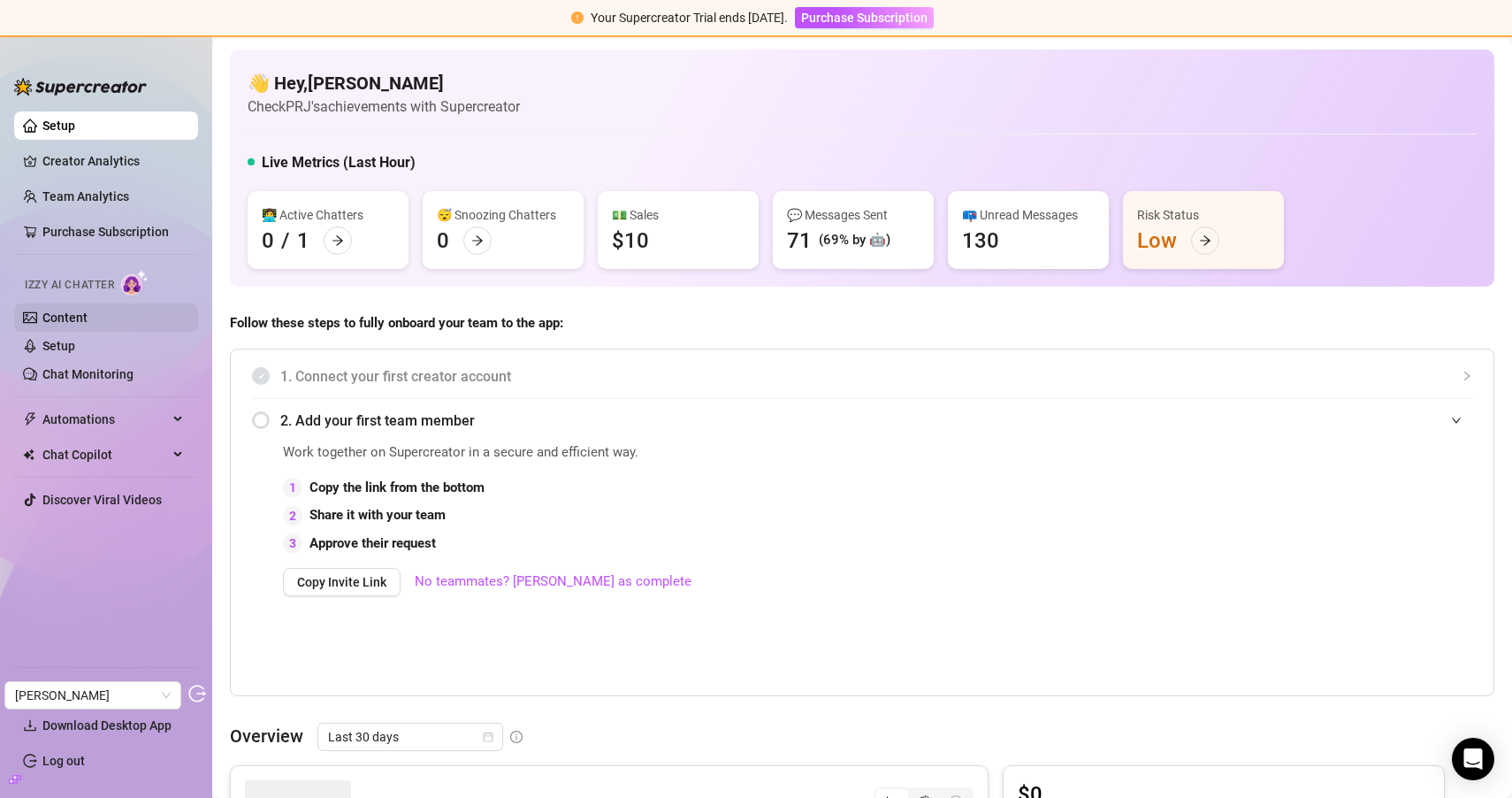
click at [87, 317] on link "Content" at bounding box center [65, 318] width 46 height 14
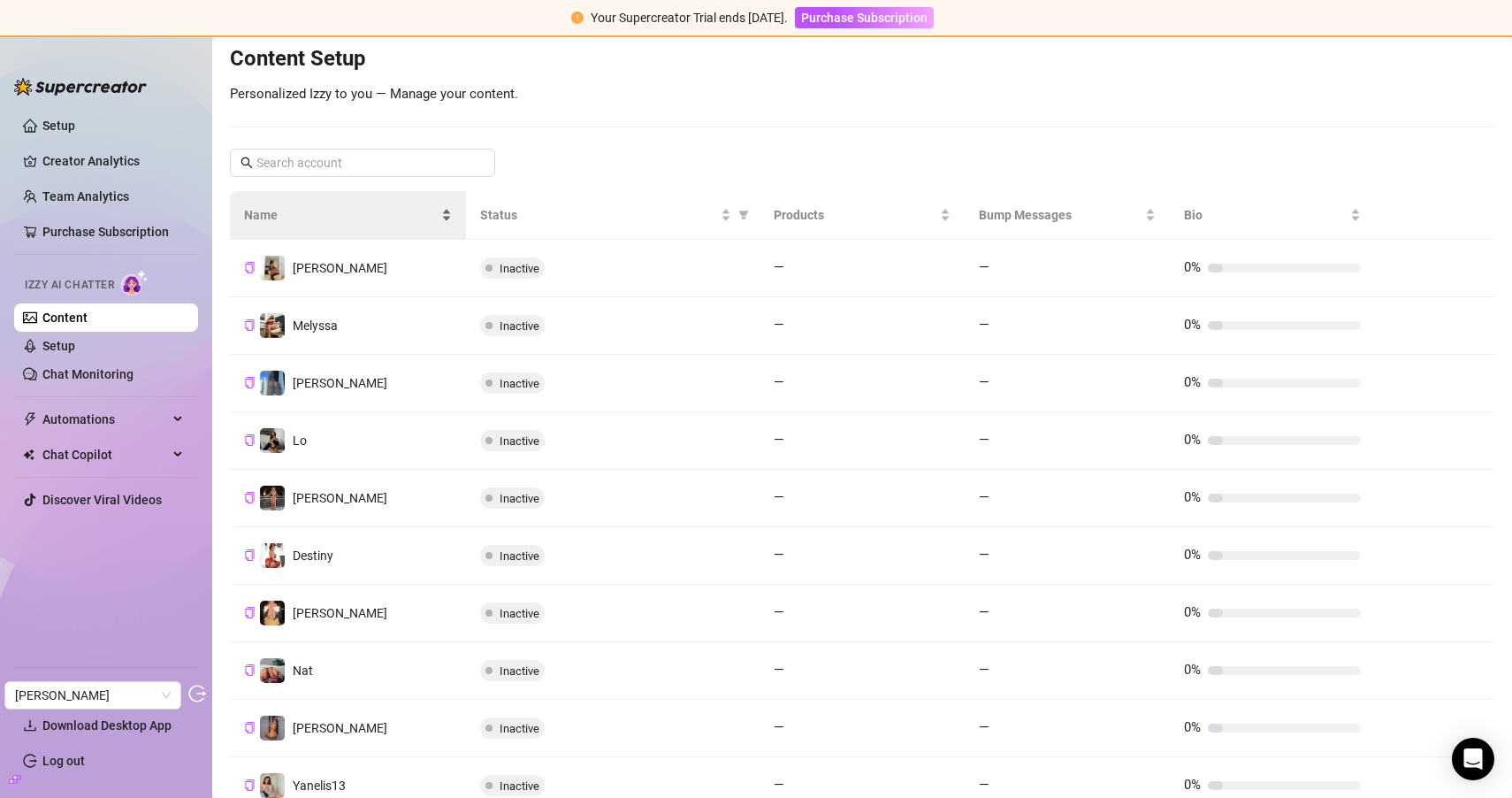
scroll to position [336, 0]
